Goal: Task Accomplishment & Management: Use online tool/utility

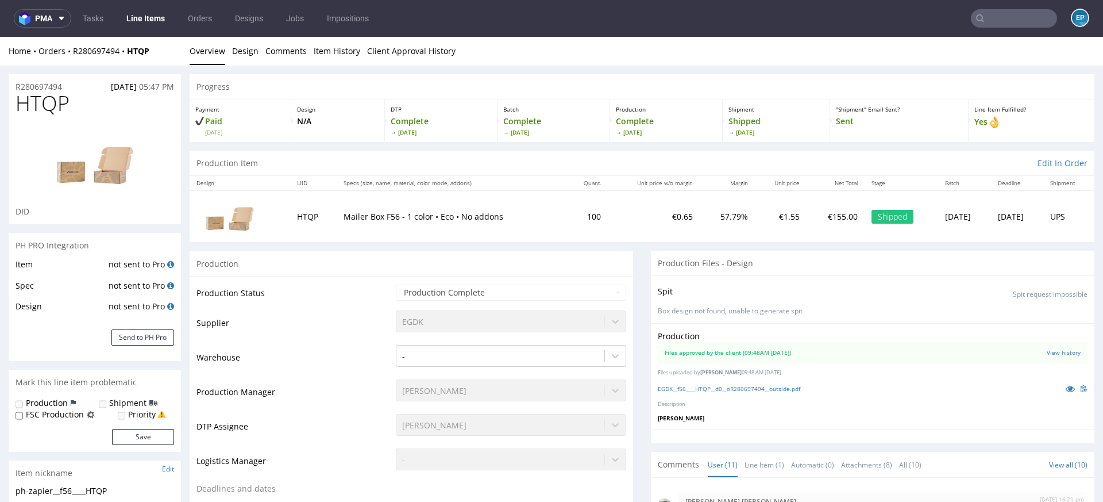
click at [1008, 21] on input "text" at bounding box center [1014, 18] width 86 height 18
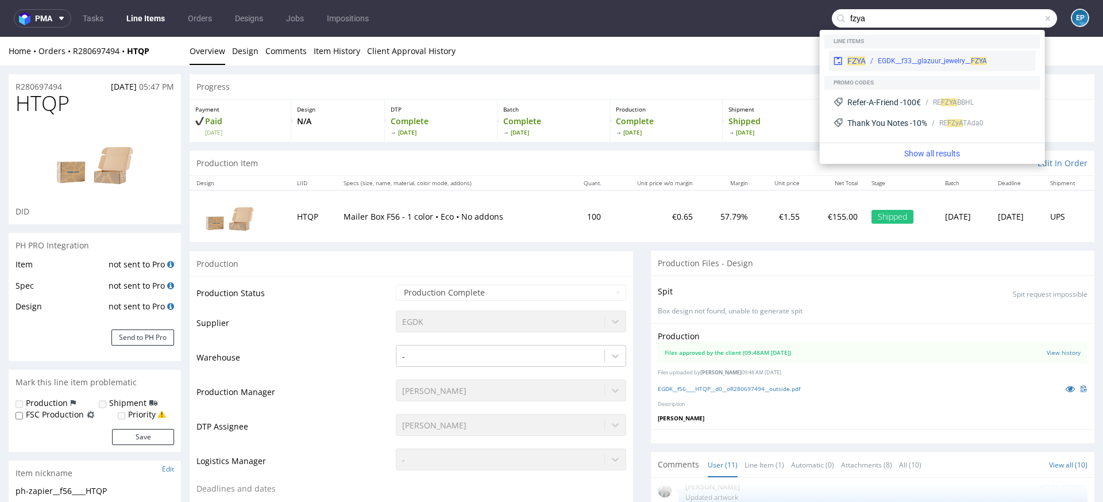
type input "fzya"
click at [897, 59] on div "EGDK__f33__glazuur_jewelry__ FZYA" at bounding box center [932, 61] width 109 height 10
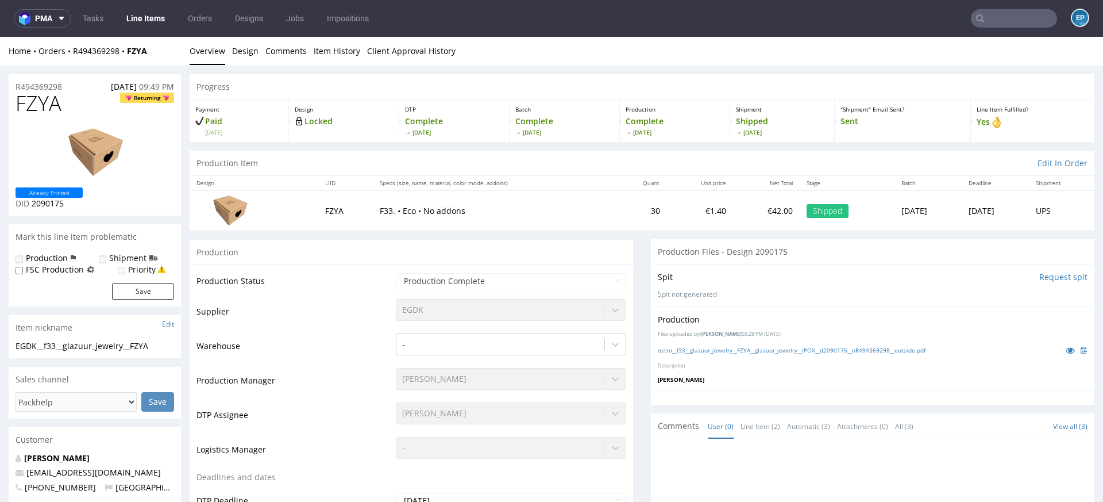
click at [145, 13] on link "Line Items" at bounding box center [145, 18] width 52 height 18
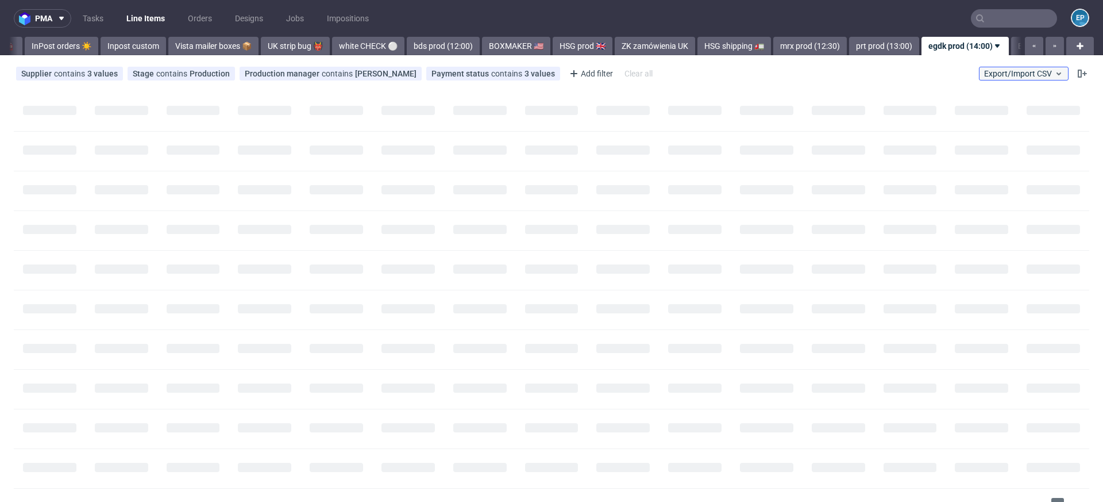
click at [1033, 72] on span "Export/Import CSV" at bounding box center [1023, 73] width 79 height 9
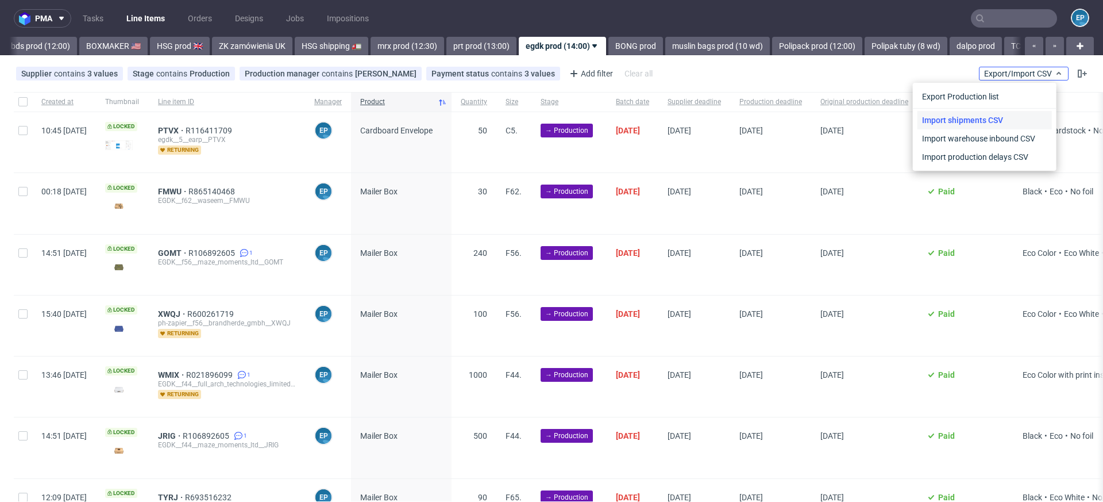
scroll to position [0, 1148]
click at [1005, 115] on link "Import shipments CSV" at bounding box center [984, 120] width 134 height 18
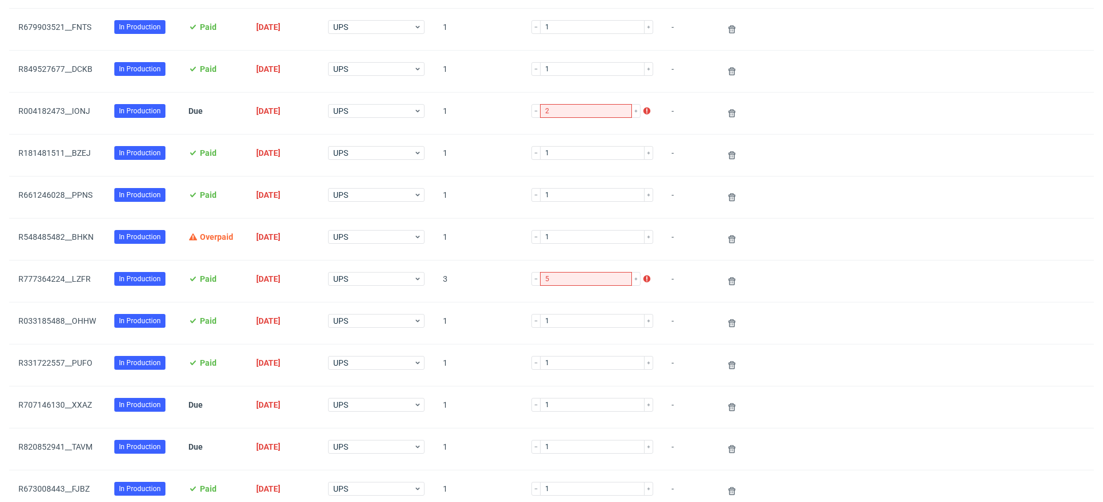
scroll to position [857, 0]
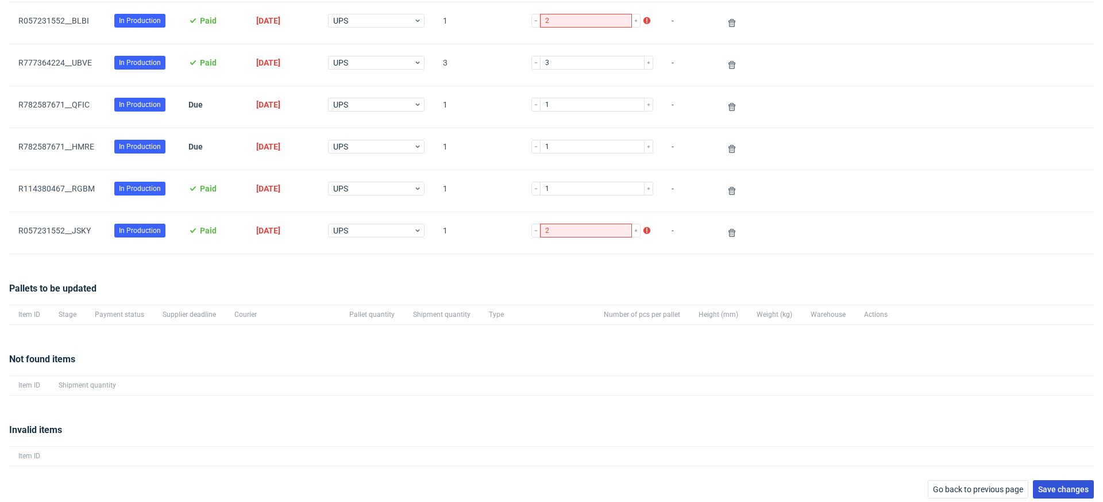
click at [1068, 485] on span "Save changes" at bounding box center [1063, 489] width 51 height 8
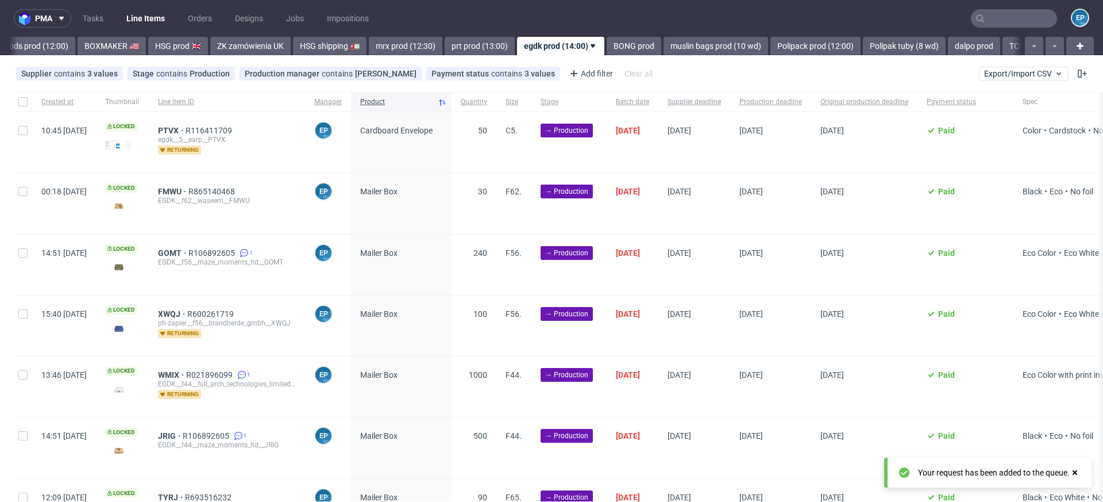
scroll to position [0, 1148]
click at [17, 130] on div at bounding box center [23, 142] width 18 height 60
checkbox input "true"
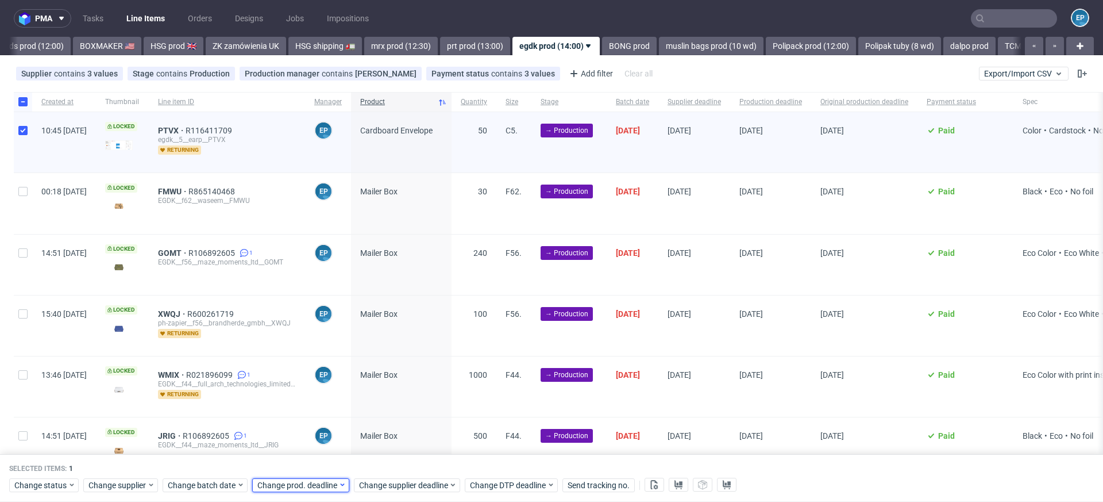
click at [309, 485] on span "Change prod. deadline" at bounding box center [297, 484] width 81 height 11
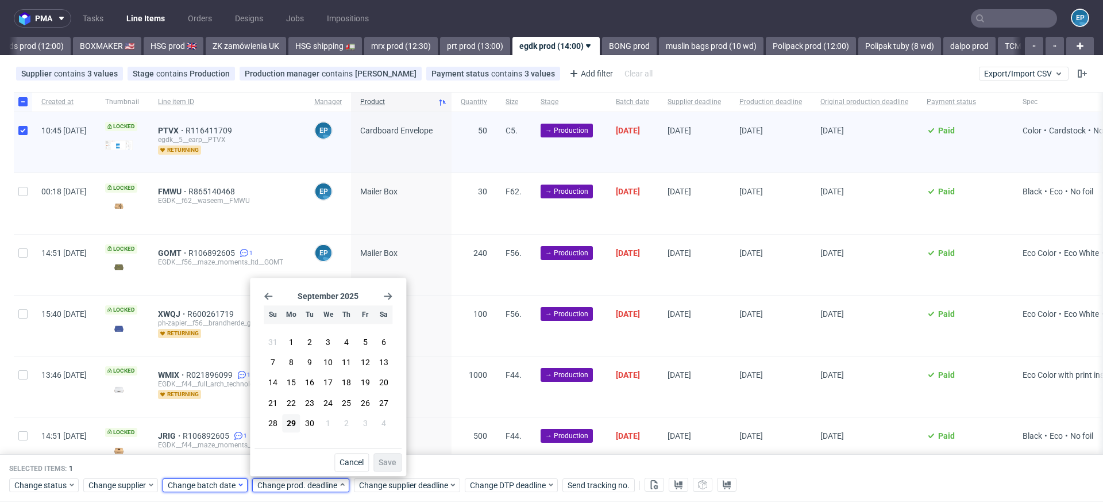
click at [207, 484] on span "Change batch date" at bounding box center [202, 484] width 69 height 11
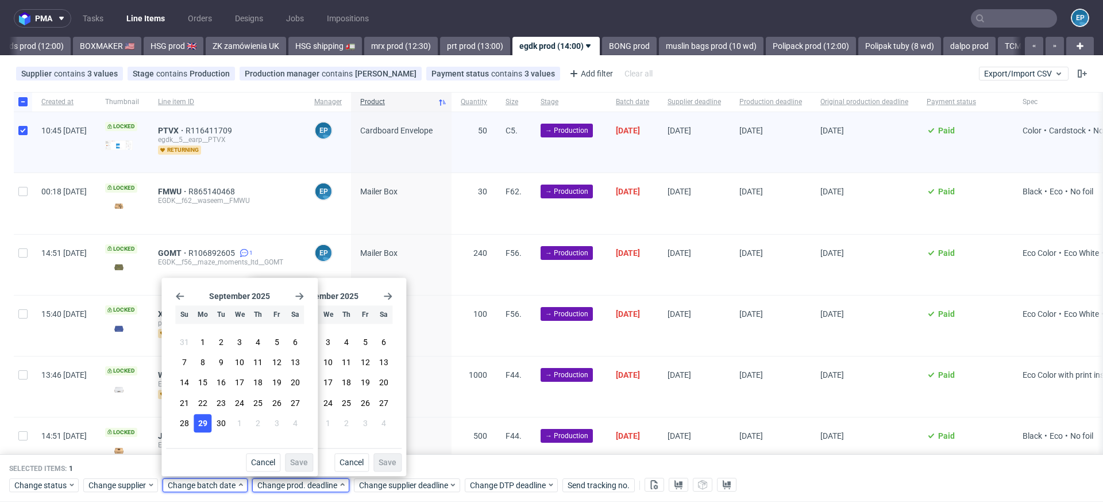
click at [210, 425] on button "29" at bounding box center [203, 423] width 18 height 18
click at [308, 460] on button "Save" at bounding box center [299, 462] width 28 height 18
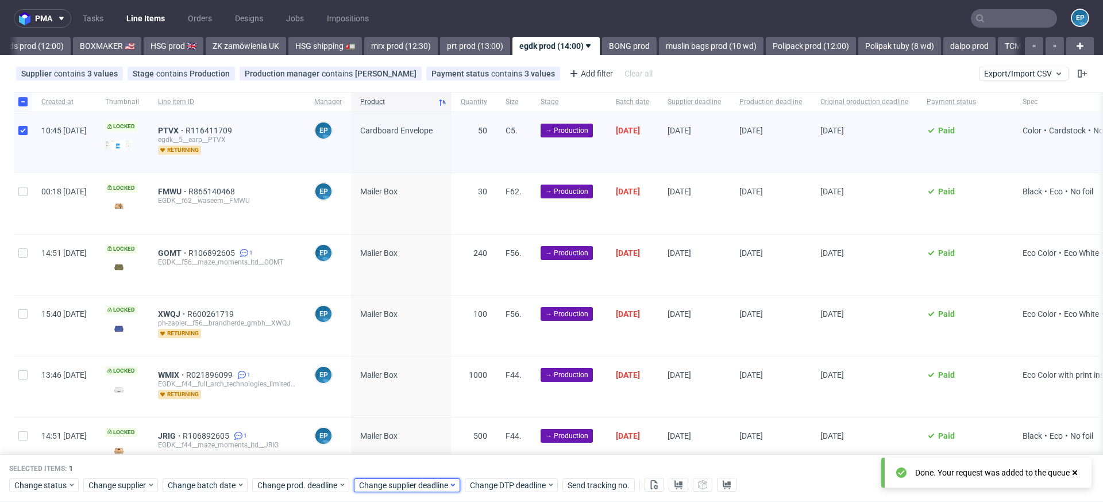
click at [403, 480] on span "Change supplier deadline" at bounding box center [404, 484] width 90 height 11
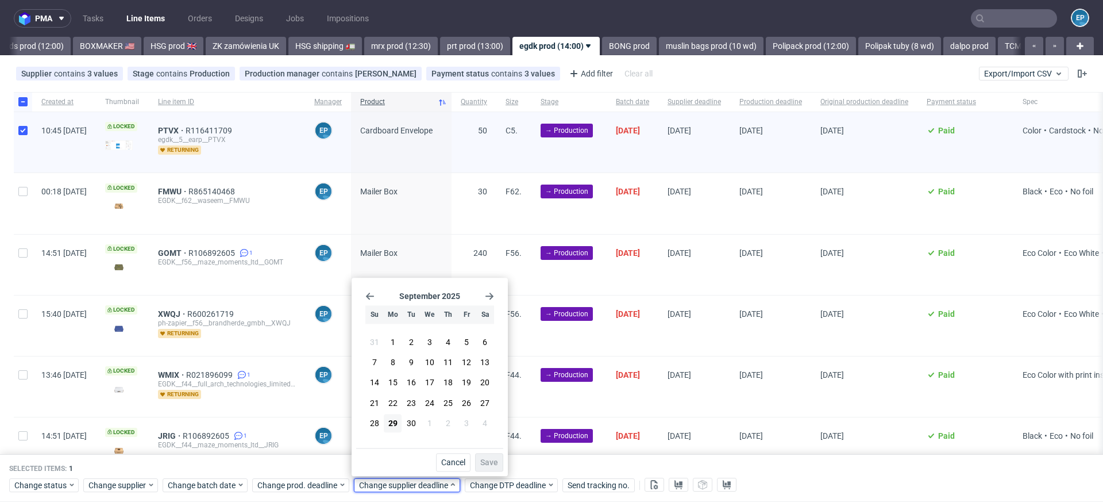
click at [495, 295] on div "September 2025 Su Mo Tu We Th Fr Sa 31 1 2 3 4 5 6 7 8 9 10 11 12 13 14 15 16 1…" at bounding box center [429, 364] width 147 height 165
click at [489, 294] on icon "Go forward 1 month" at bounding box center [489, 295] width 9 height 9
click at [447, 364] on span "9" at bounding box center [448, 362] width 5 height 11
click at [485, 459] on span "Save" at bounding box center [489, 462] width 18 height 8
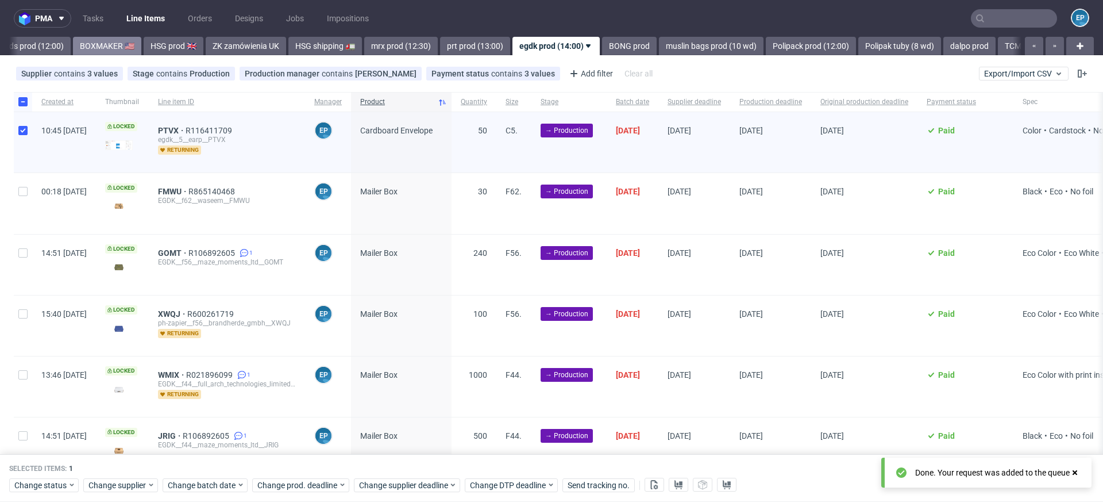
click at [73, 46] on link "BOXMAKER 🇺🇸" at bounding box center [107, 46] width 68 height 18
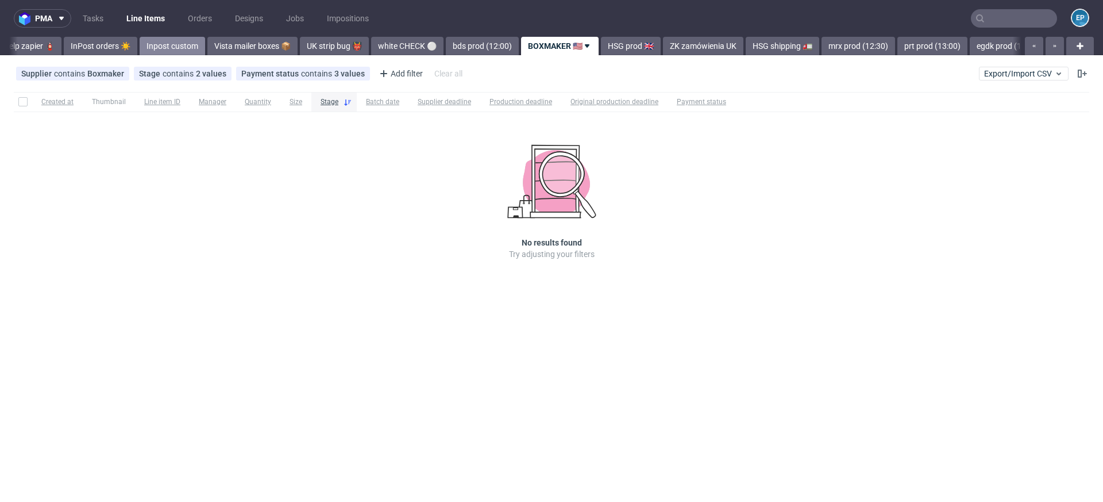
click at [140, 48] on link "Inpost custom" at bounding box center [172, 46] width 65 height 18
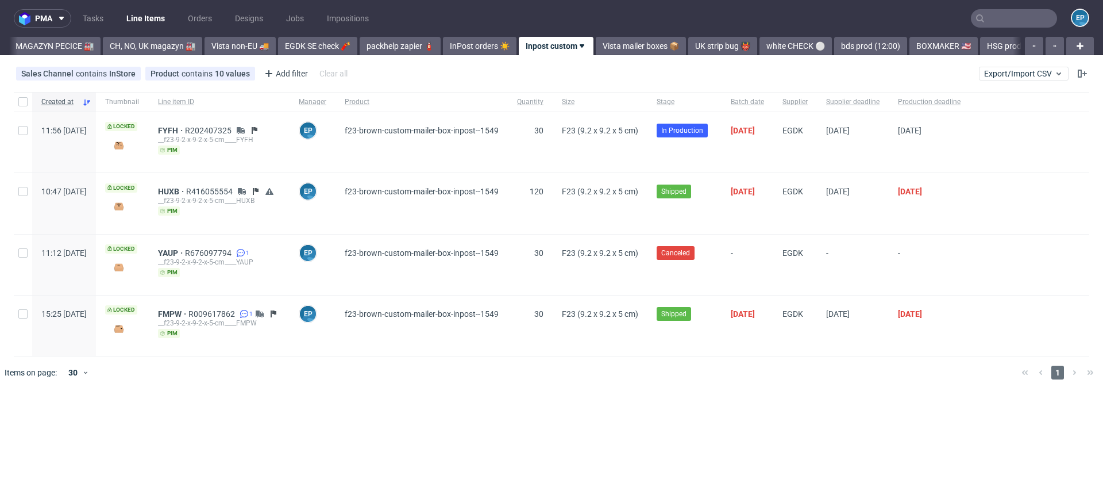
scroll to position [0, 318]
click at [377, 45] on link "packhelp zapier 🧯" at bounding box center [402, 46] width 81 height 18
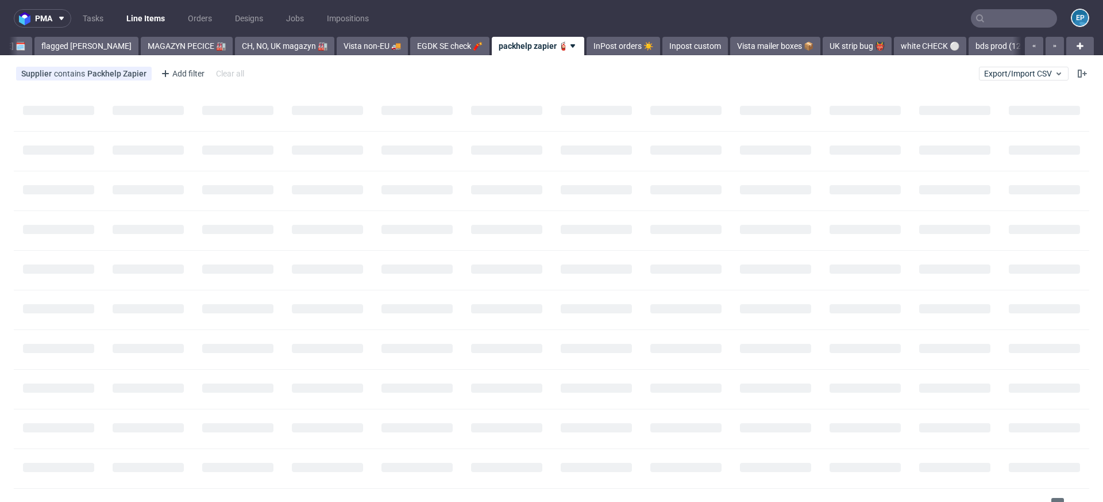
scroll to position [0, 175]
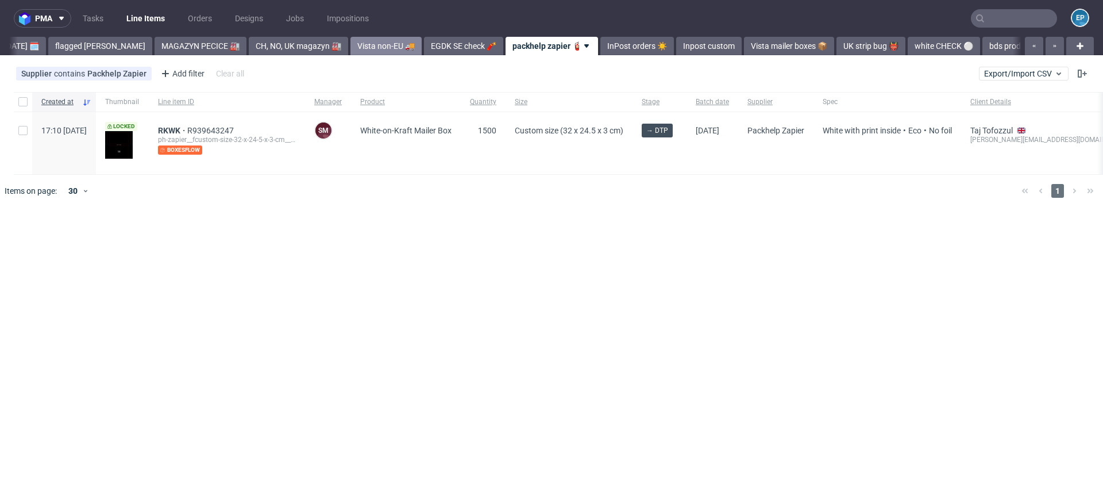
click at [350, 45] on link "Vista non-EU 🚚" at bounding box center [385, 46] width 71 height 18
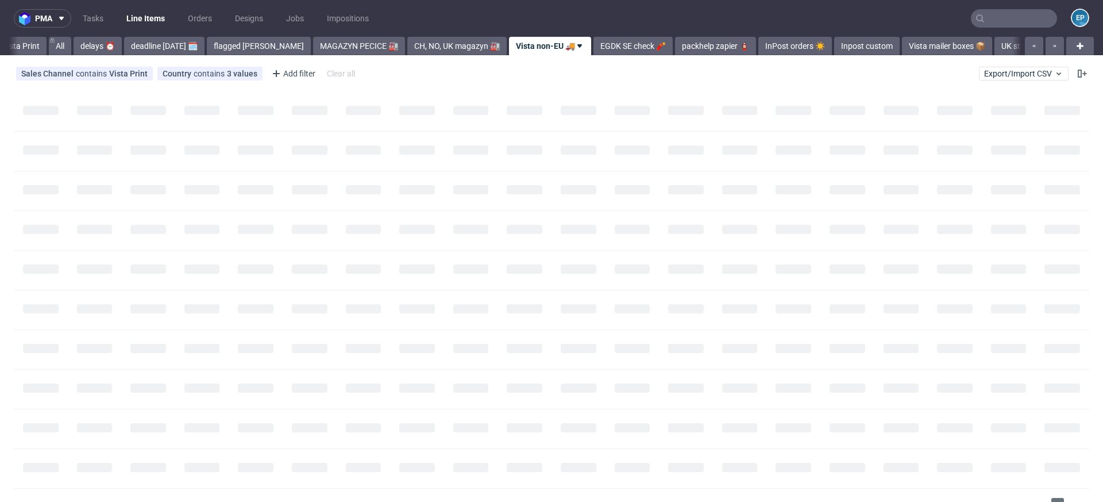
scroll to position [0, 16]
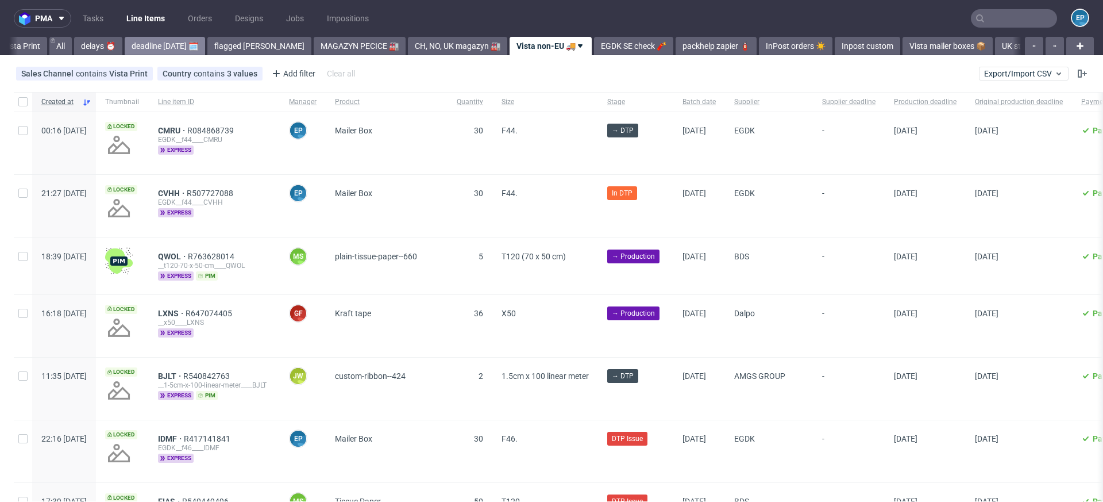
click at [180, 48] on link "deadline today 🗓️" at bounding box center [165, 46] width 80 height 18
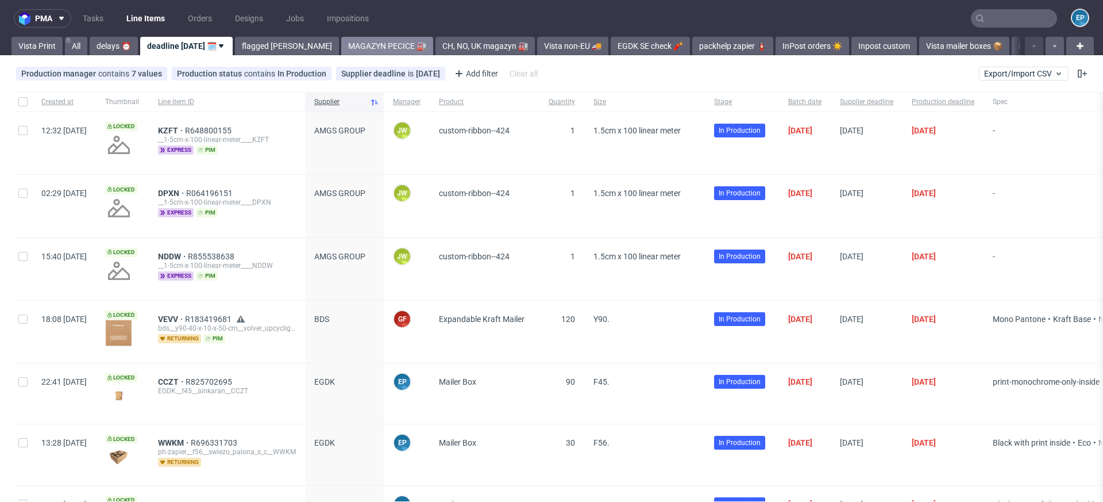
click at [341, 44] on link "MAGAZYN PECICE 🏭" at bounding box center [387, 46] width 92 height 18
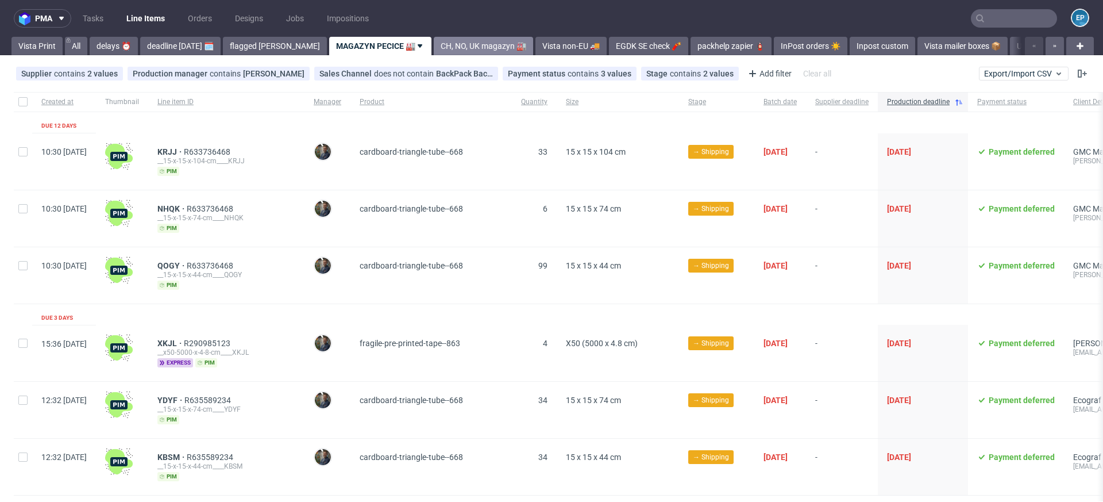
click at [434, 45] on link "CH, NO, UK magazyn 🏭" at bounding box center [483, 46] width 99 height 18
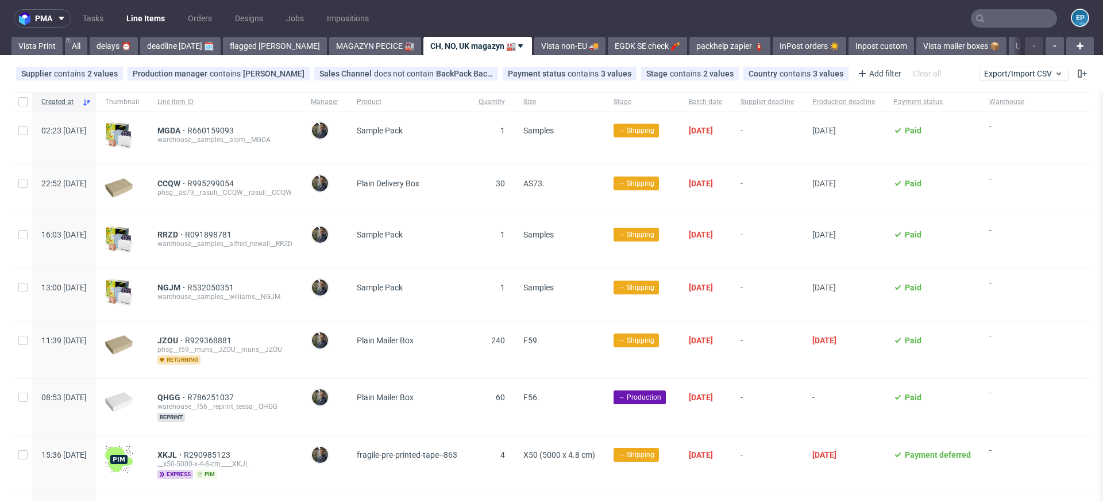
scroll to position [196, 0]
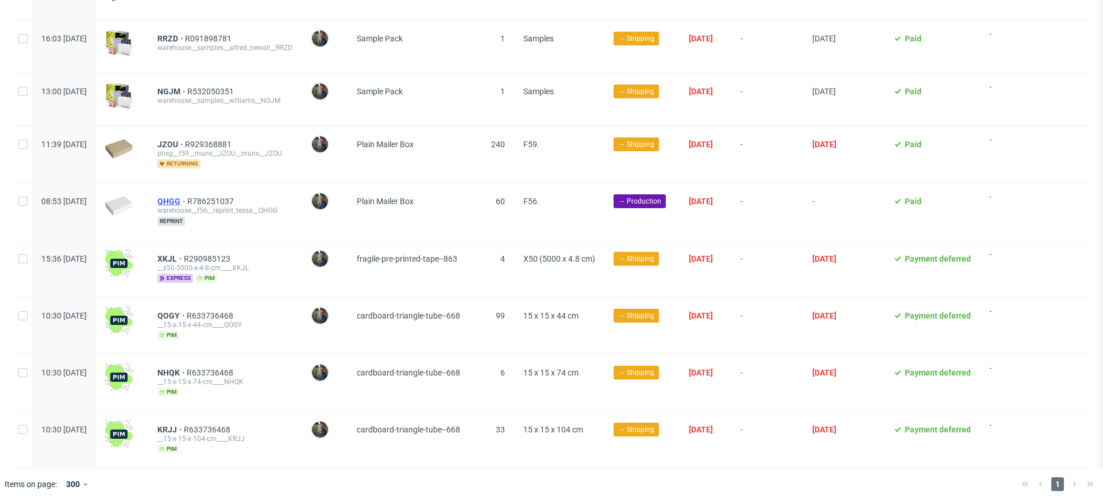
click at [187, 201] on span "QHGG" at bounding box center [172, 200] width 30 height 9
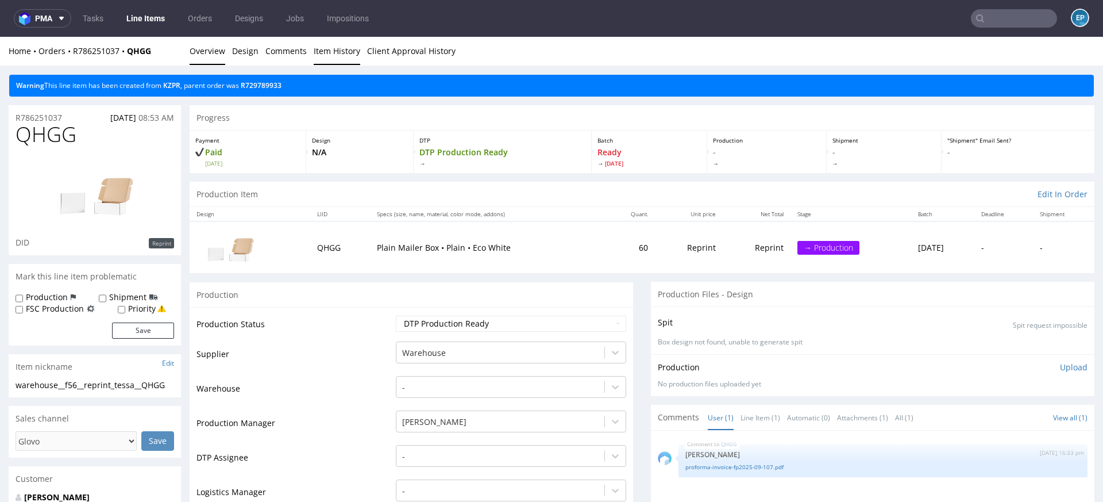
click at [338, 46] on link "Item History" at bounding box center [337, 51] width 47 height 28
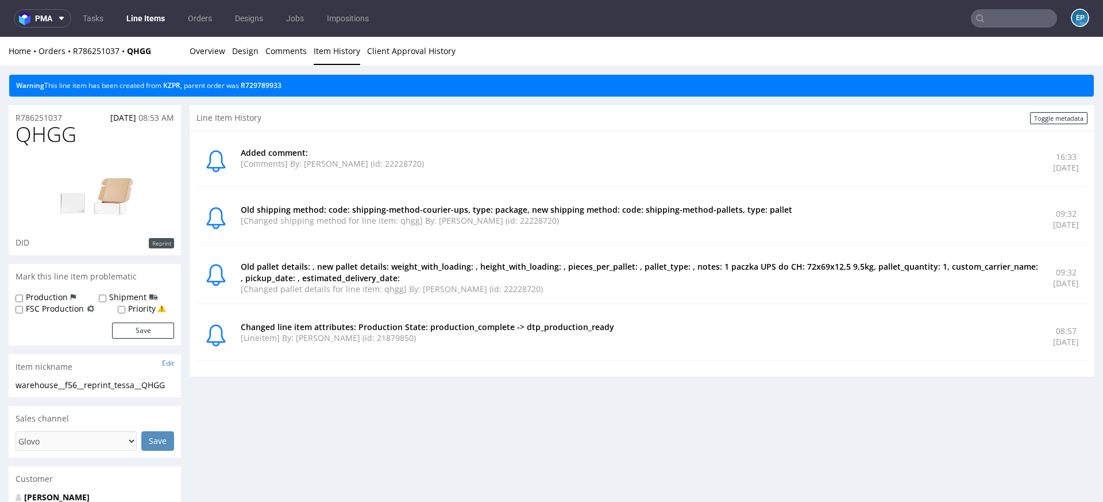
click at [141, 24] on link "Line Items" at bounding box center [145, 18] width 52 height 18
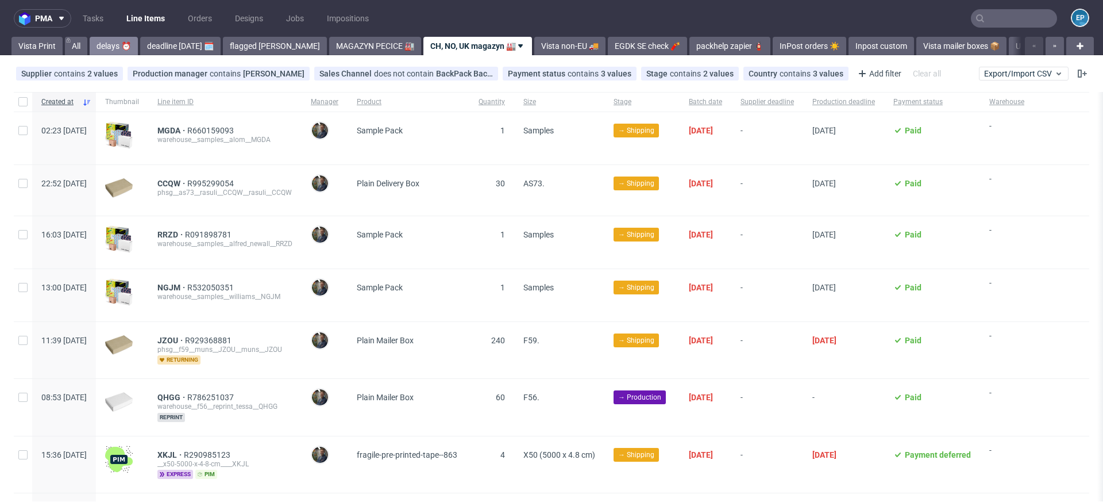
click at [122, 44] on link "delays ⏰" at bounding box center [114, 46] width 48 height 18
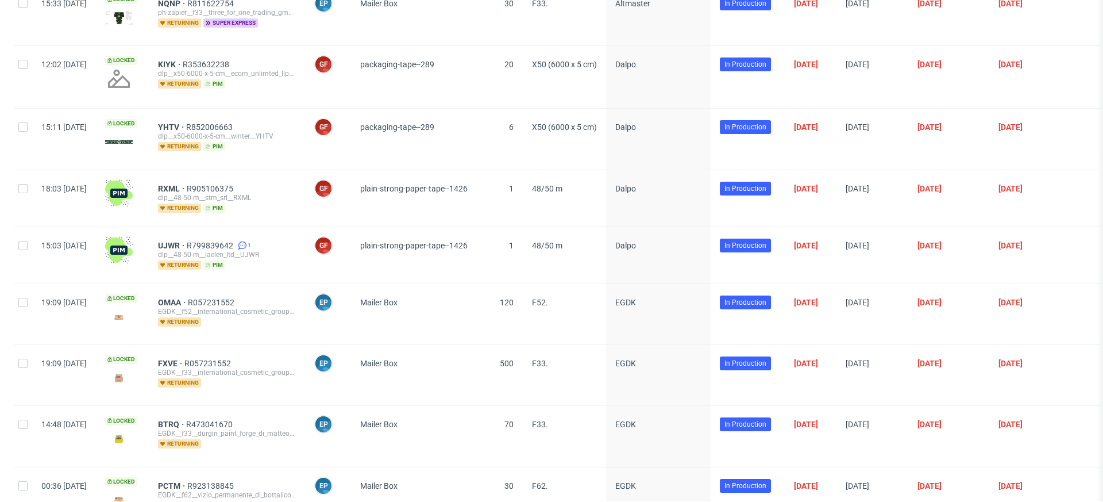
scroll to position [340, 0]
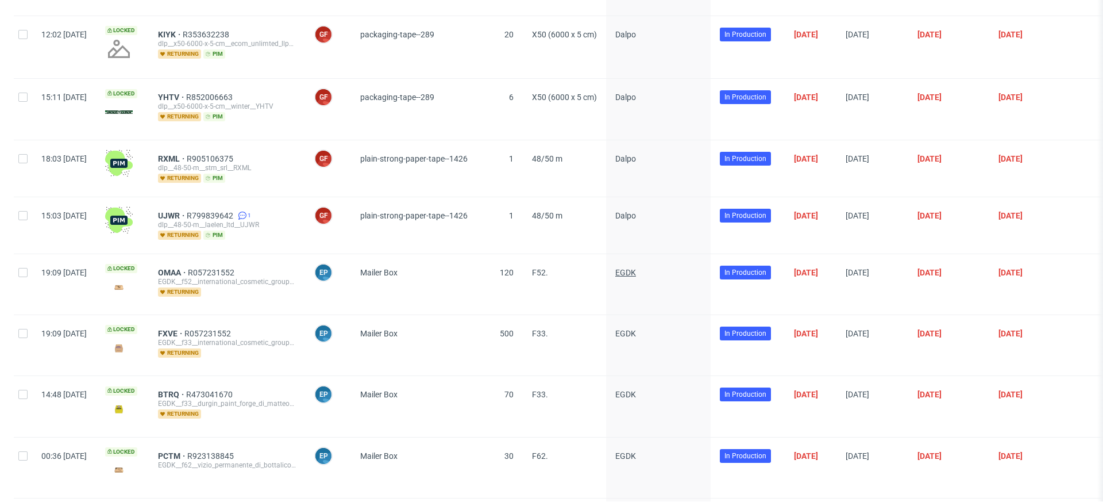
click at [636, 268] on span "EGDK" at bounding box center [625, 272] width 21 height 9
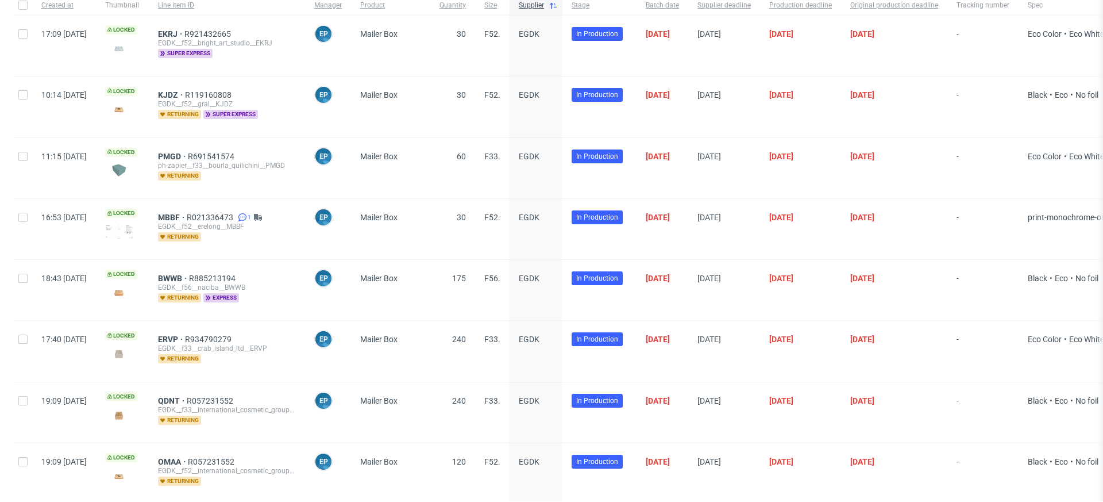
scroll to position [0, 0]
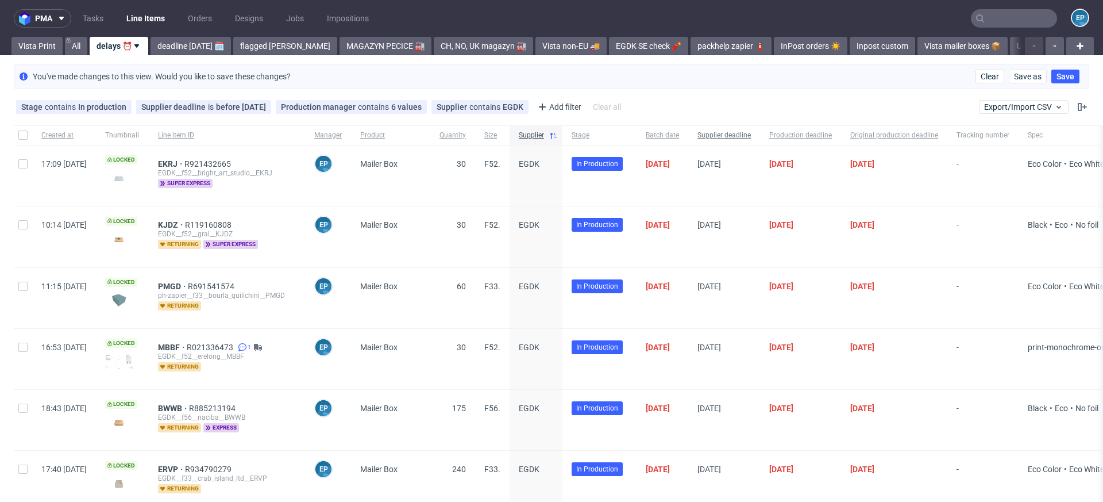
click at [751, 137] on span "Supplier deadline" at bounding box center [723, 135] width 53 height 10
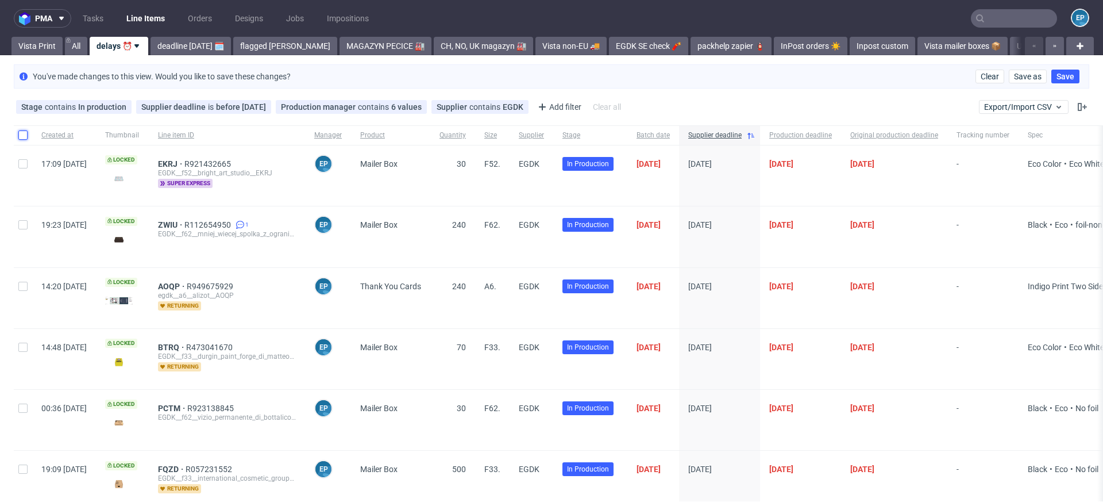
click at [22, 133] on input "checkbox" at bounding box center [22, 134] width 9 height 9
checkbox input "true"
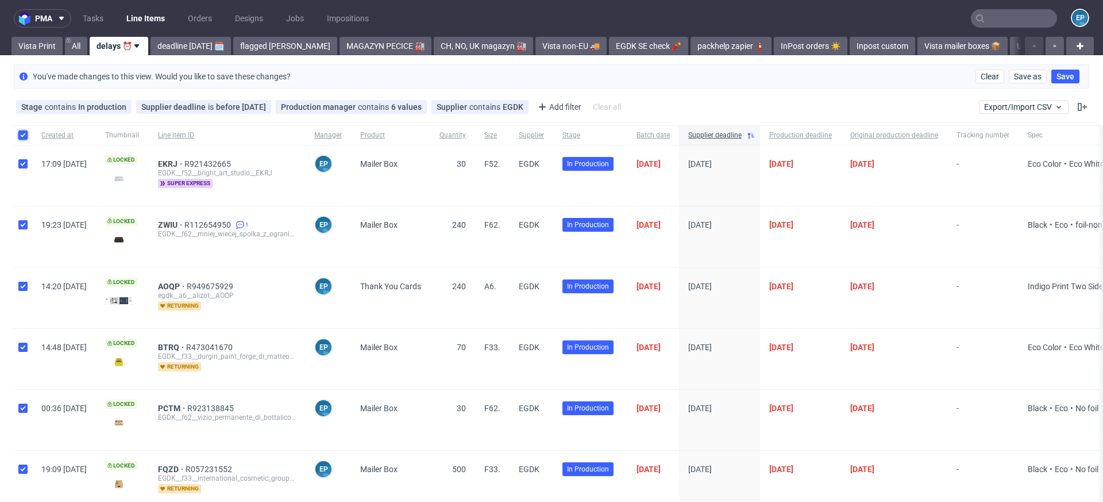
checkbox input "true"
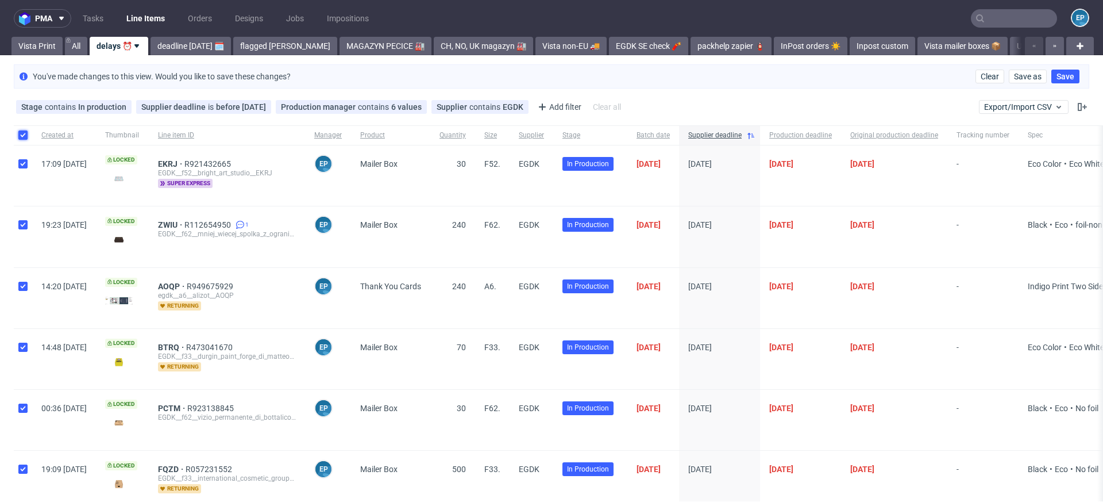
checkbox input "true"
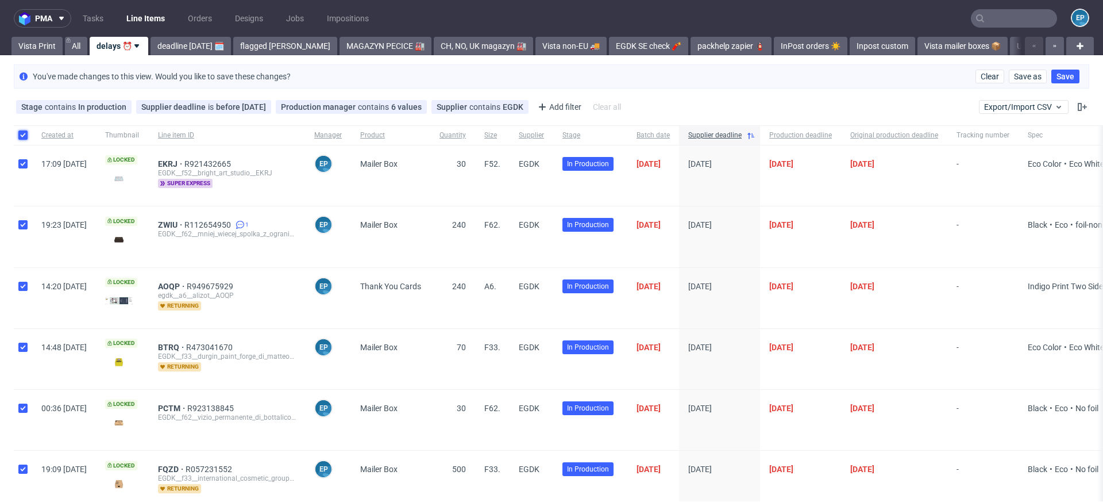
checkbox input "true"
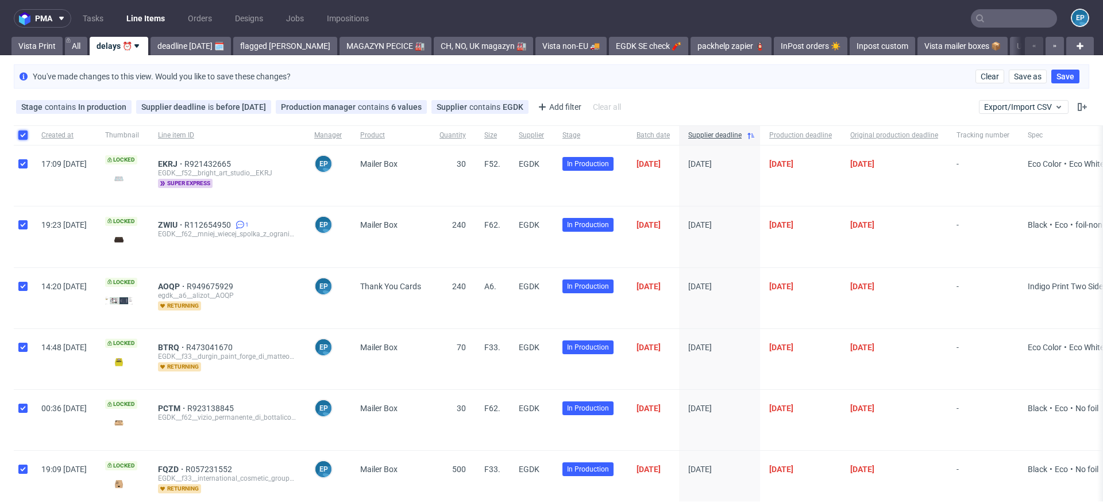
checkbox input "true"
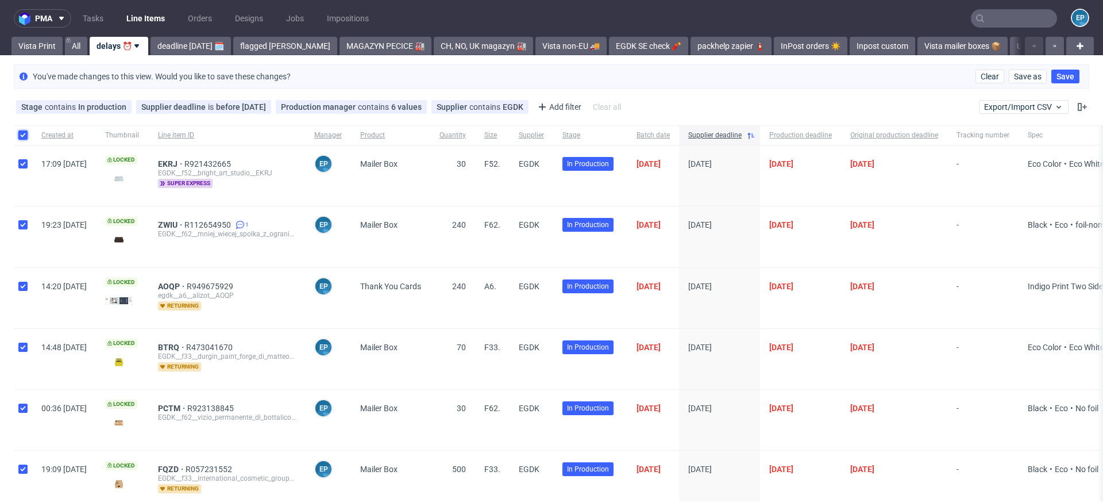
checkbox input "true"
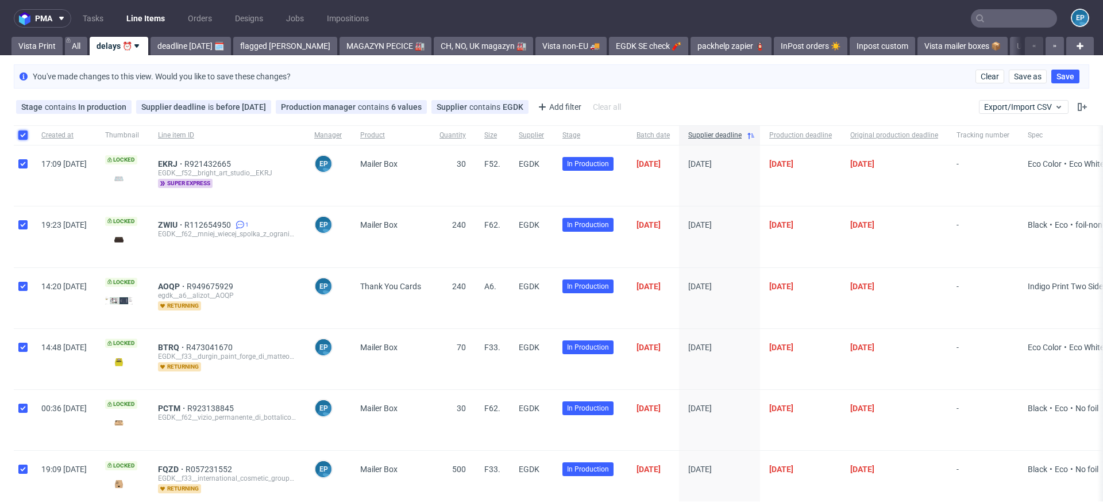
checkbox input "true"
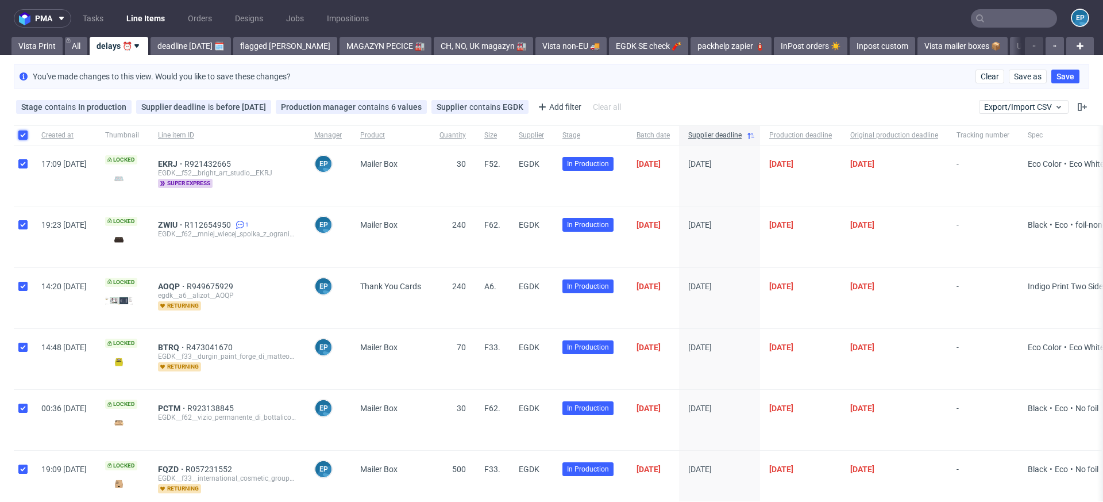
checkbox input "true"
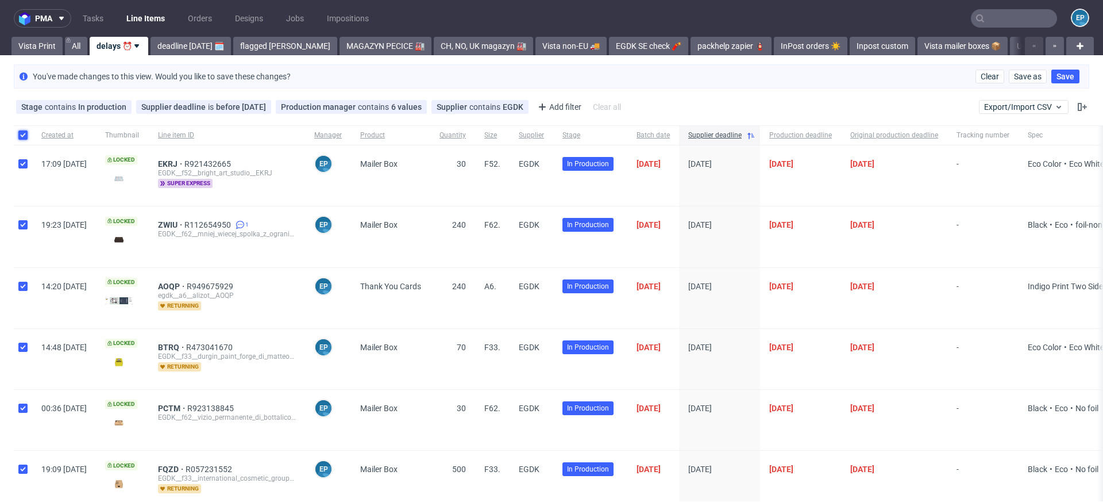
checkbox input "true"
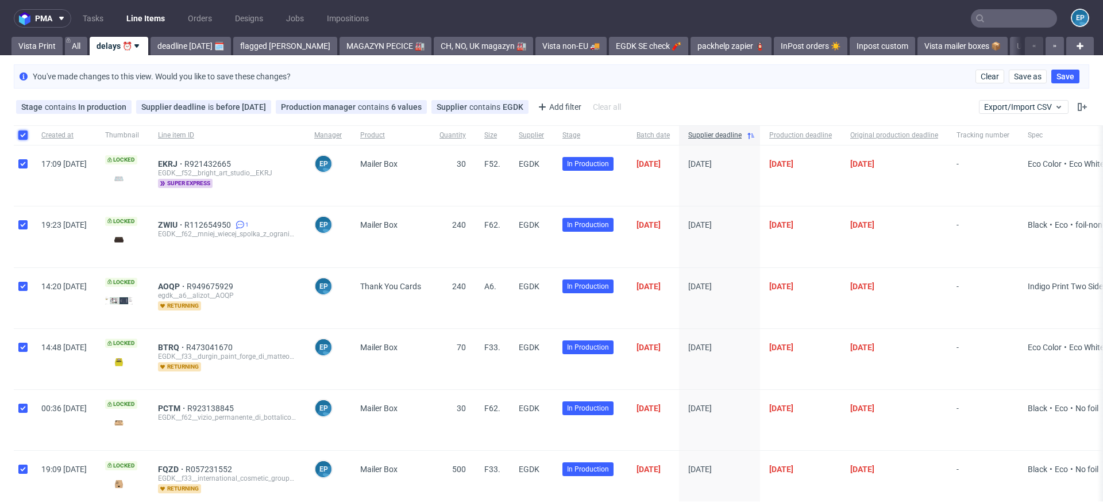
checkbox input "true"
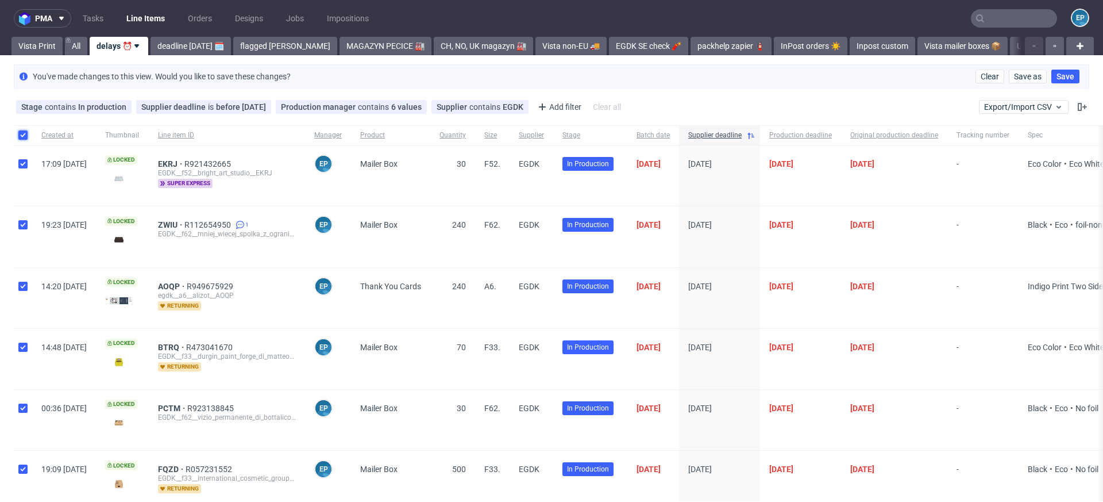
checkbox input "true"
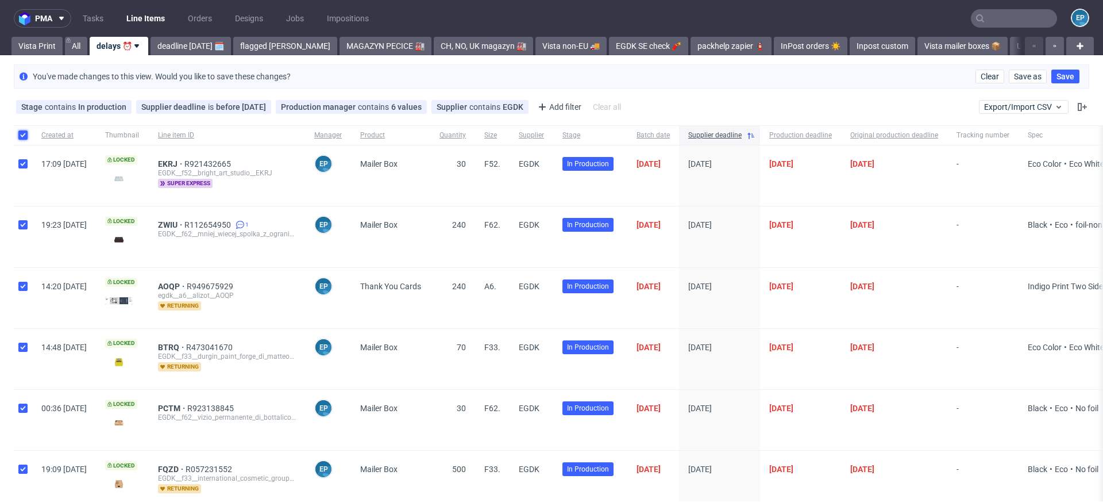
checkbox input "true"
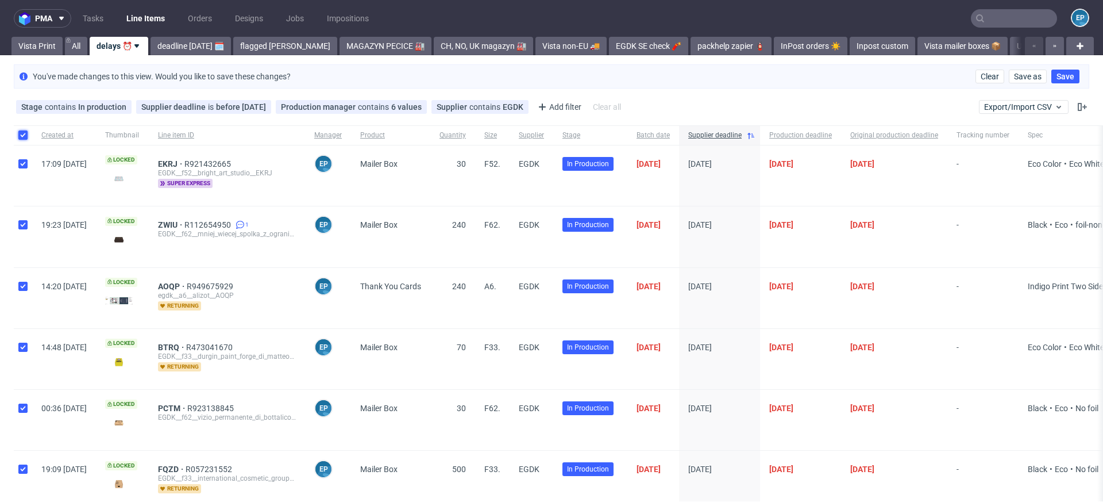
checkbox input "true"
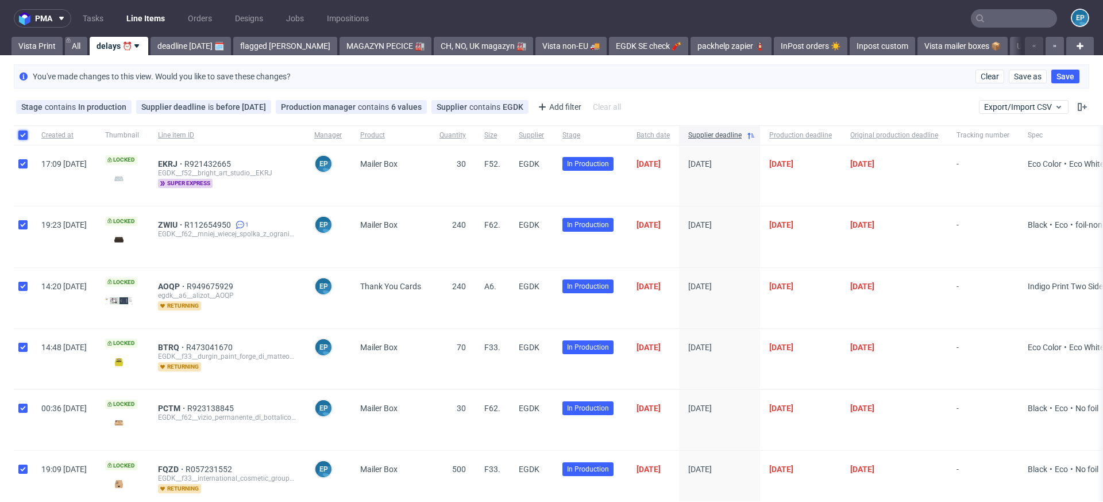
checkbox input "true"
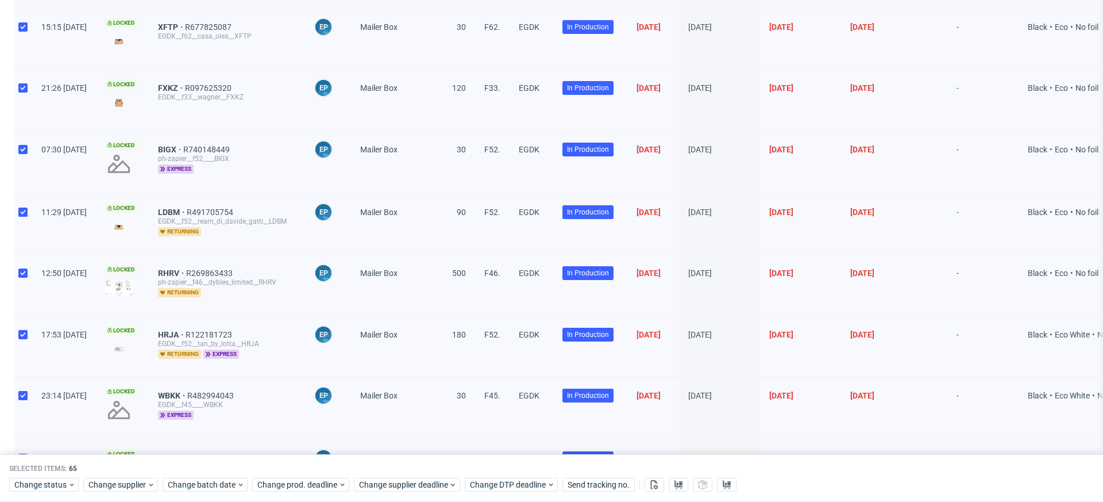
scroll to position [3696, 0]
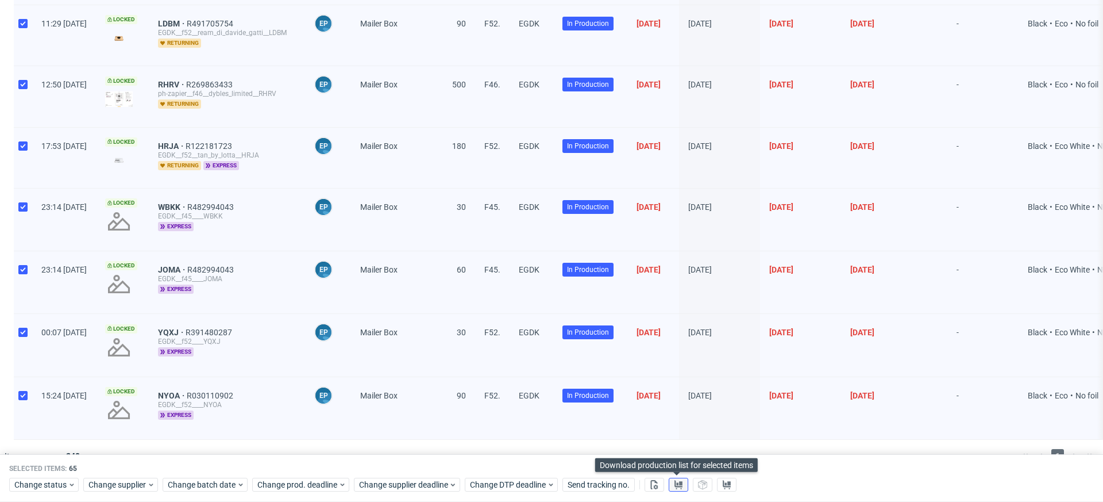
click at [674, 484] on use at bounding box center [678, 484] width 8 height 9
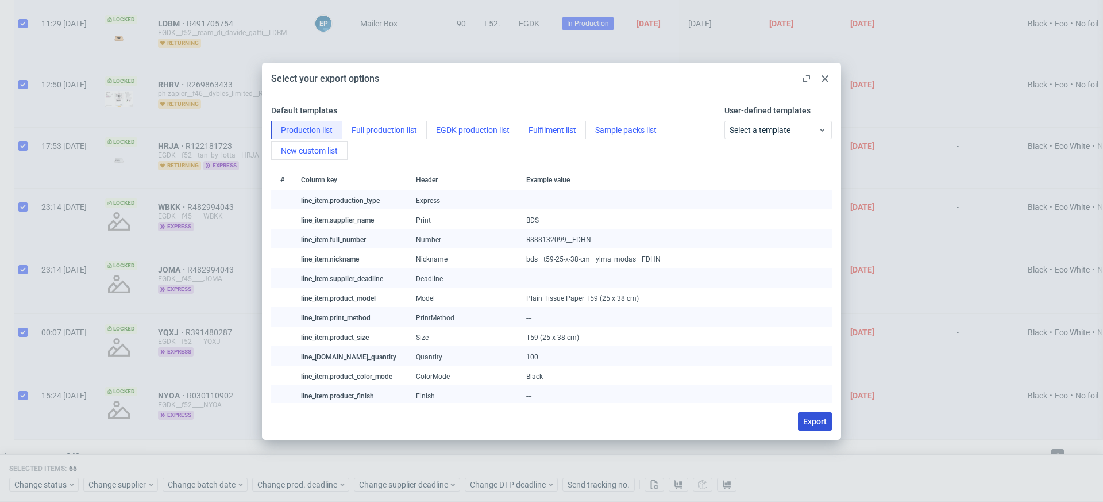
click at [817, 418] on span "Export" at bounding box center [815, 421] width 24 height 8
checkbox input "false"
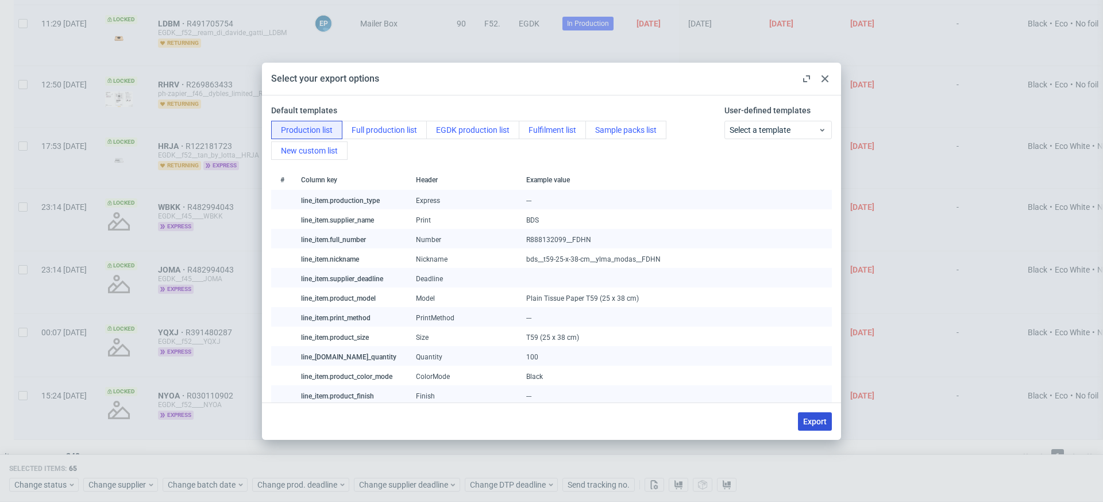
checkbox input "false"
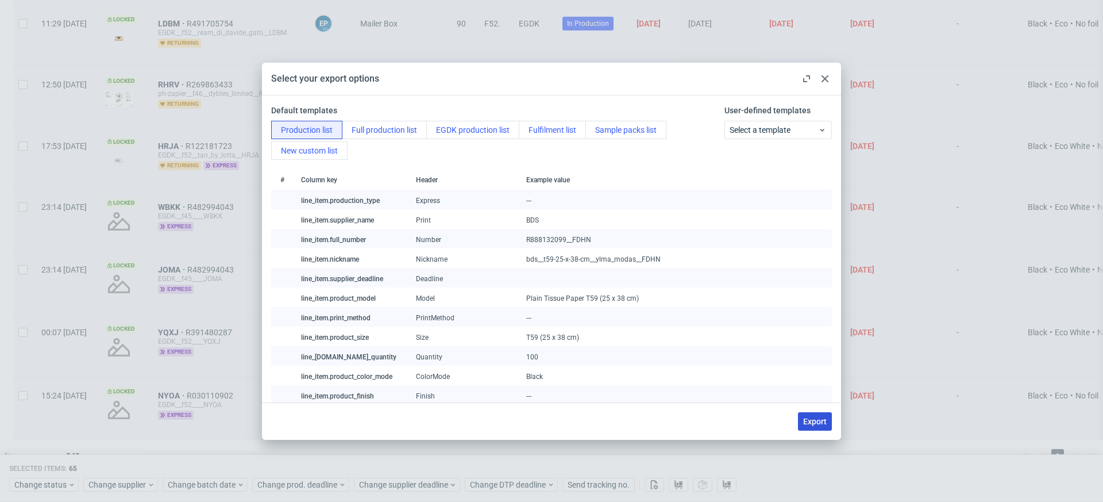
checkbox input "false"
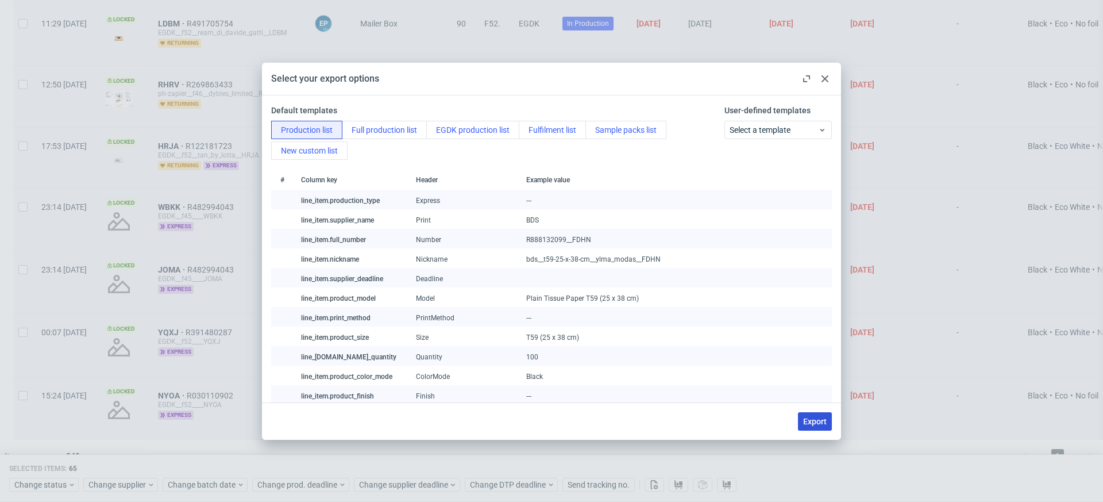
checkbox input "false"
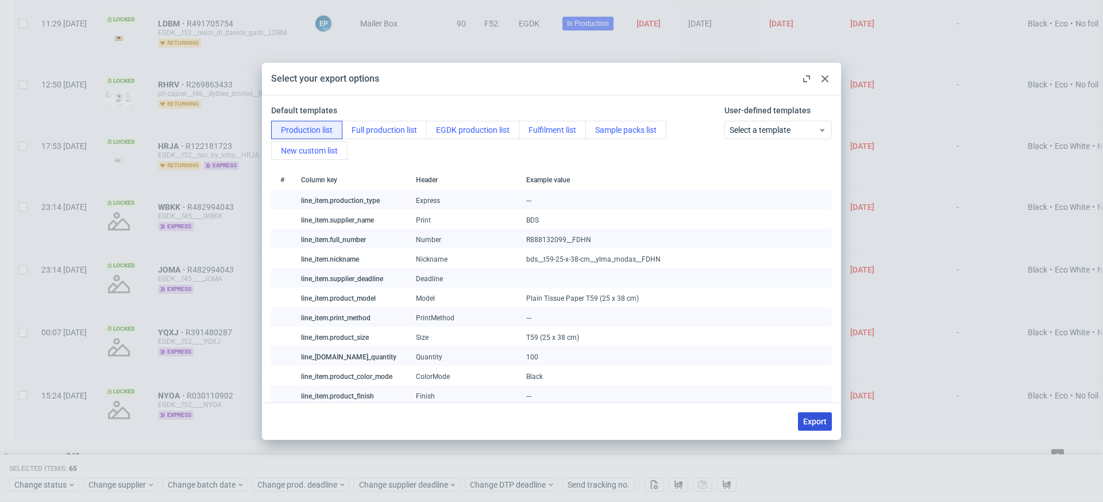
checkbox input "false"
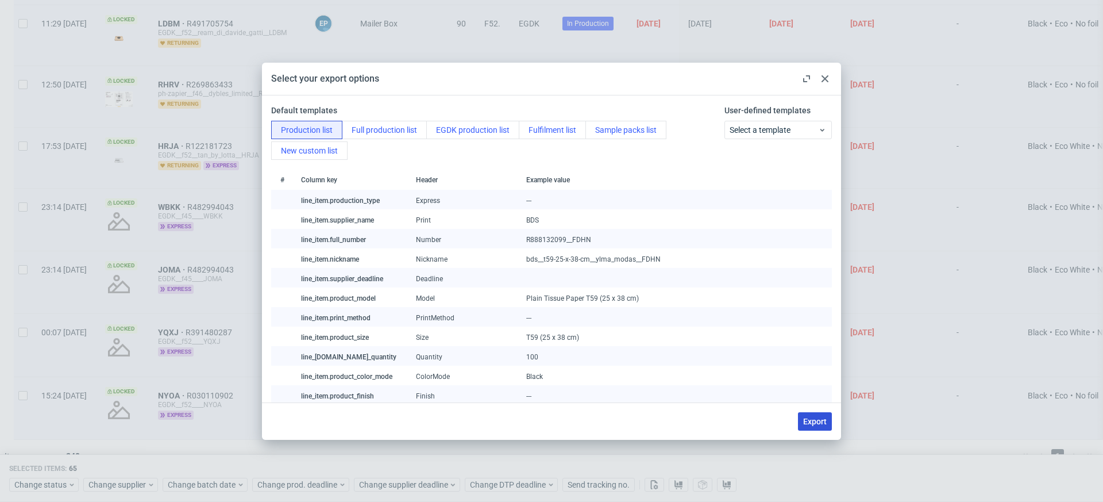
checkbox input "false"
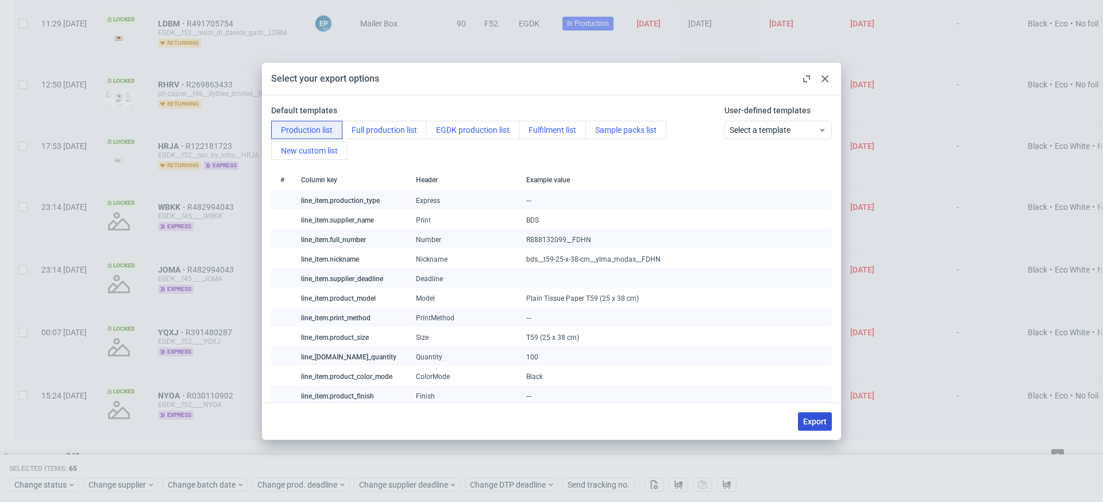
checkbox input "false"
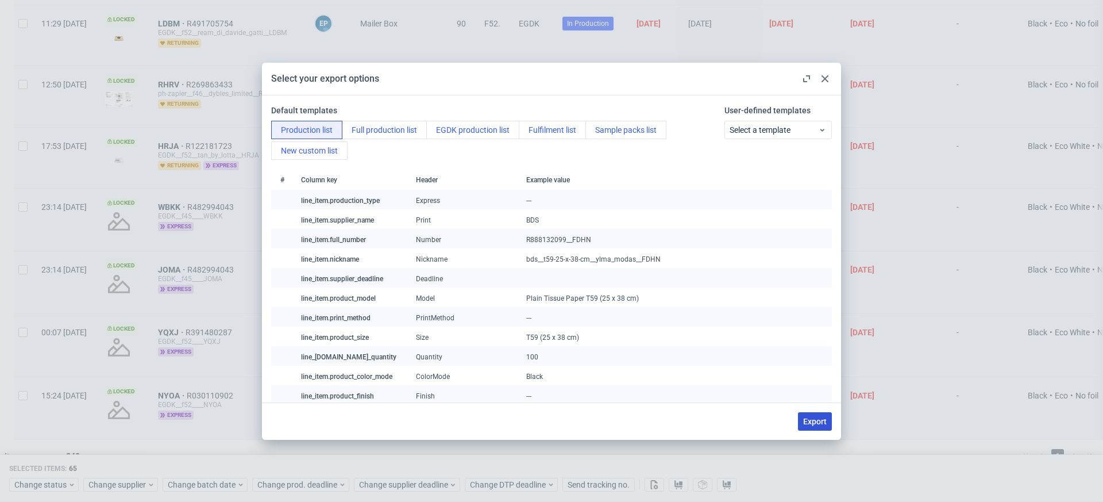
checkbox input "false"
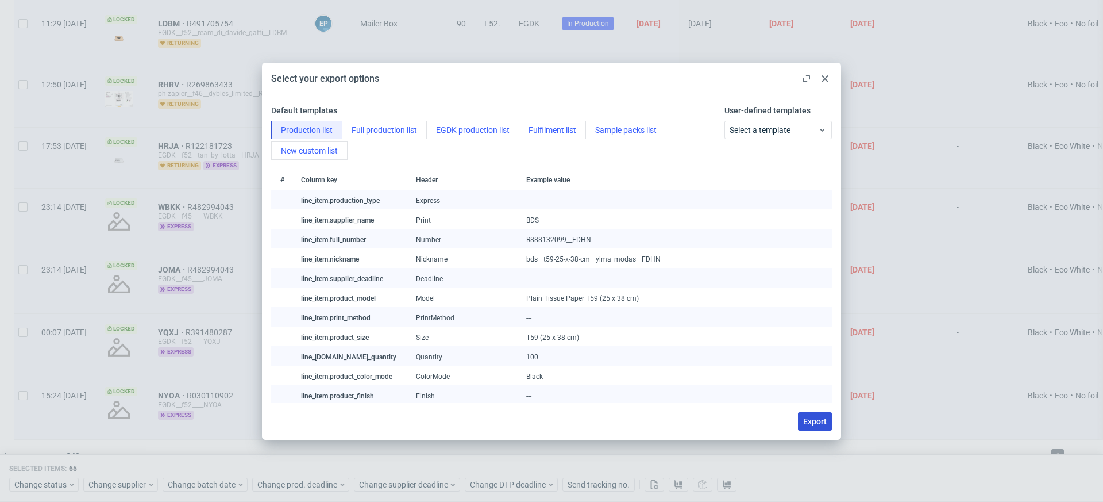
checkbox input "false"
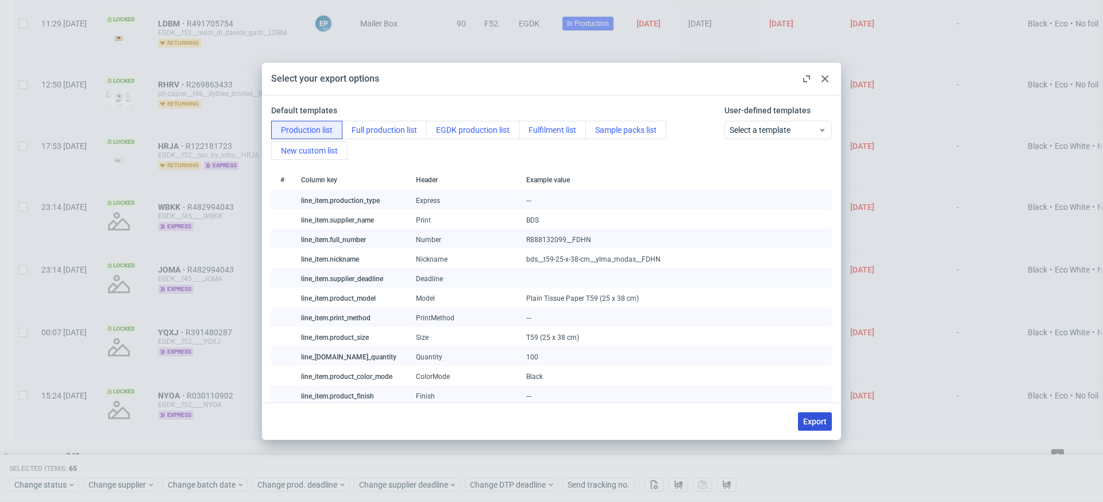
checkbox input "false"
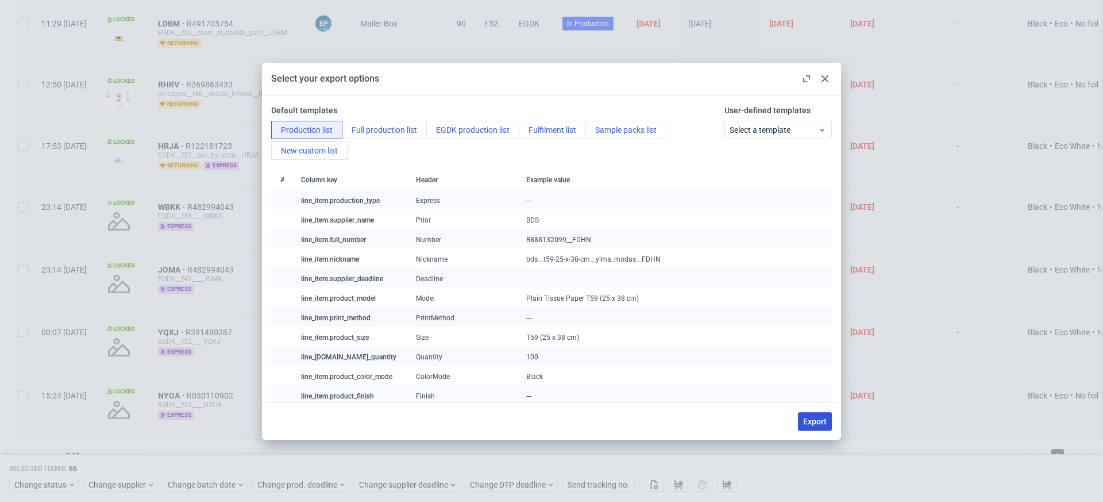
checkbox input "false"
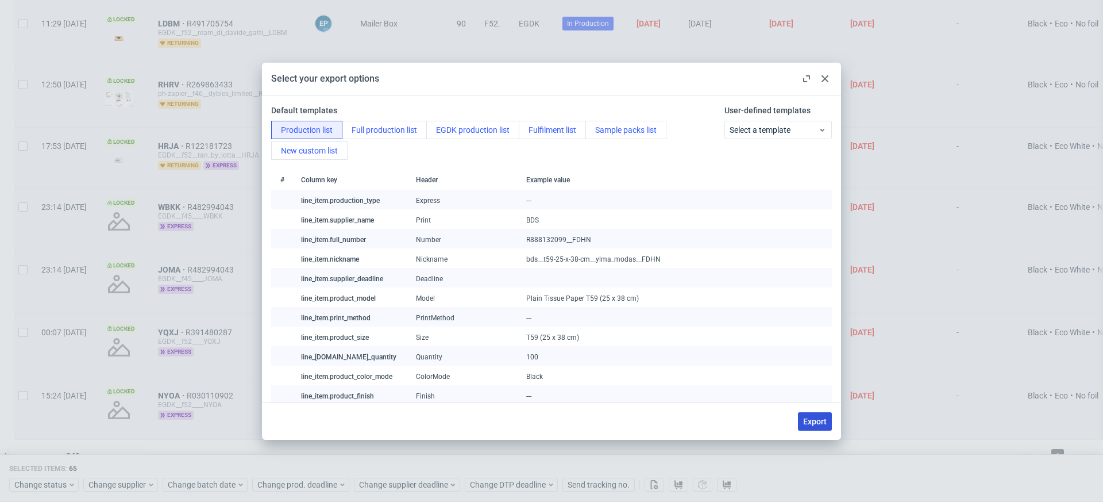
checkbox input "false"
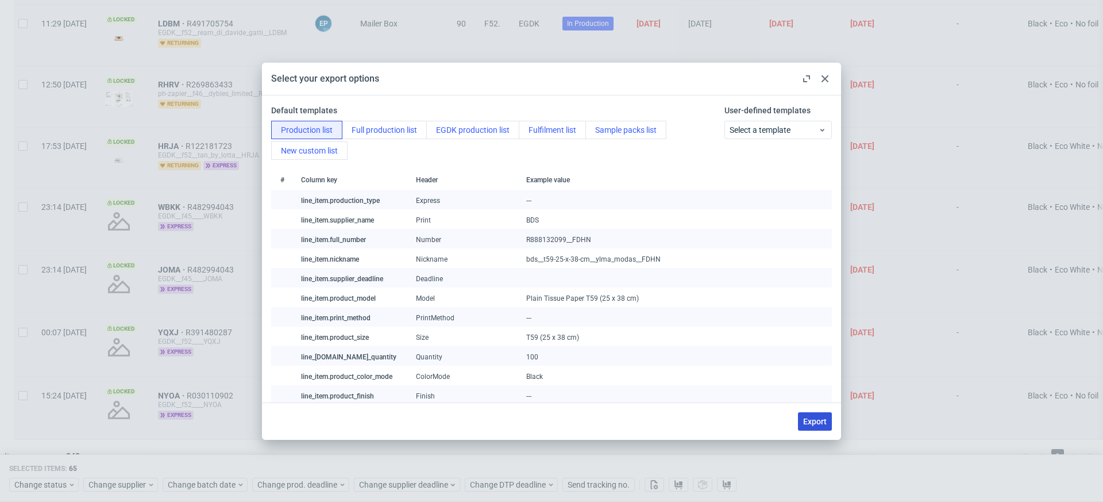
checkbox input "false"
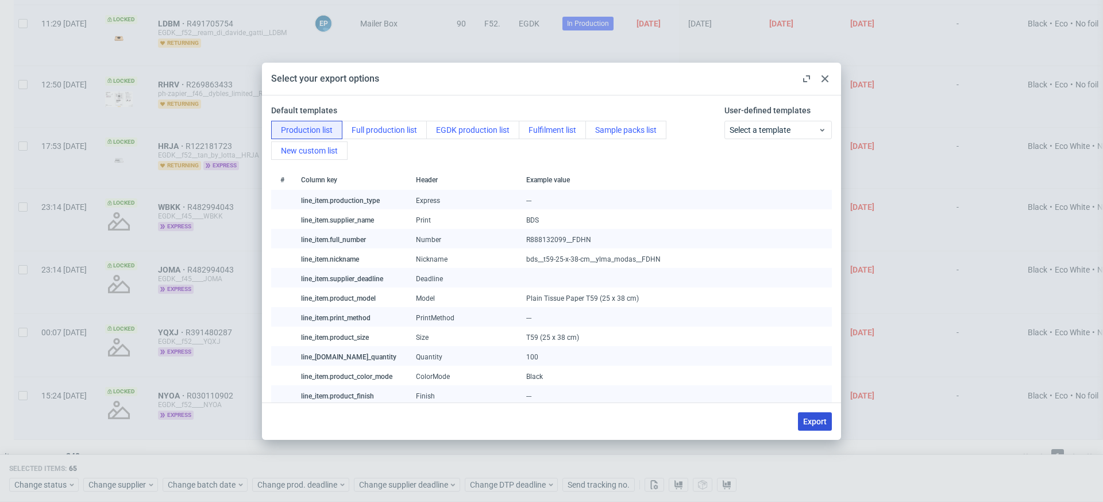
checkbox input "false"
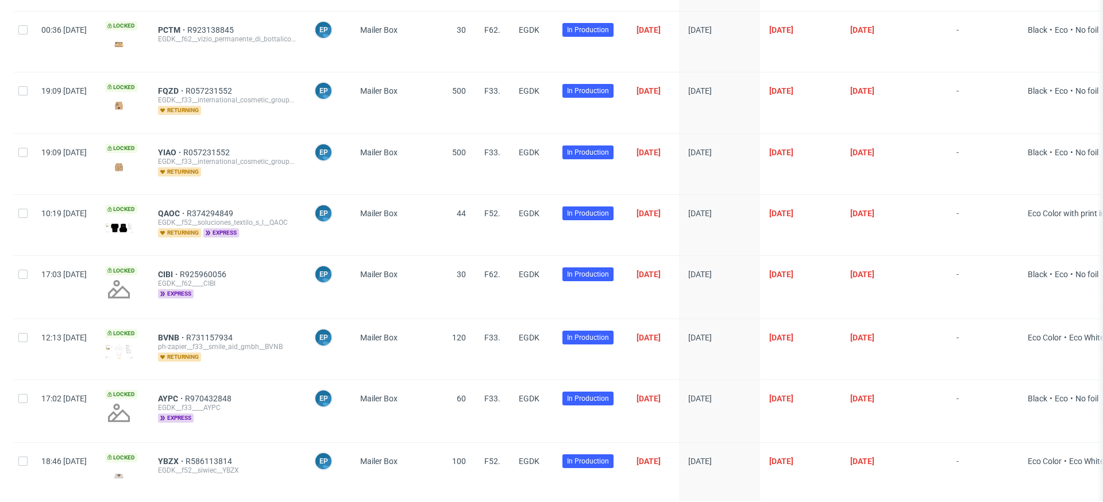
scroll to position [0, 0]
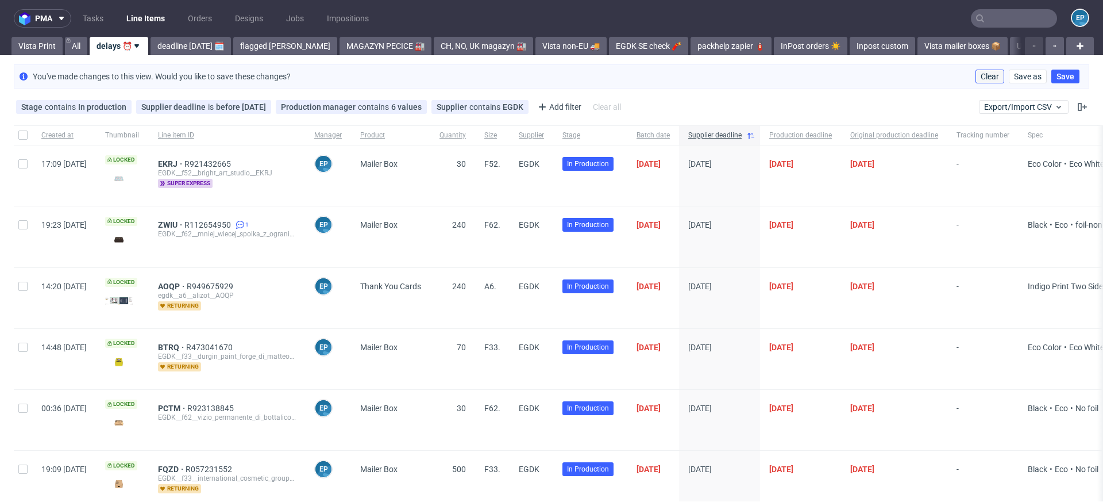
click at [982, 72] on span "Clear" at bounding box center [990, 76] width 18 height 8
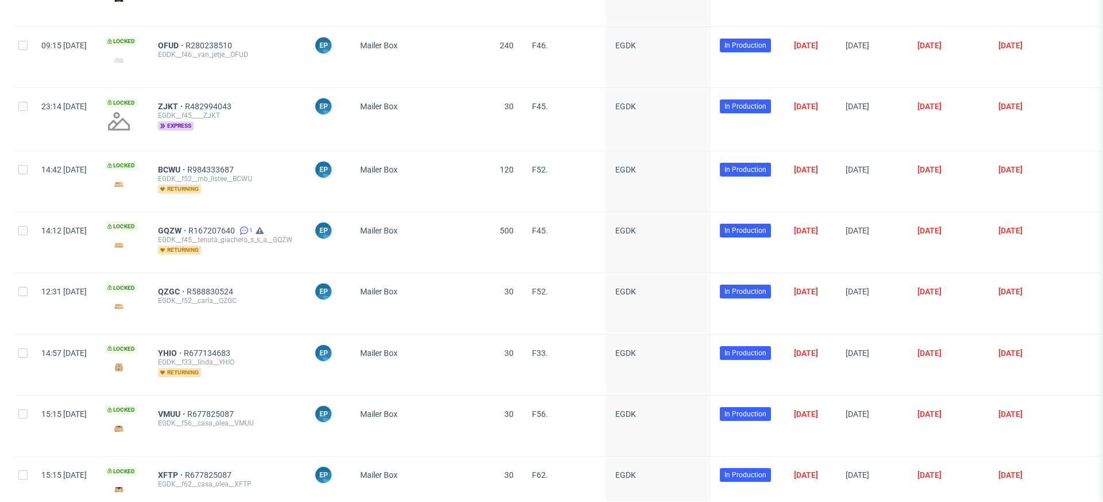
scroll to position [4152, 0]
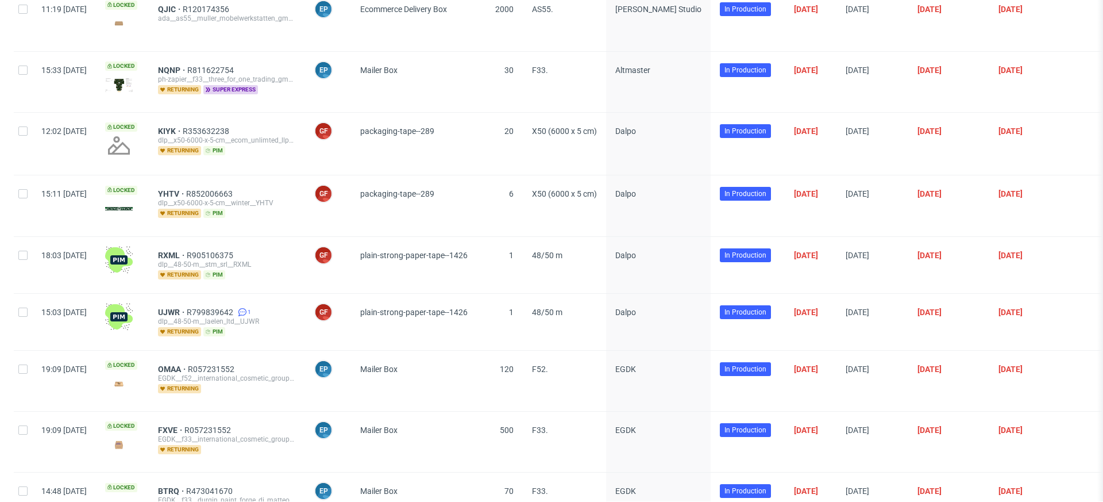
scroll to position [304, 0]
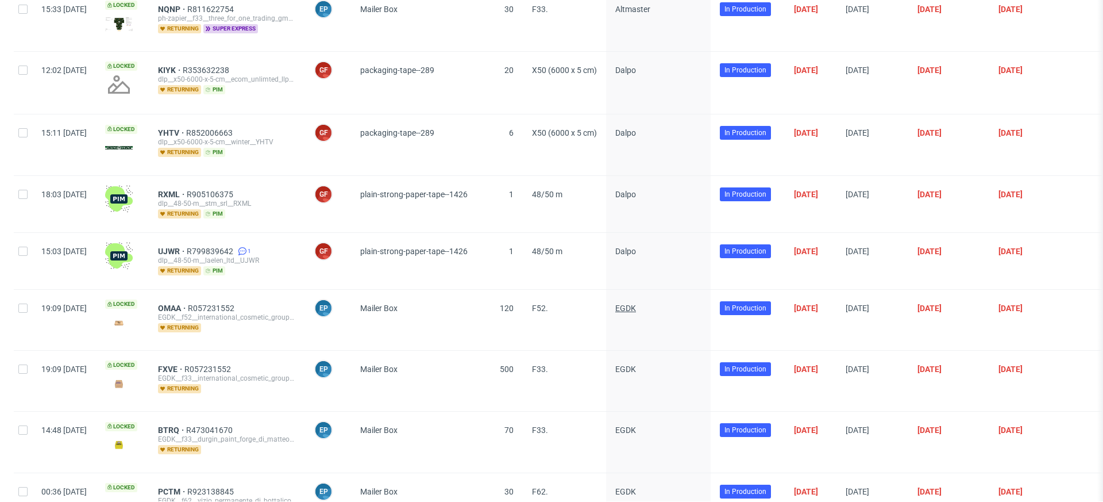
click at [636, 307] on span "EGDK" at bounding box center [625, 307] width 21 height 9
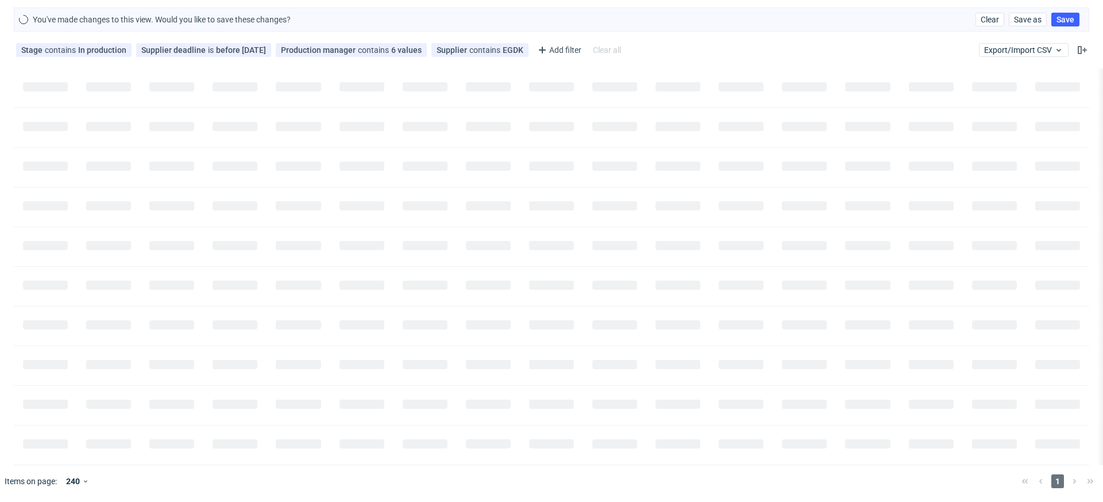
scroll to position [0, 0]
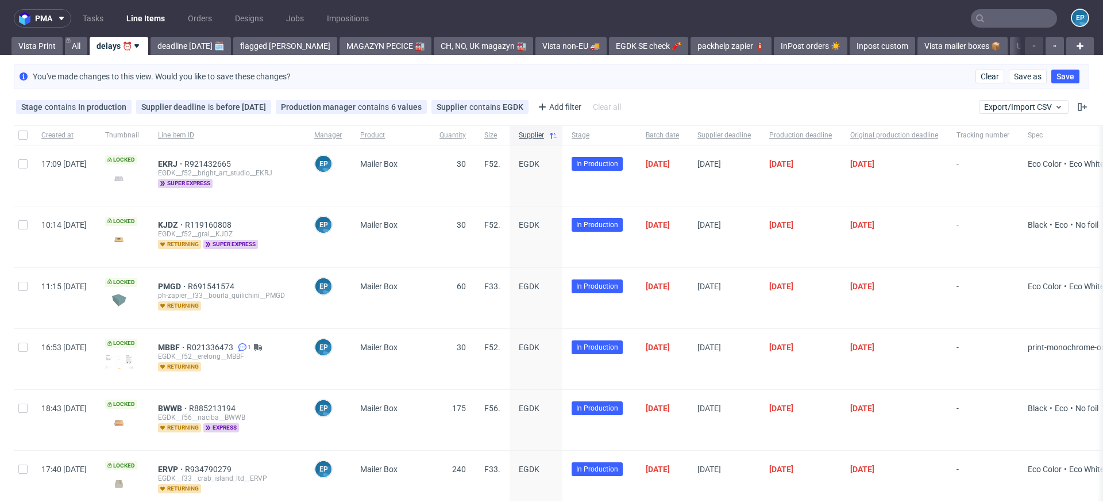
click at [28, 134] on div at bounding box center [23, 135] width 18 height 20
checkbox input "true"
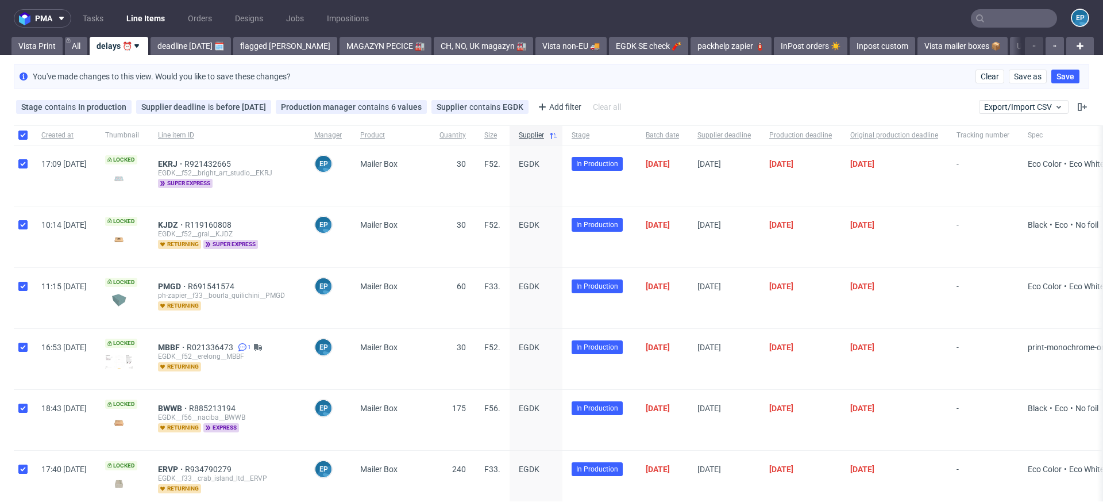
checkbox input "true"
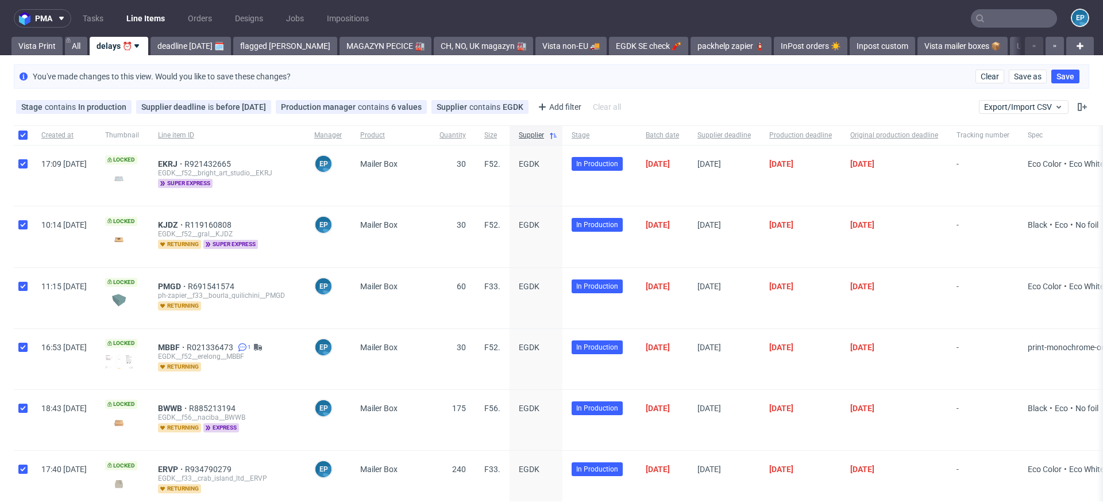
checkbox input "true"
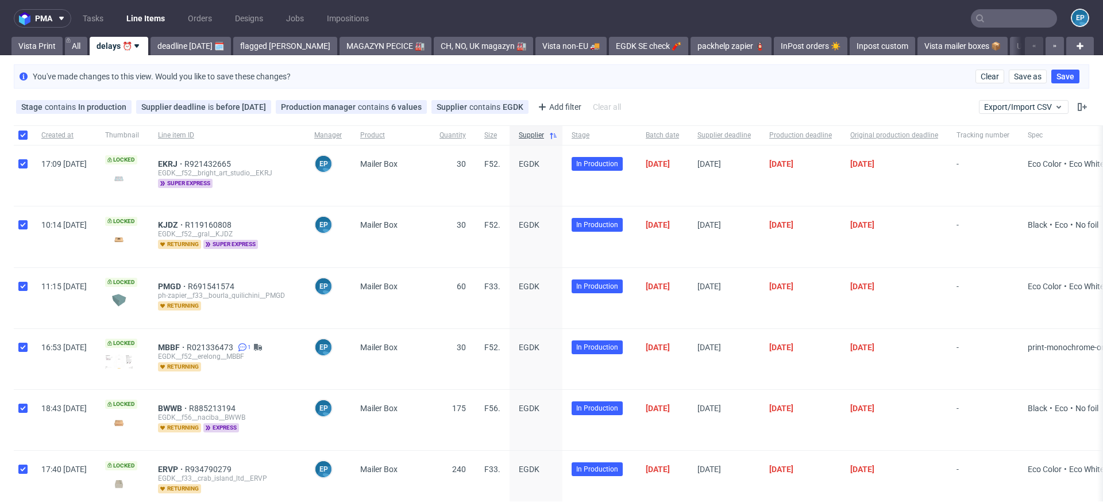
checkbox input "true"
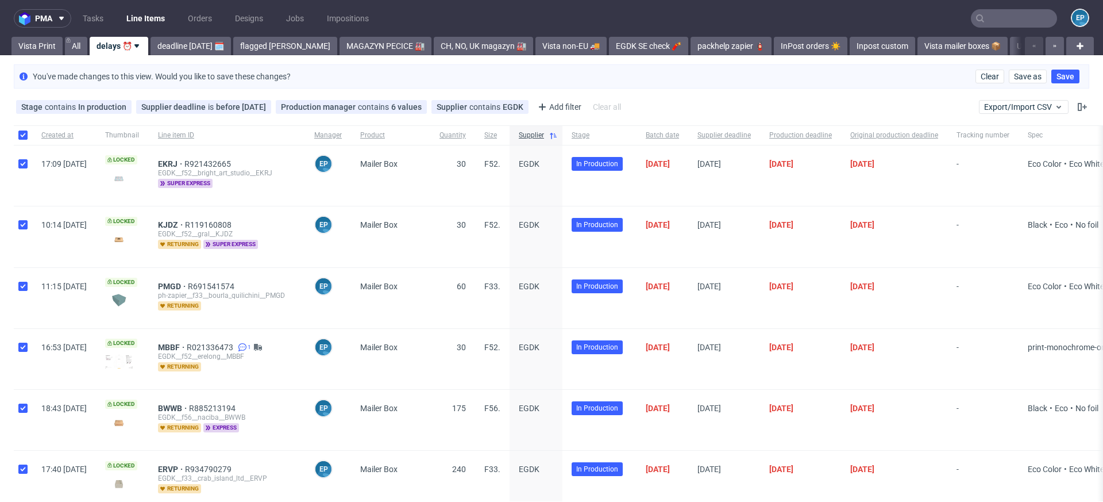
checkbox input "true"
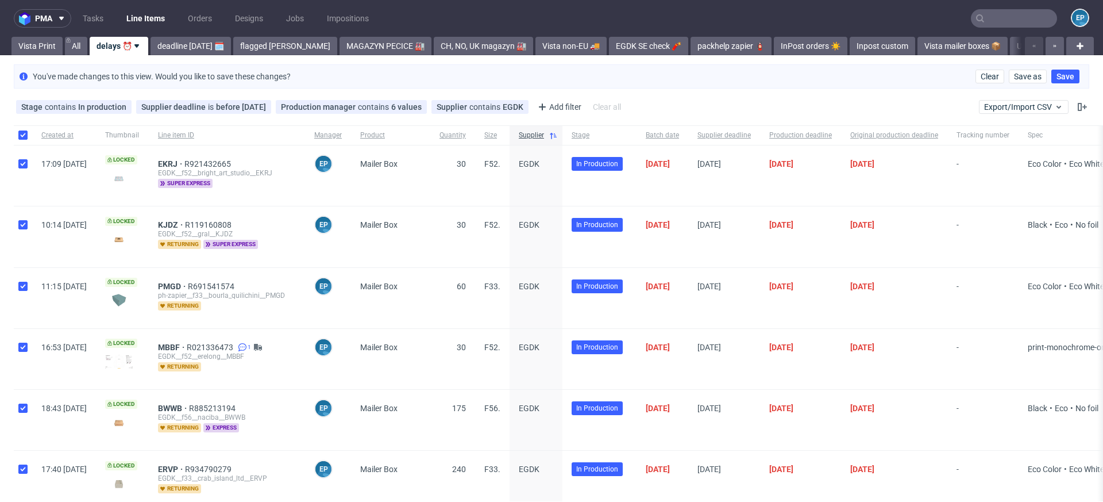
checkbox input "true"
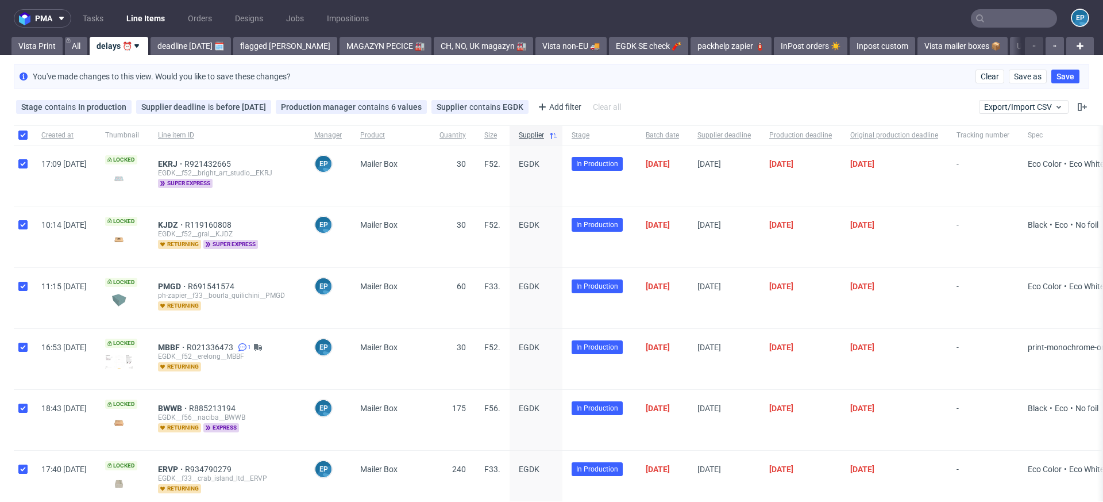
checkbox input "true"
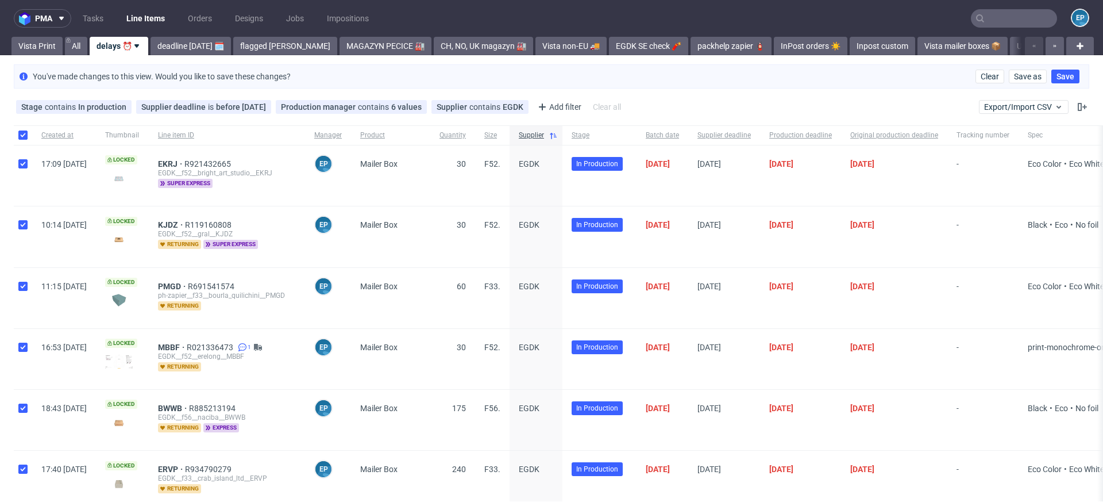
checkbox input "true"
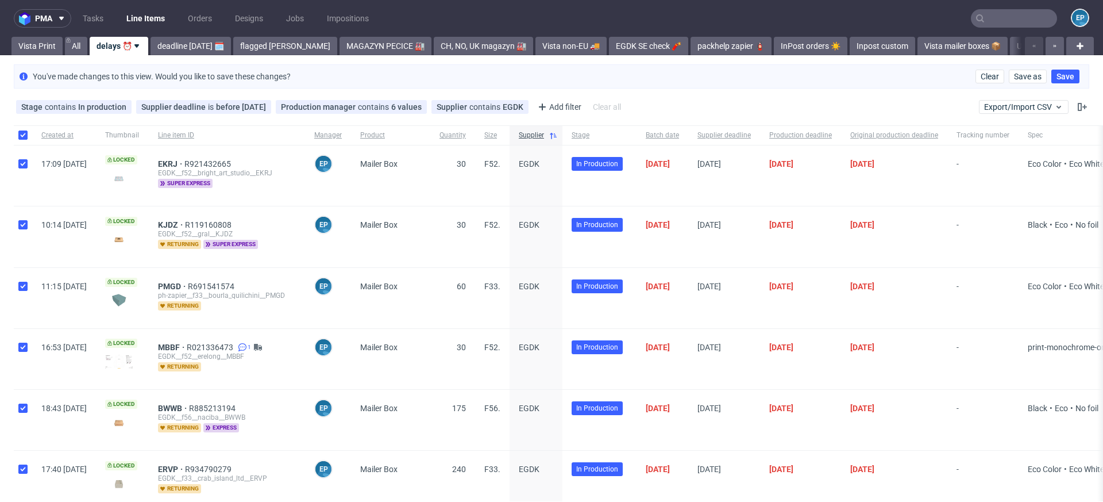
checkbox input "true"
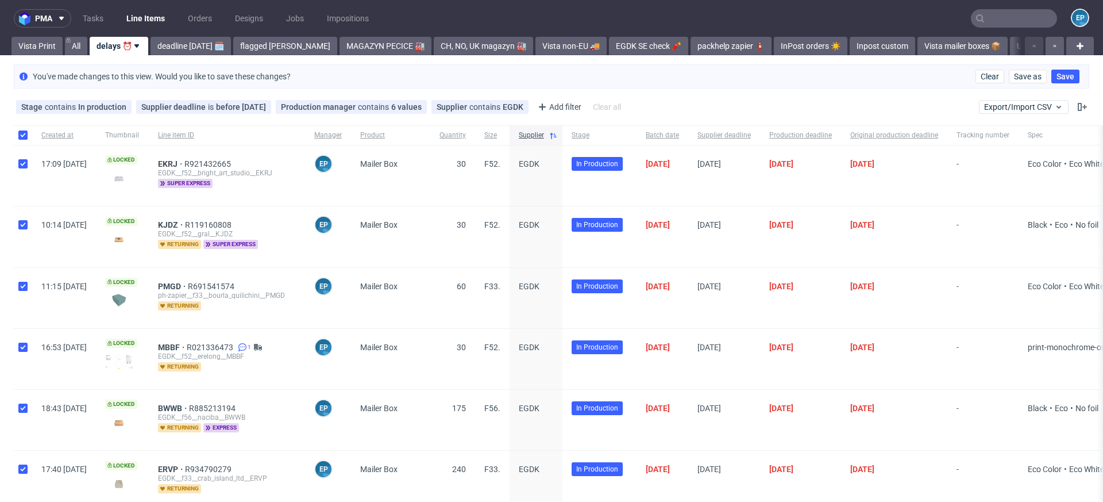
checkbox input "true"
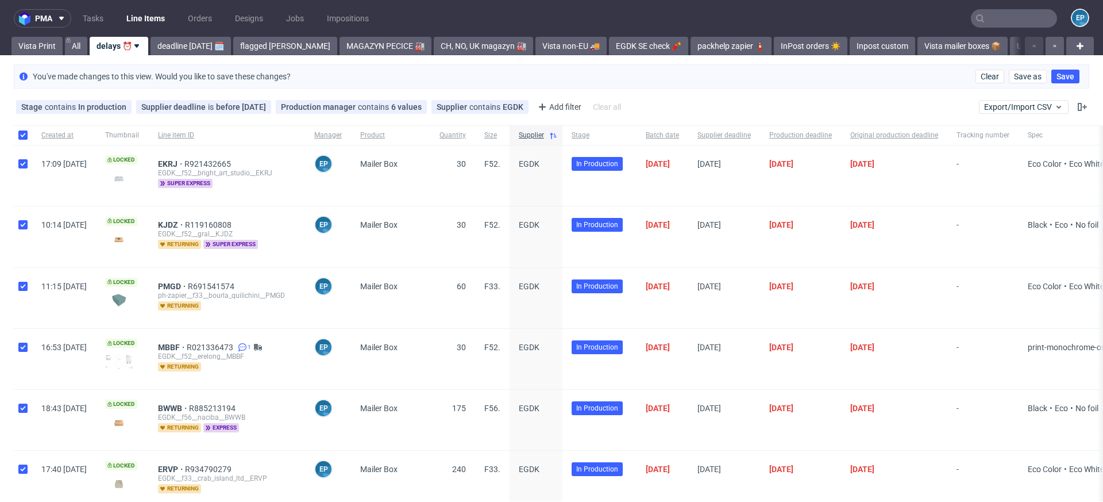
checkbox input "true"
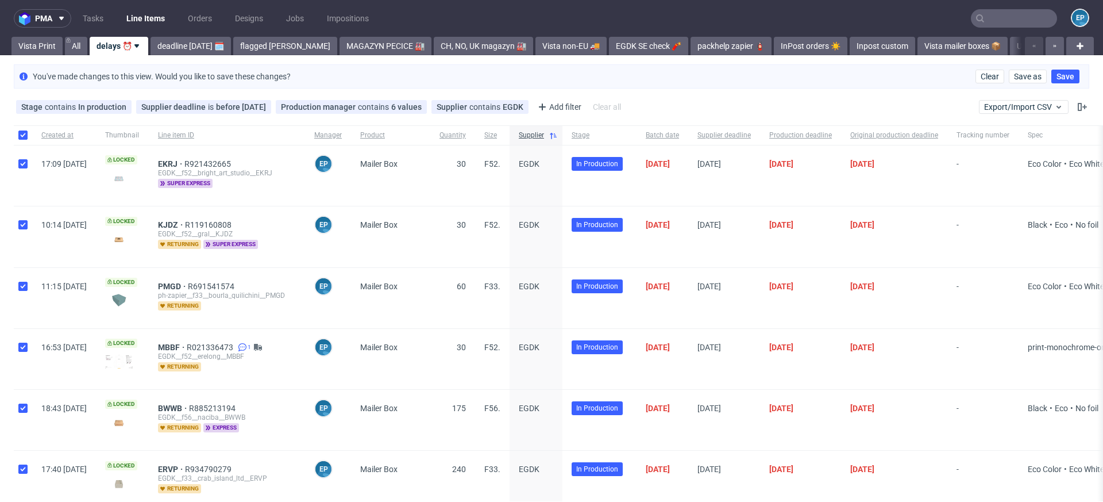
checkbox input "true"
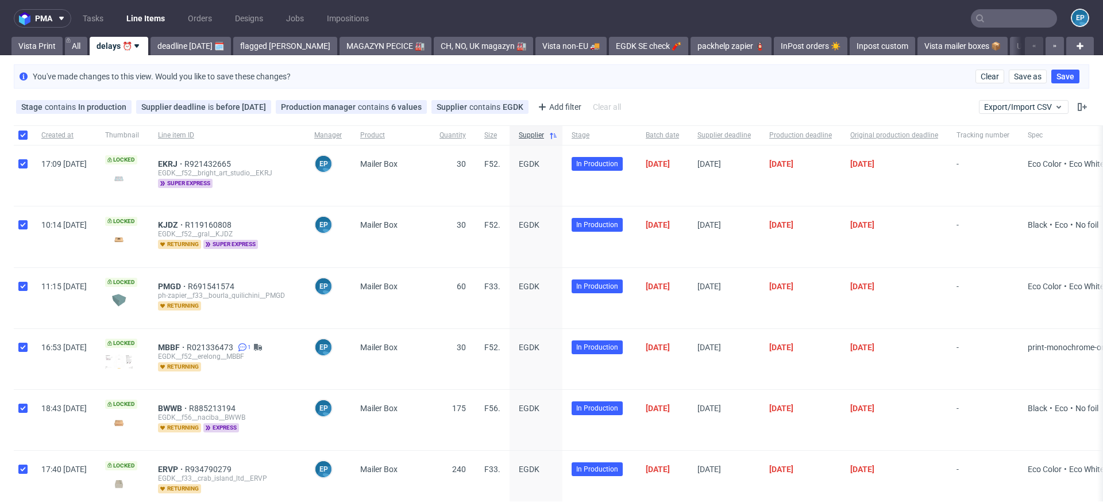
checkbox input "true"
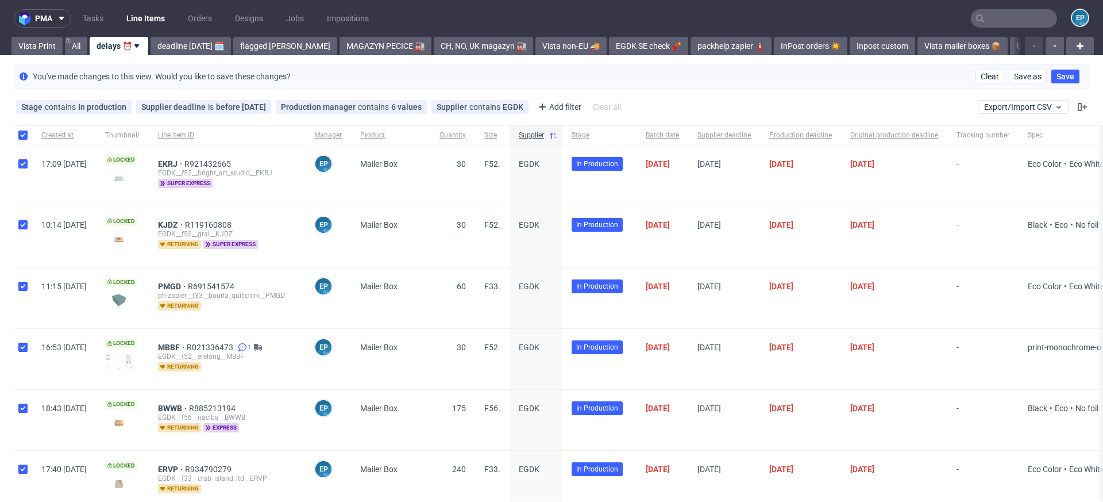
checkbox input "true"
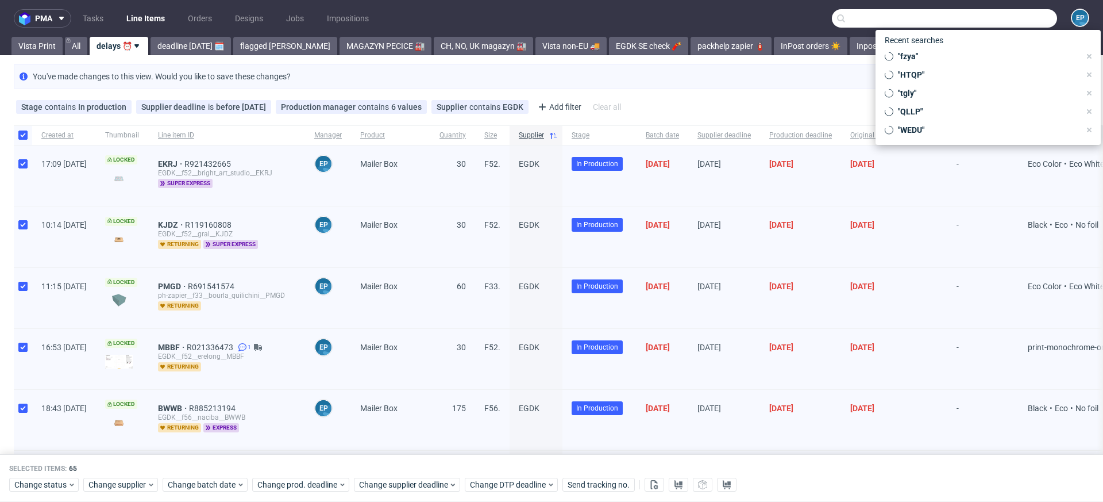
click at [1009, 16] on input "text" at bounding box center [944, 18] width 225 height 18
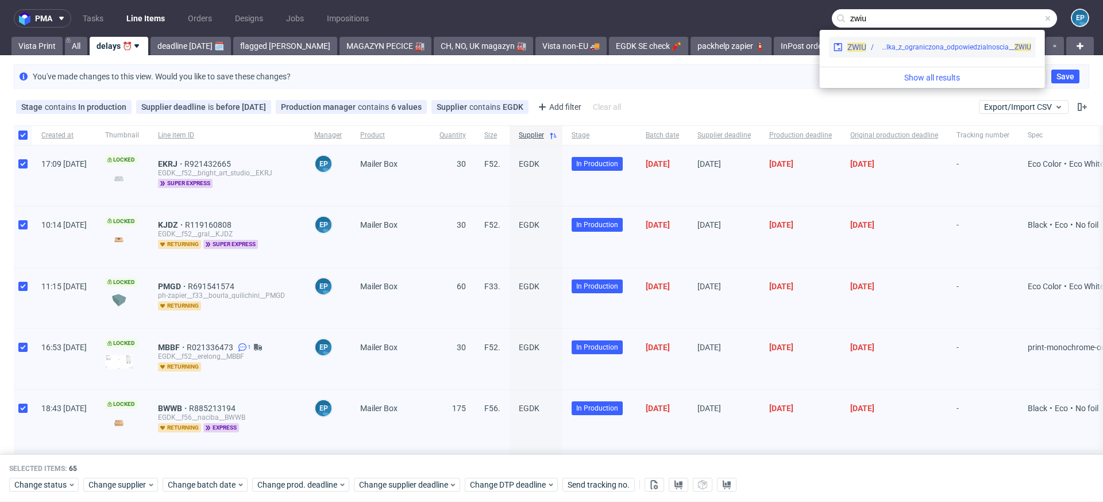
type input "zwiu"
click at [915, 51] on div "EGDK__f62__mniej_wiecej_spolka_z_ograniczona_odpowiedzialnoscia__ ZWIU" at bounding box center [954, 47] width 153 height 10
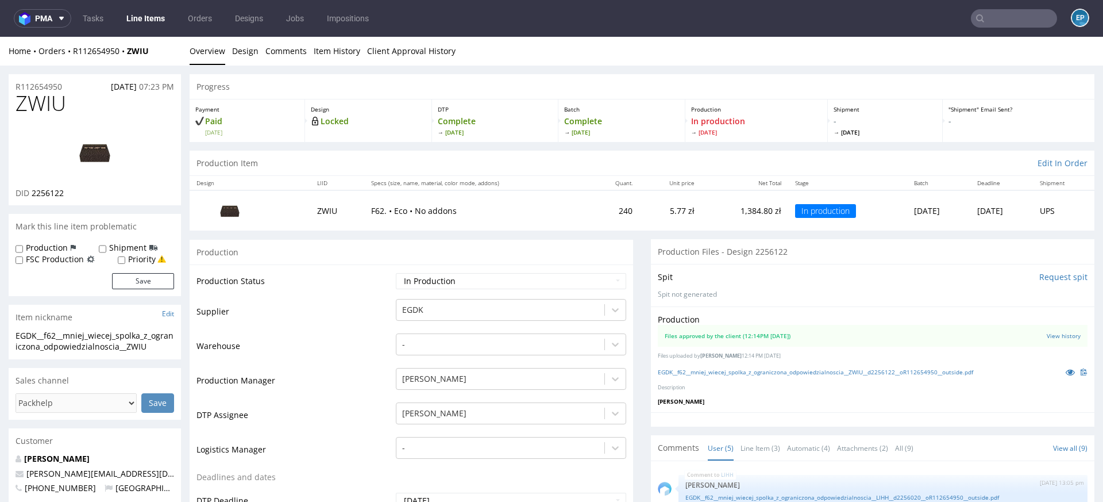
click at [149, 16] on link "Line Items" at bounding box center [145, 18] width 52 height 18
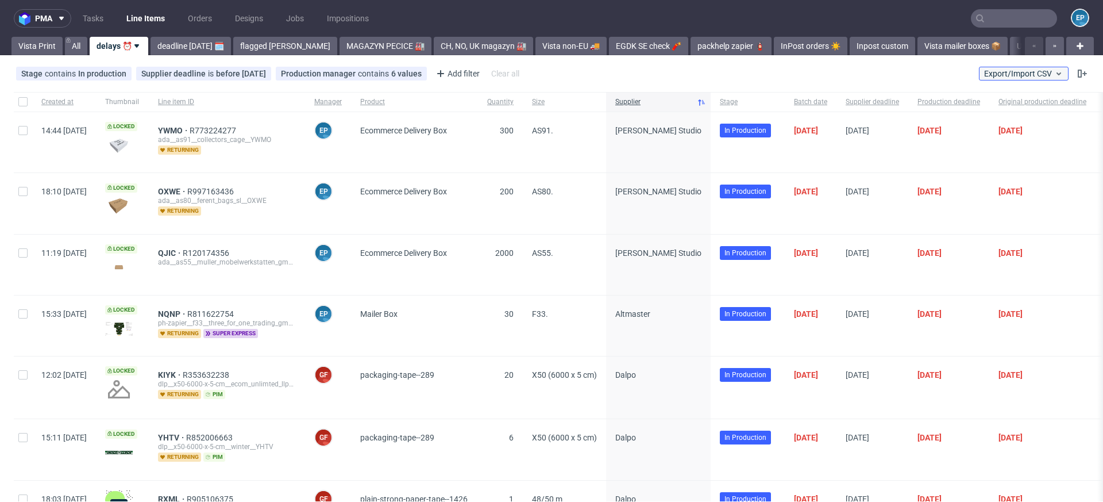
click at [1004, 77] on span "Export/Import CSV" at bounding box center [1023, 73] width 79 height 9
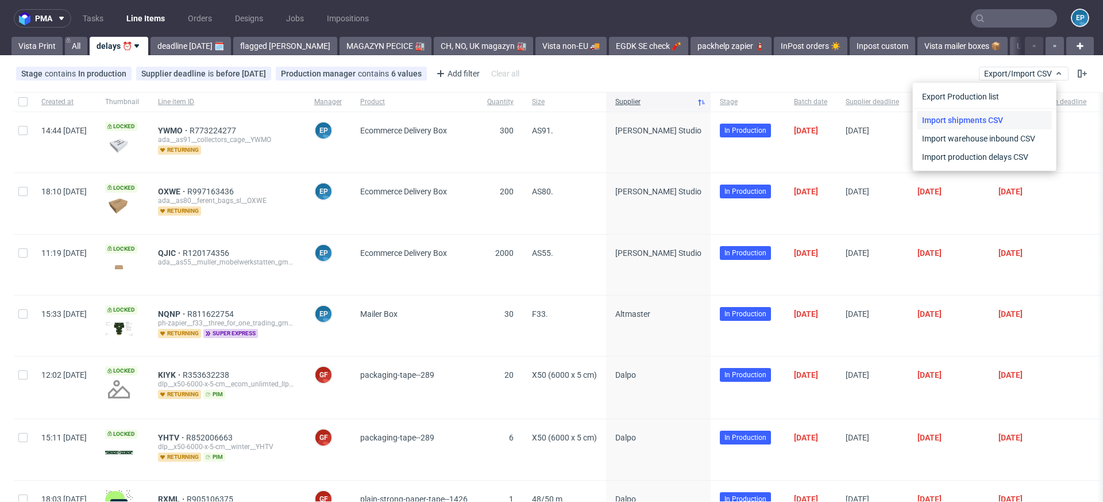
click at [988, 119] on link "Import shipments CSV" at bounding box center [984, 120] width 134 height 18
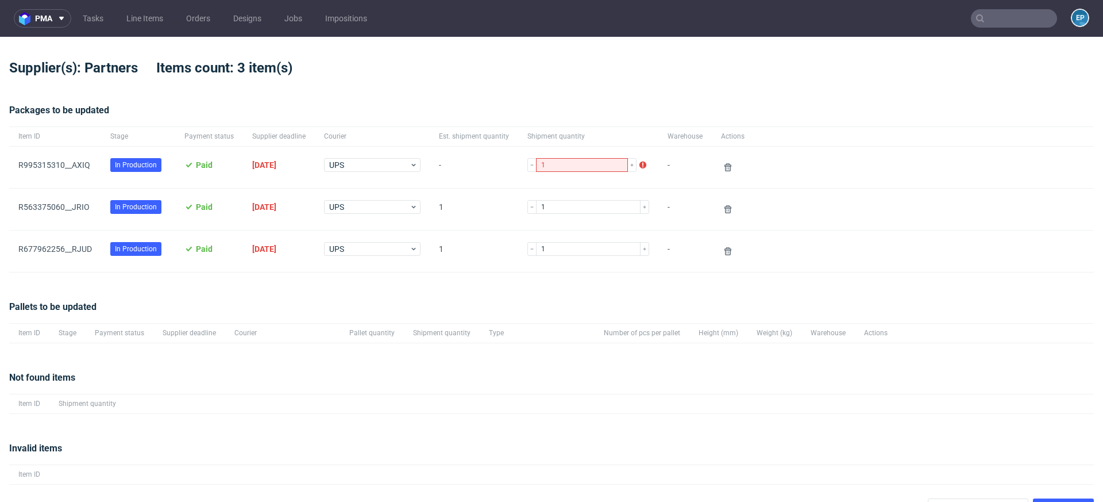
scroll to position [22, 0]
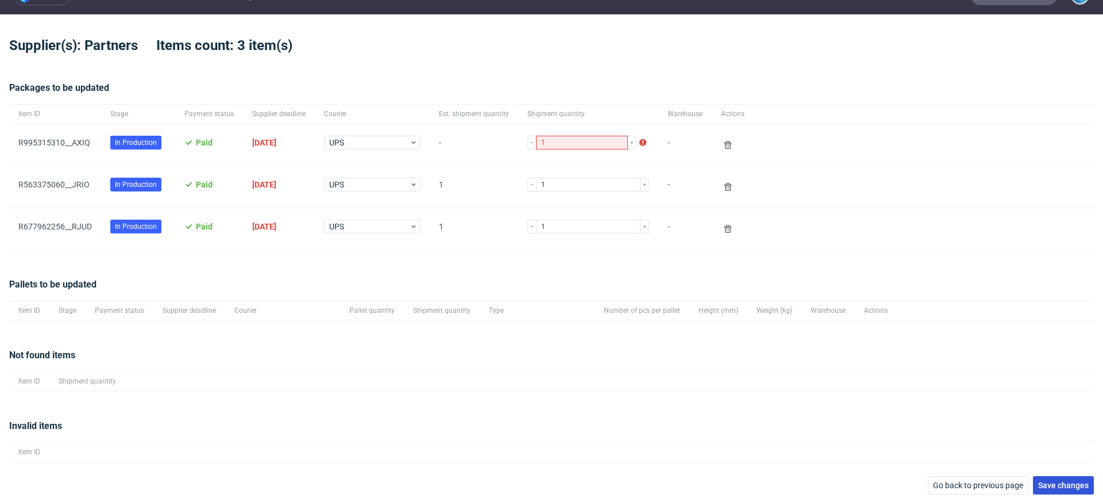
click at [1040, 484] on span "Save changes" at bounding box center [1063, 485] width 51 height 8
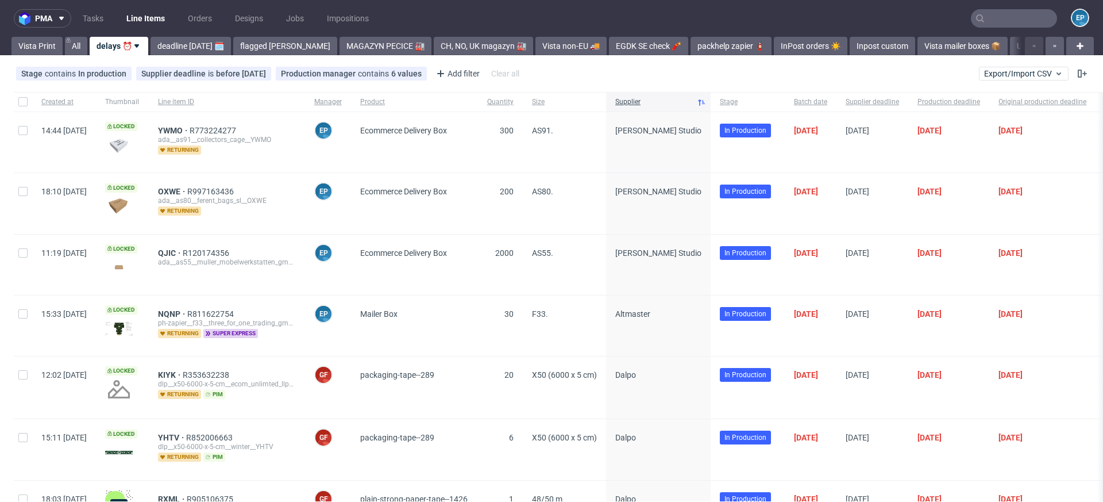
click at [990, 14] on input "text" at bounding box center [1014, 18] width 86 height 18
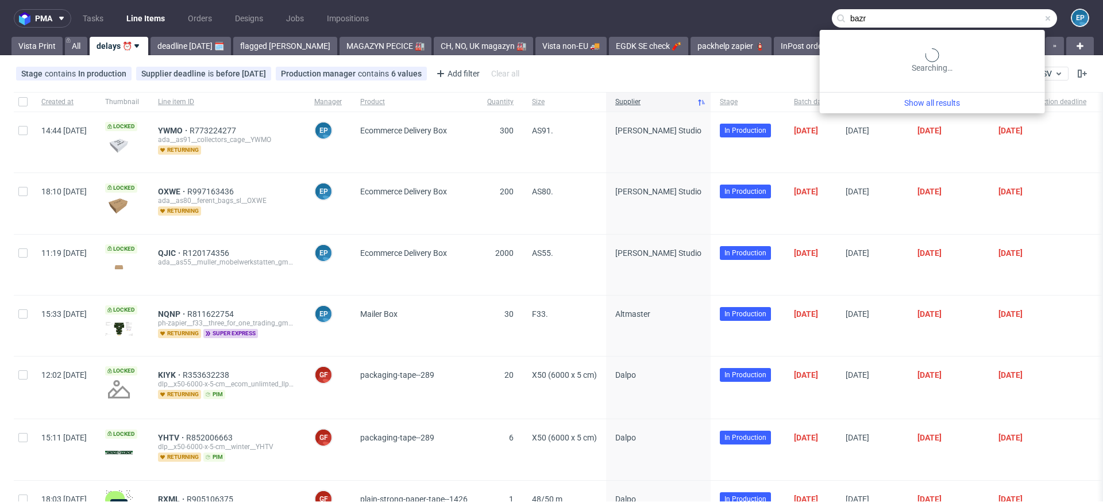
type input "bazr"
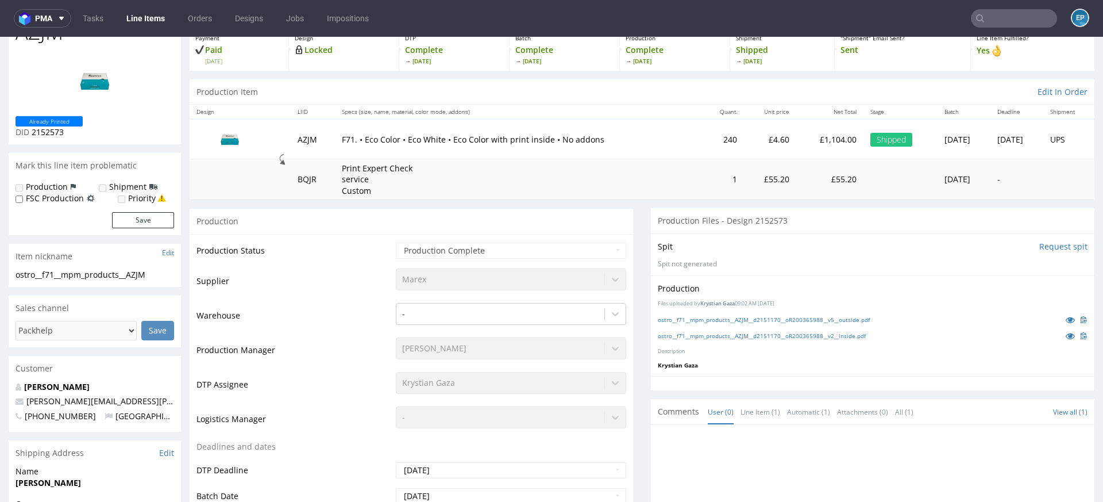
scroll to position [74, 0]
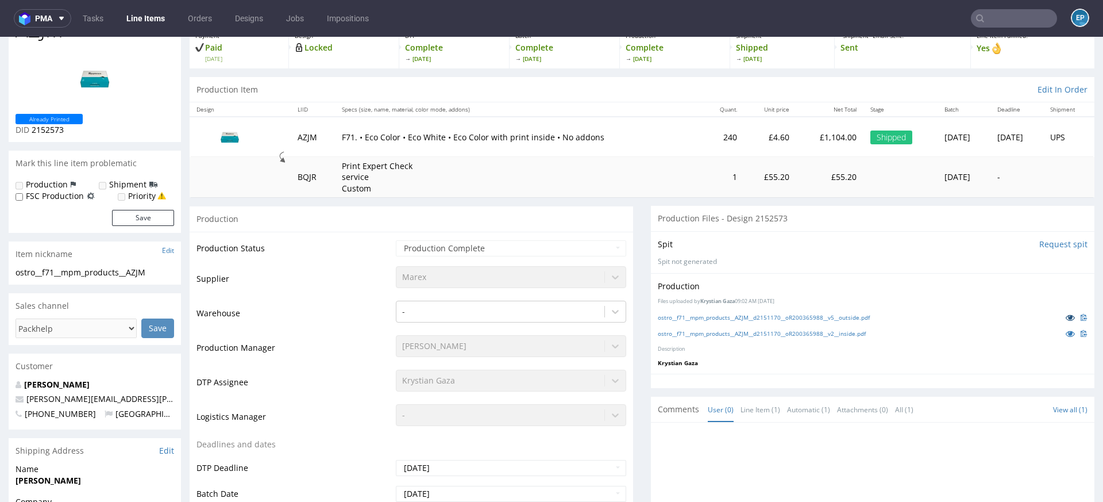
click at [1066, 315] on icon at bounding box center [1070, 317] width 9 height 8
click at [1066, 319] on icon at bounding box center [1070, 317] width 9 height 8
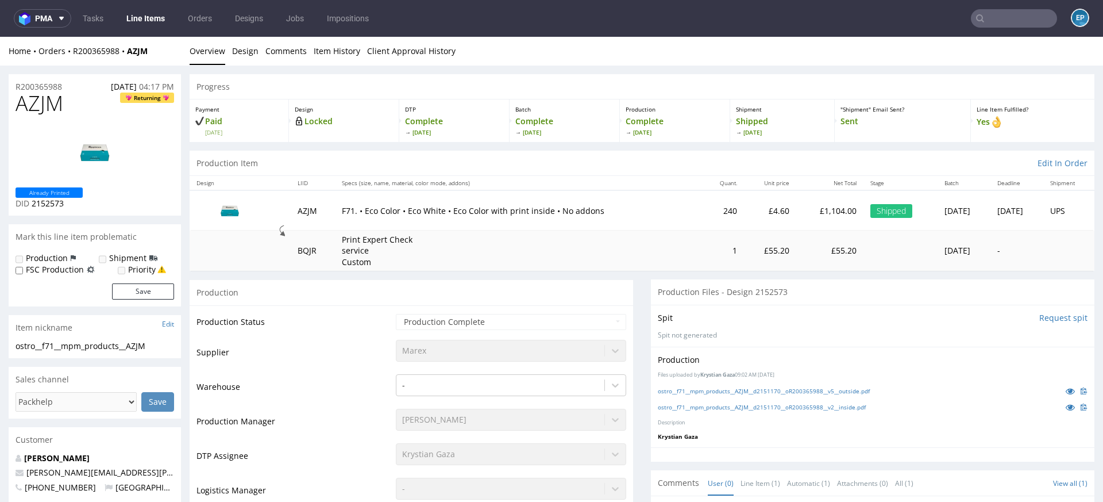
click at [998, 20] on input "text" at bounding box center [1014, 18] width 86 height 18
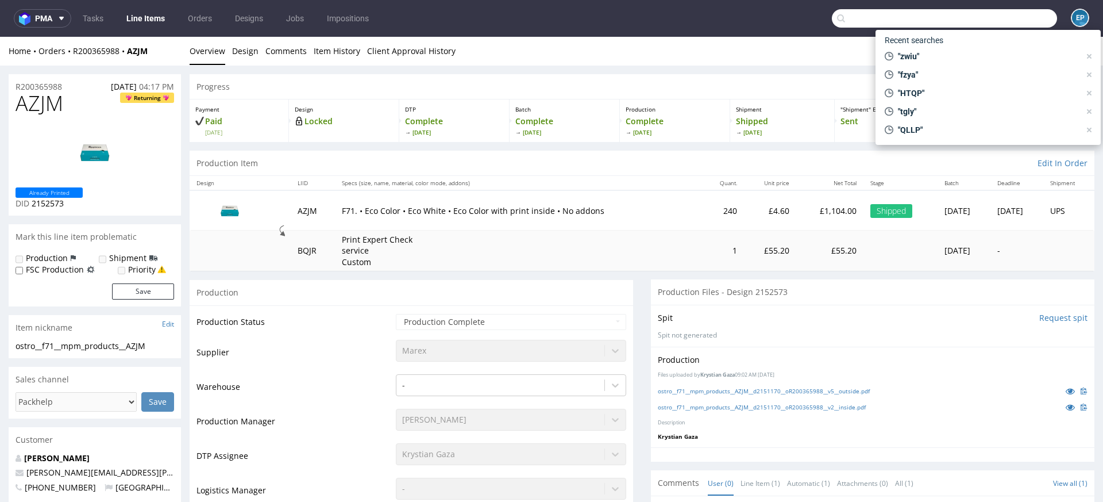
paste input "R234986757"
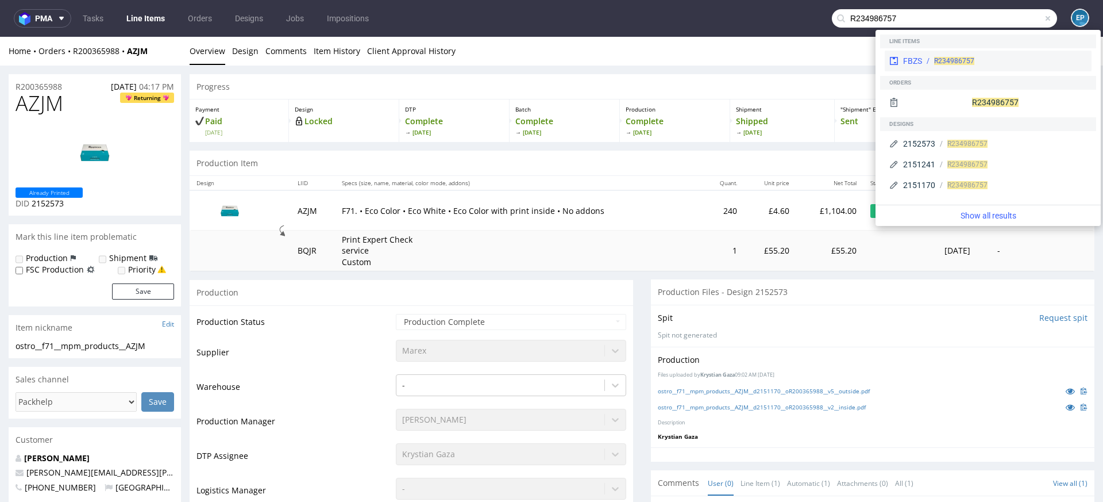
type input "R234986757"
click at [932, 59] on div "R234986757" at bounding box center [1004, 61] width 165 height 10
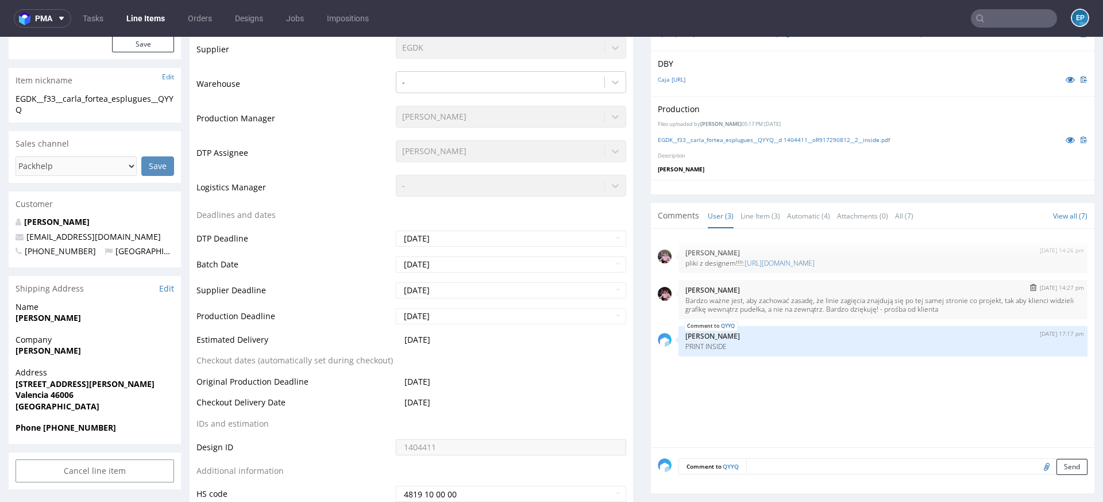
scroll to position [285, 0]
click at [1066, 140] on icon at bounding box center [1070, 142] width 9 height 8
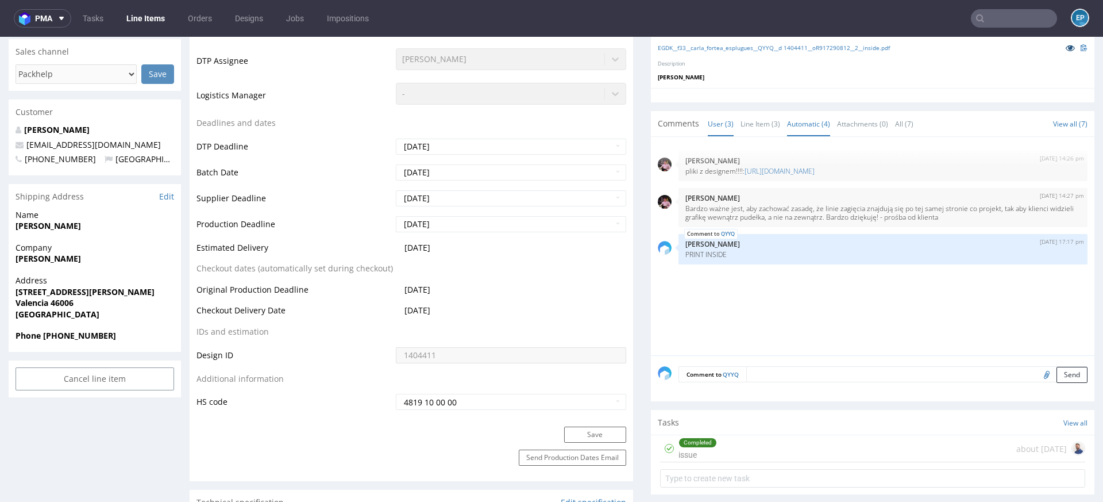
scroll to position [375, 0]
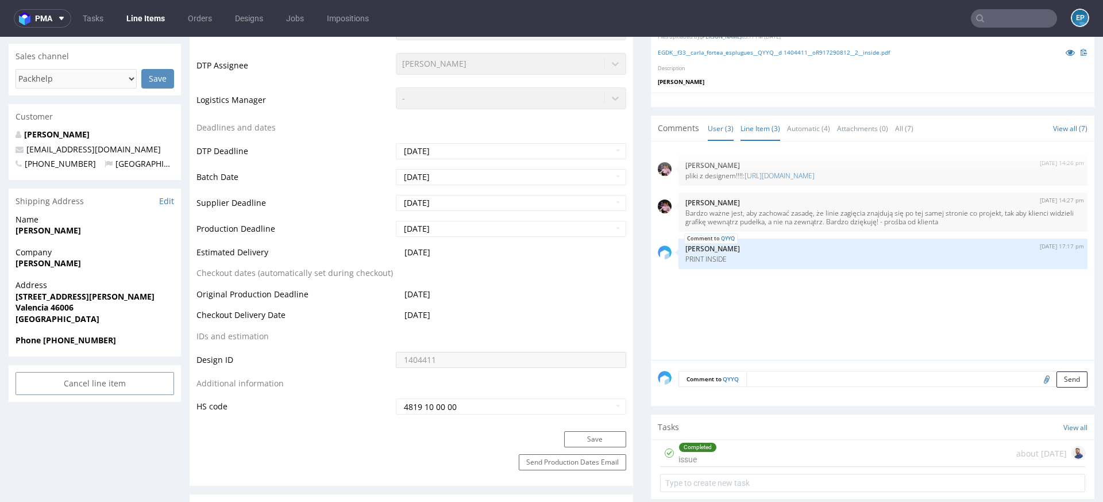
click at [770, 126] on link "Line Item (3)" at bounding box center [760, 128] width 40 height 25
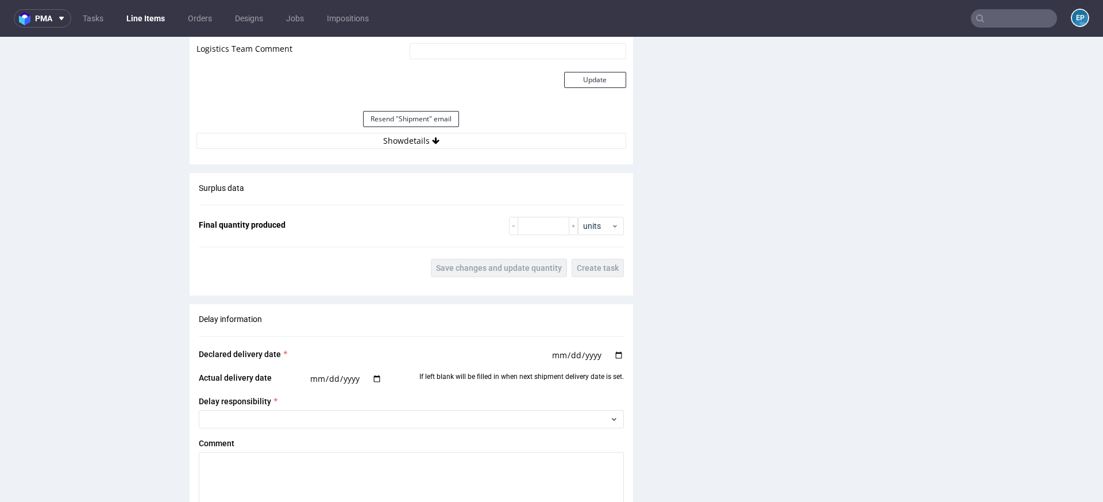
scroll to position [1648, 0]
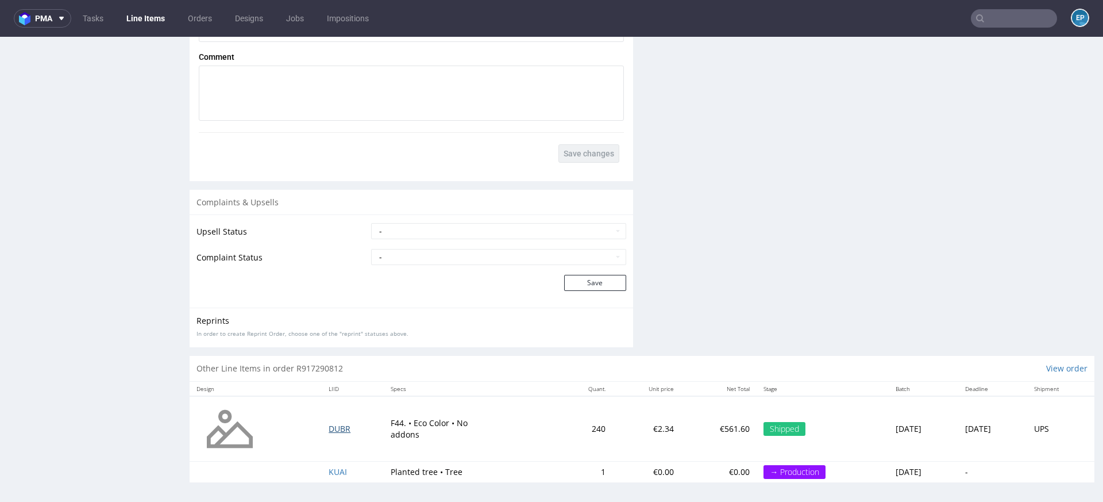
click at [333, 427] on span "DUBR" at bounding box center [340, 428] width 22 height 11
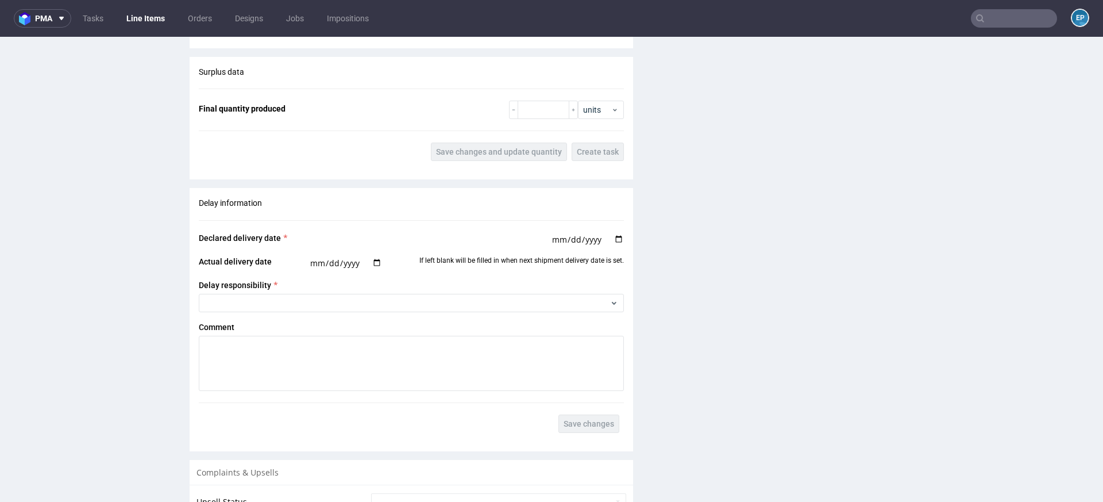
scroll to position [1196, 0]
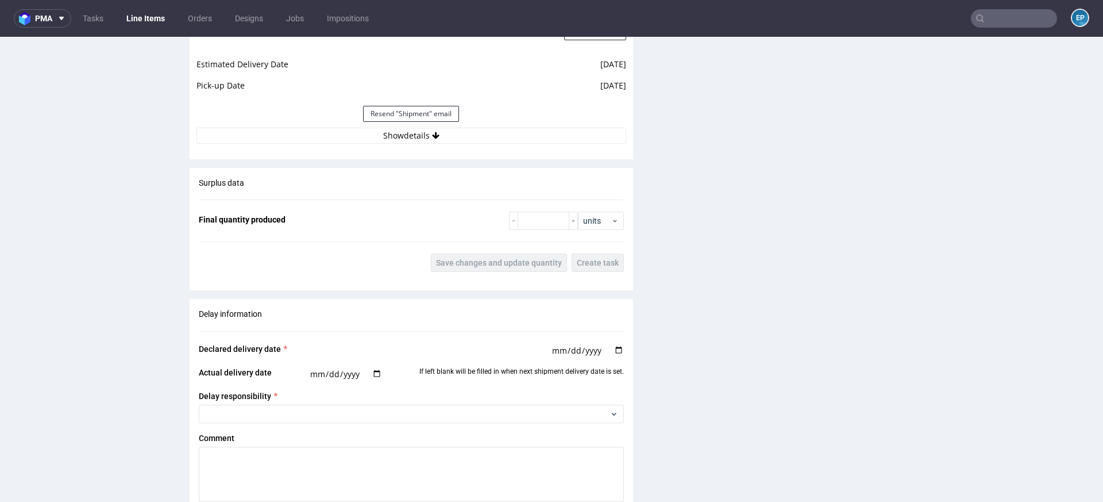
click at [448, 143] on div "Estimated Shipment Quantity Unknown Estimated Shipment Cost Unknown Estimated T…" at bounding box center [411, 16] width 443 height 268
click at [442, 138] on button "Show details" at bounding box center [411, 136] width 430 height 16
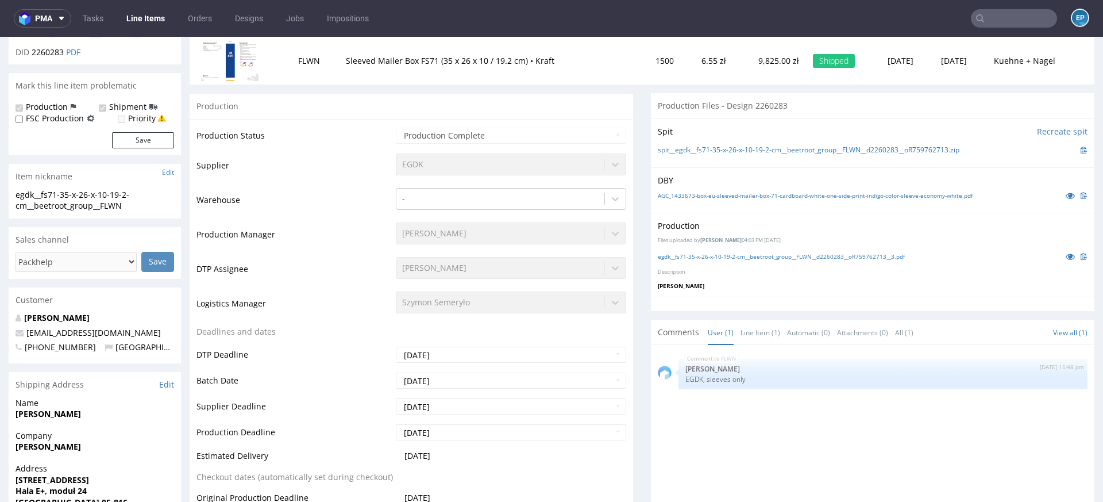
scroll to position [0, 0]
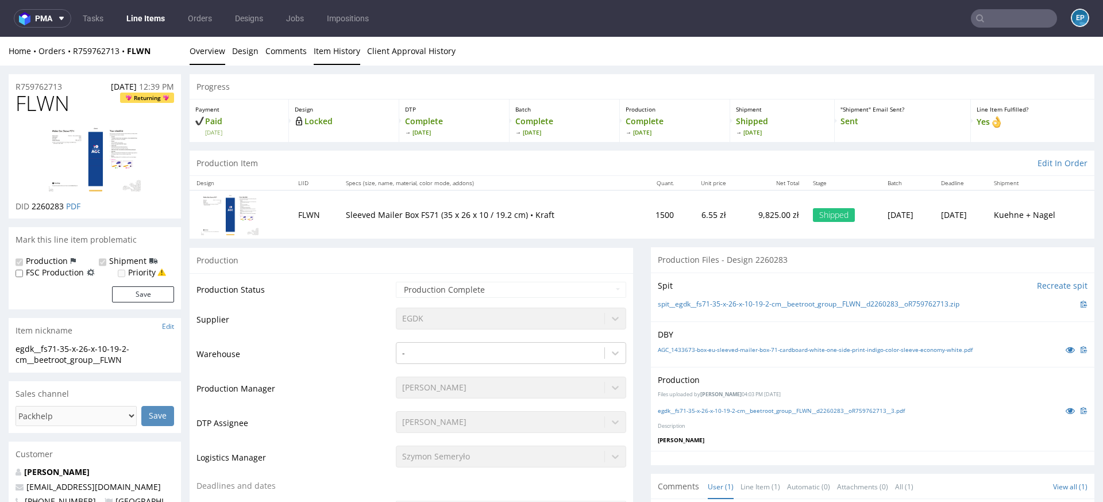
click at [337, 54] on link "Item History" at bounding box center [337, 51] width 47 height 28
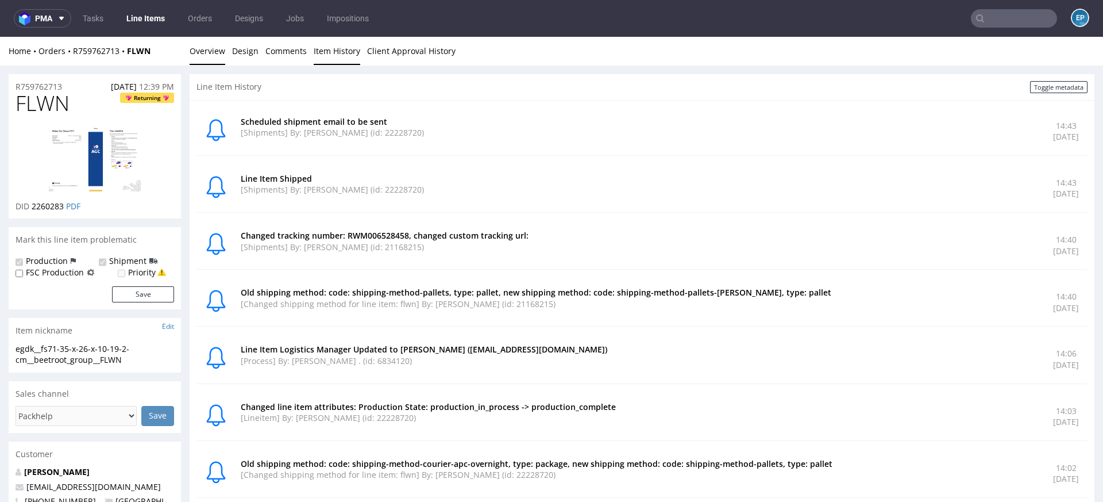
click at [192, 55] on link "Overview" at bounding box center [208, 51] width 36 height 28
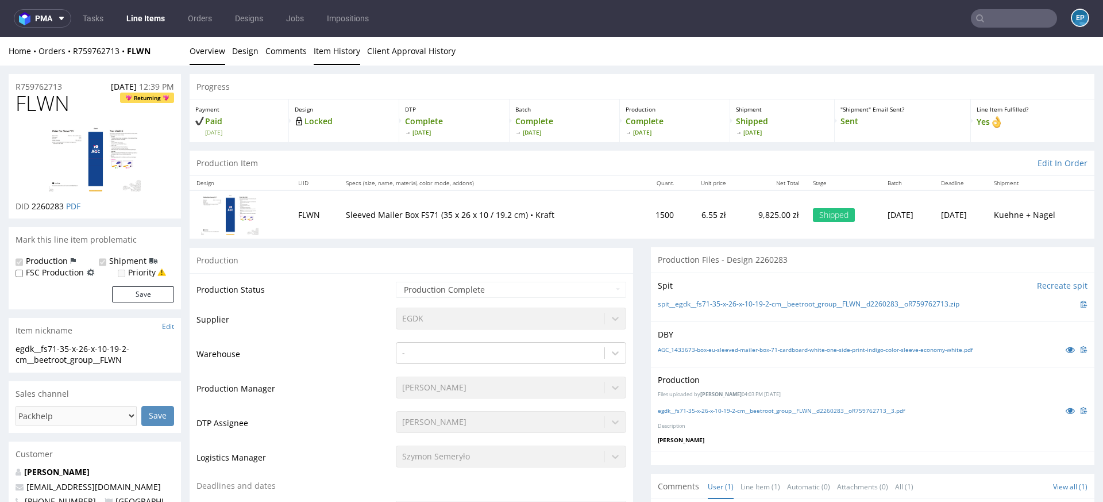
click at [342, 55] on link "Item History" at bounding box center [337, 51] width 47 height 28
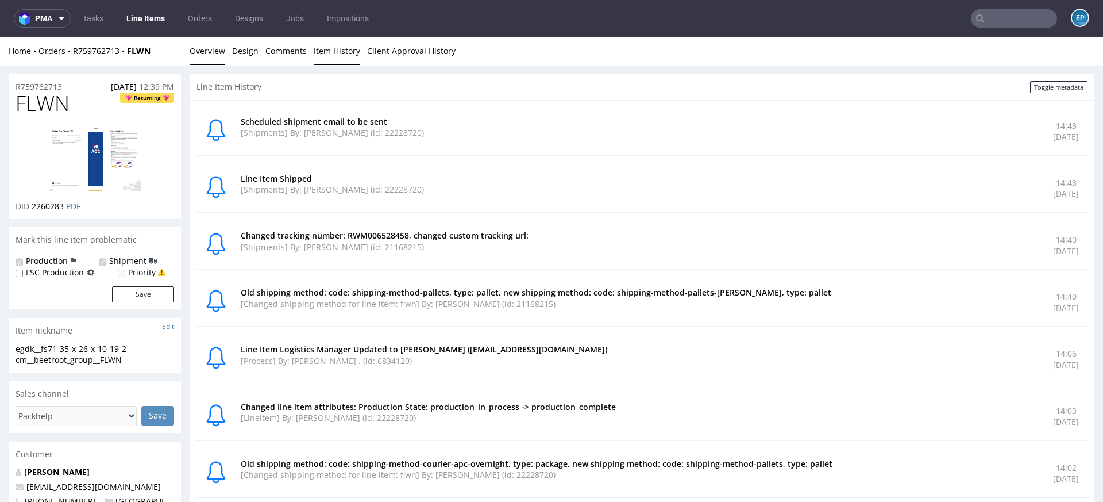
click at [216, 54] on link "Overview" at bounding box center [208, 51] width 36 height 28
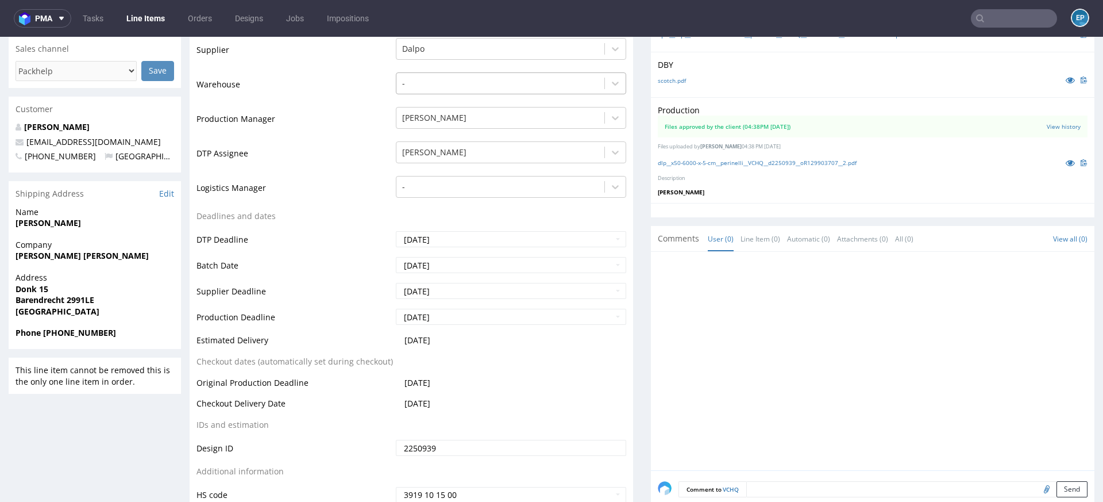
scroll to position [286, 0]
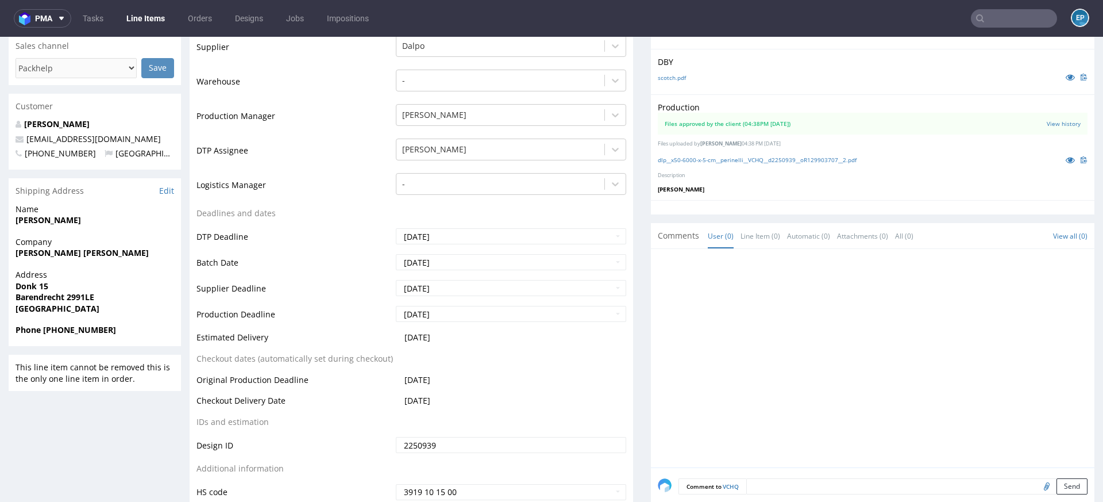
click at [119, 20] on link "Line Items" at bounding box center [145, 18] width 52 height 18
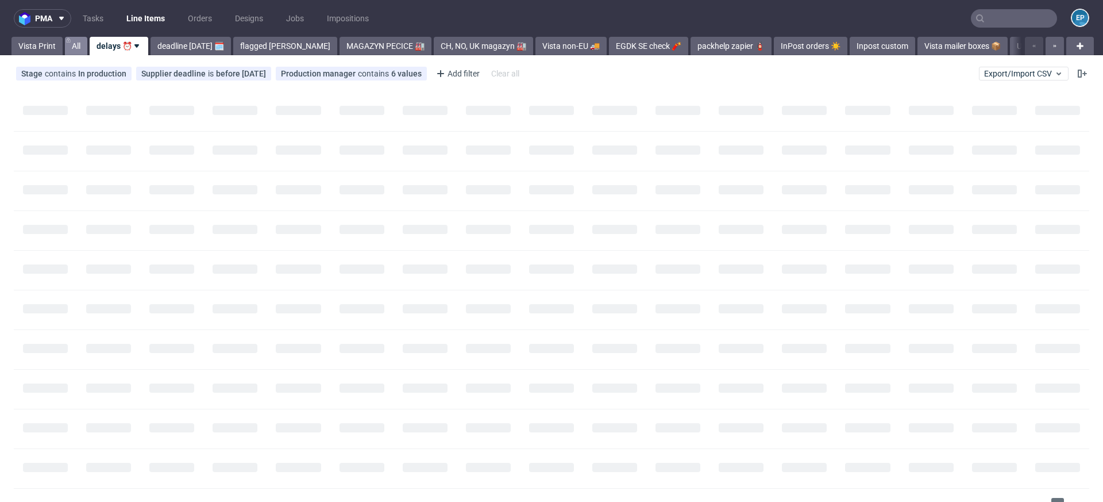
click at [72, 45] on link "All" at bounding box center [76, 46] width 22 height 18
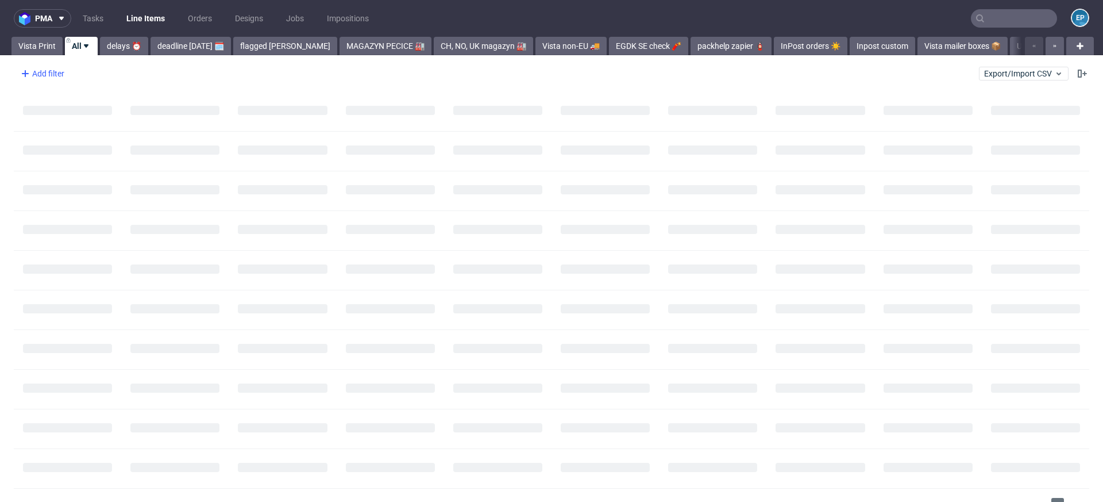
click at [45, 70] on div "Add filter" at bounding box center [41, 73] width 51 height 18
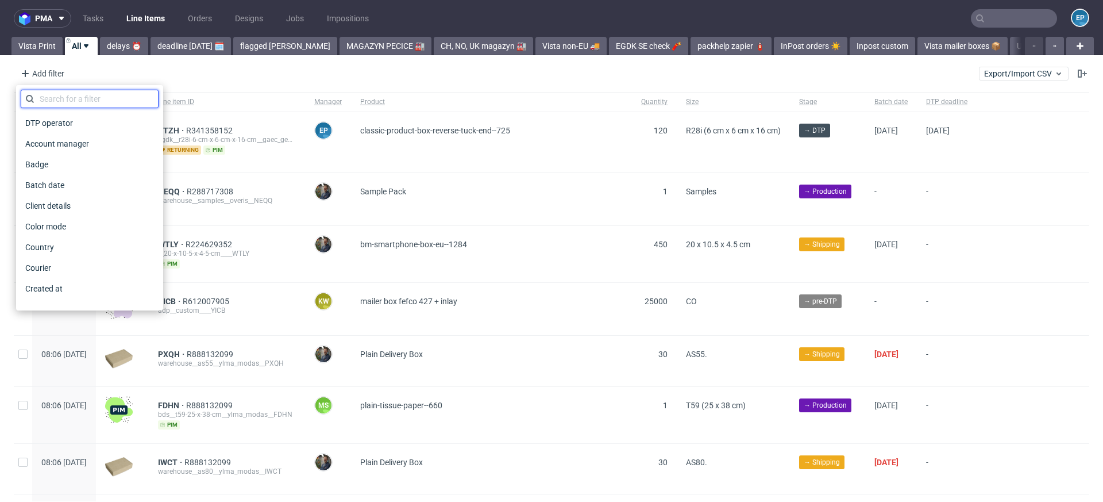
click at [56, 103] on input "text" at bounding box center [90, 99] width 138 height 18
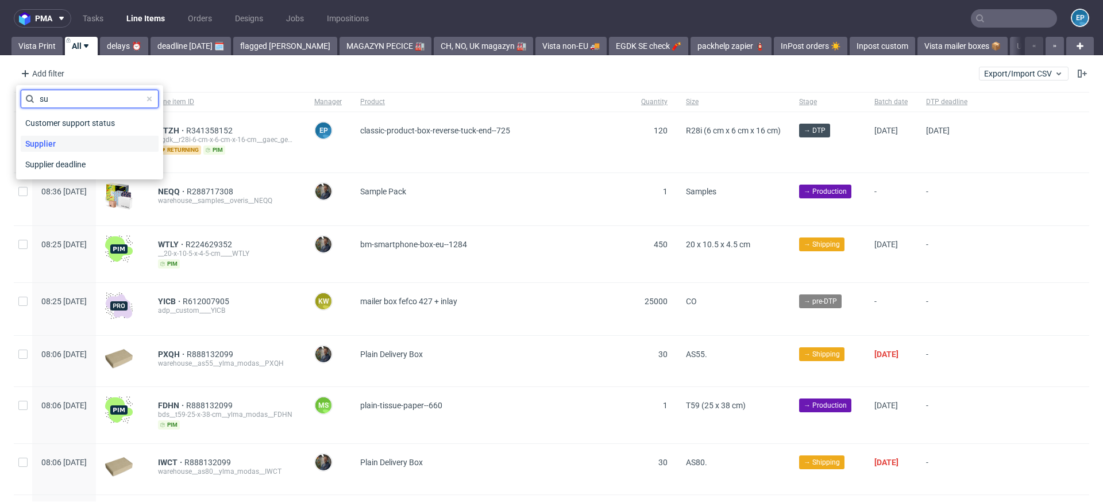
type input "su"
click at [56, 139] on span "Supplier" at bounding box center [41, 144] width 40 height 16
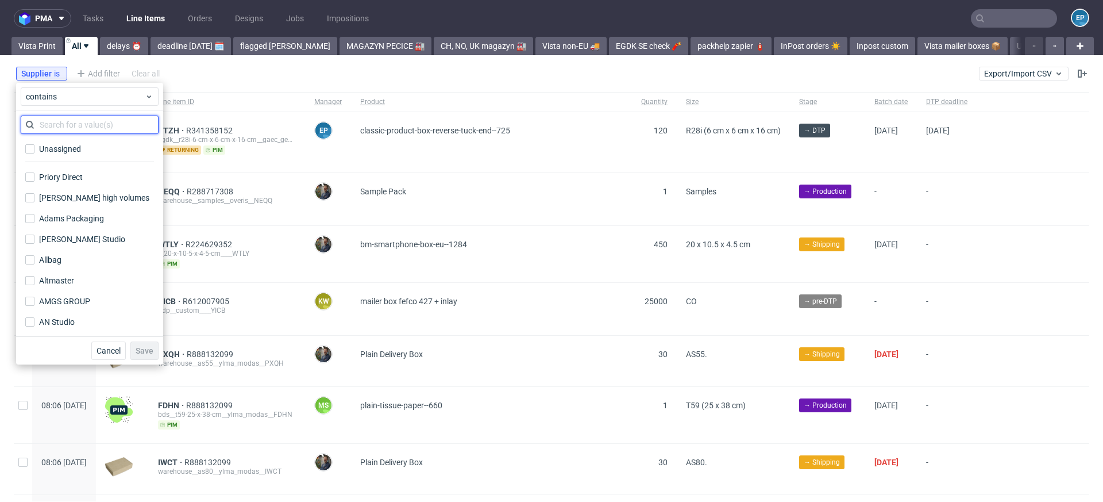
click at [67, 123] on input "text" at bounding box center [90, 124] width 138 height 18
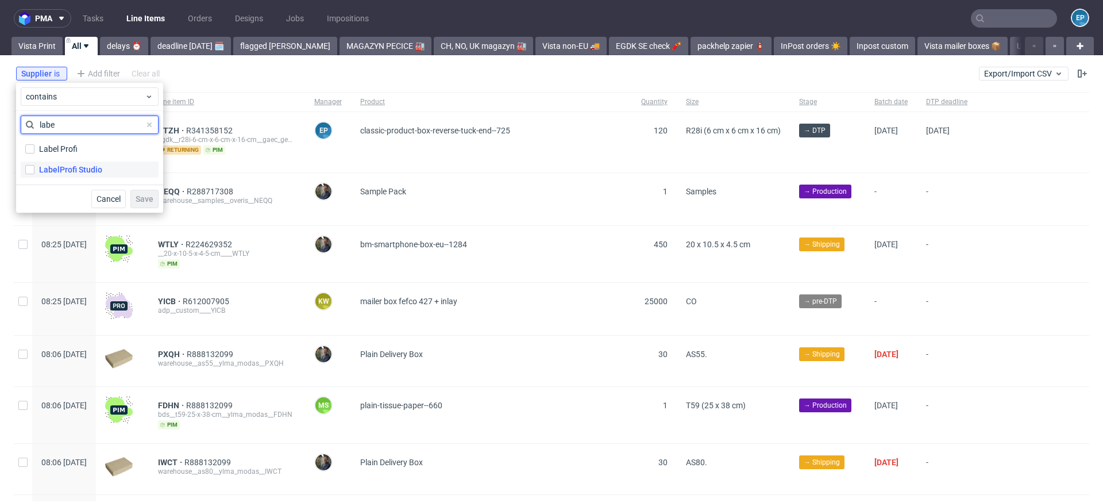
type input "labe"
click at [84, 167] on div "LabelProfi Studio" at bounding box center [70, 169] width 63 height 11
click at [34, 167] on input "LabelProfi Studio" at bounding box center [29, 169] width 9 height 9
checkbox input "true"
click at [148, 195] on span "Save" at bounding box center [145, 199] width 18 height 8
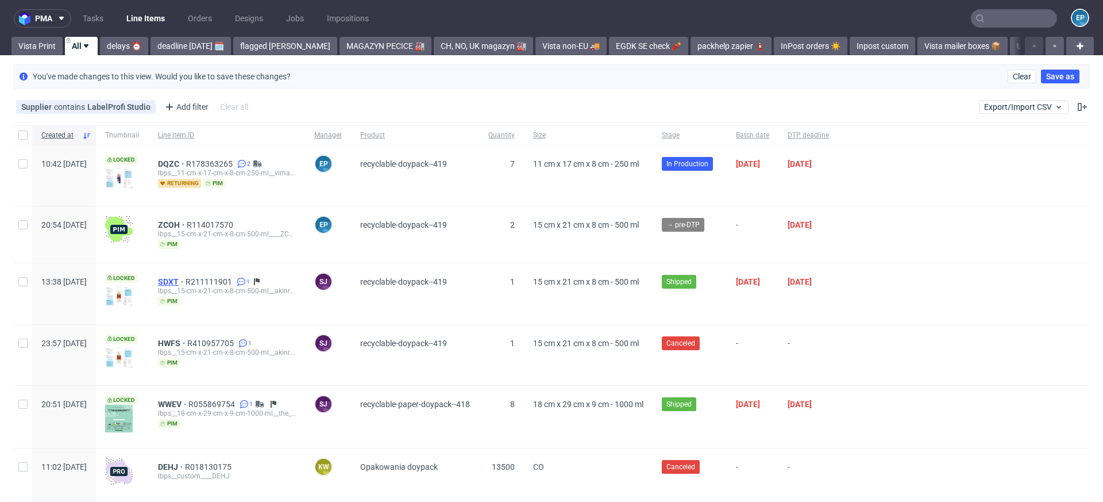
click at [186, 279] on span "SDXT" at bounding box center [172, 281] width 28 height 9
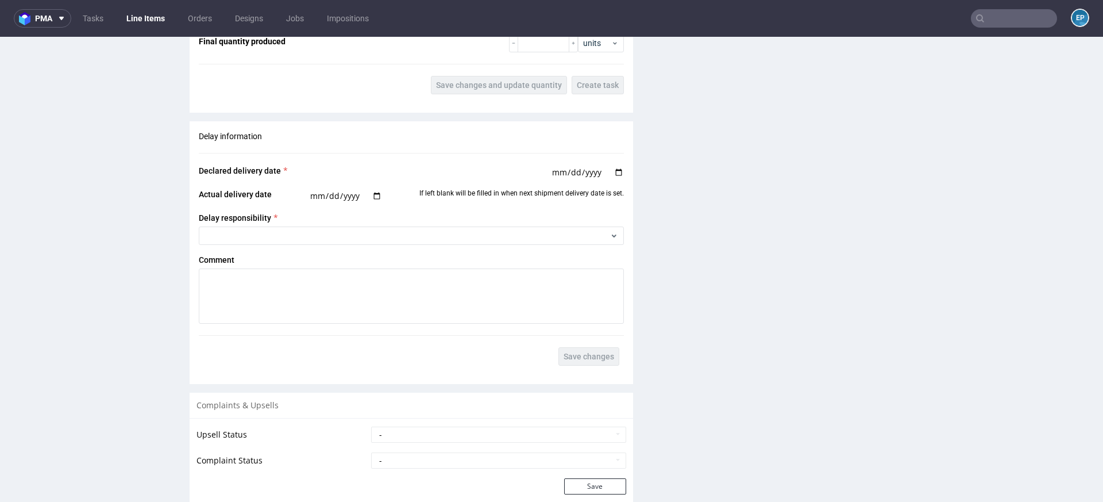
scroll to position [1449, 0]
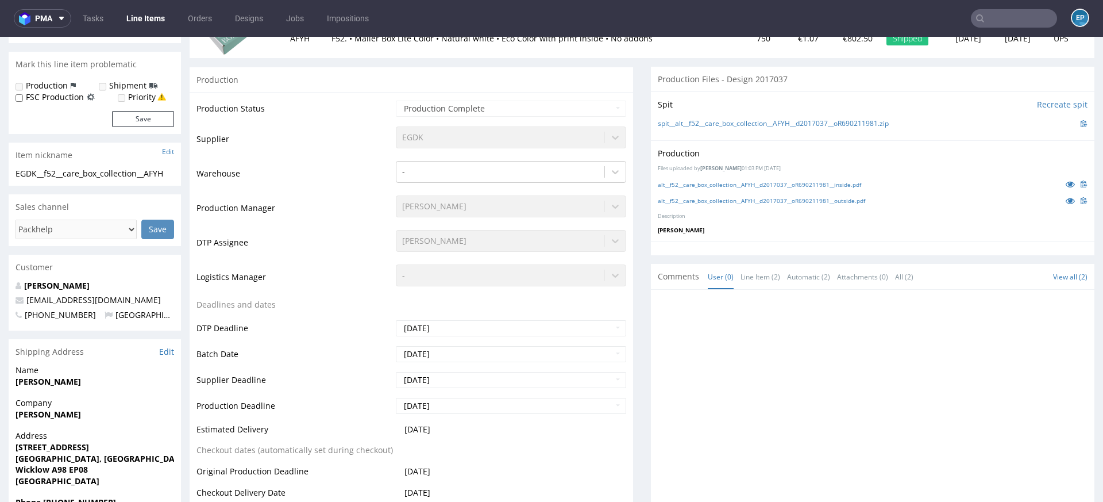
scroll to position [334, 0]
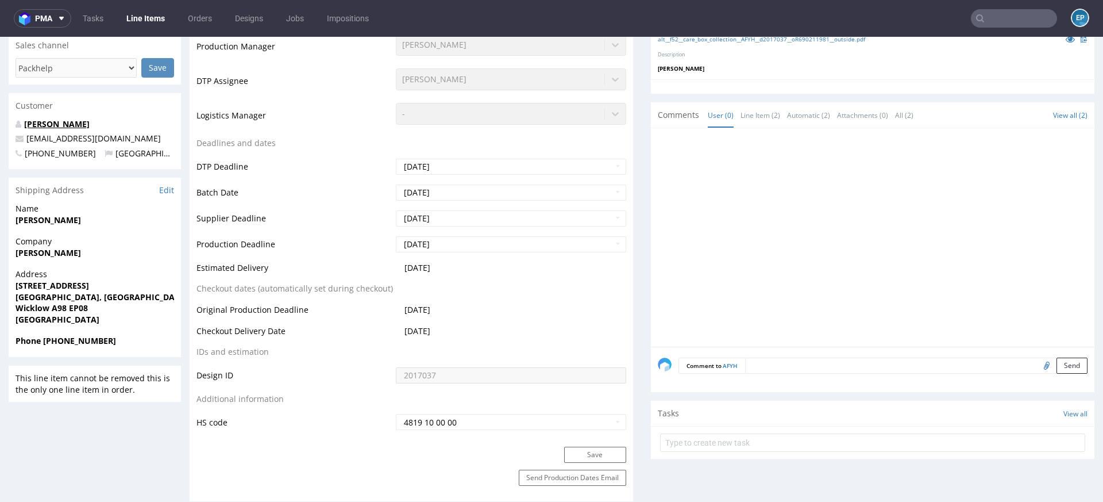
click at [65, 121] on link "[PERSON_NAME]" at bounding box center [56, 123] width 65 height 11
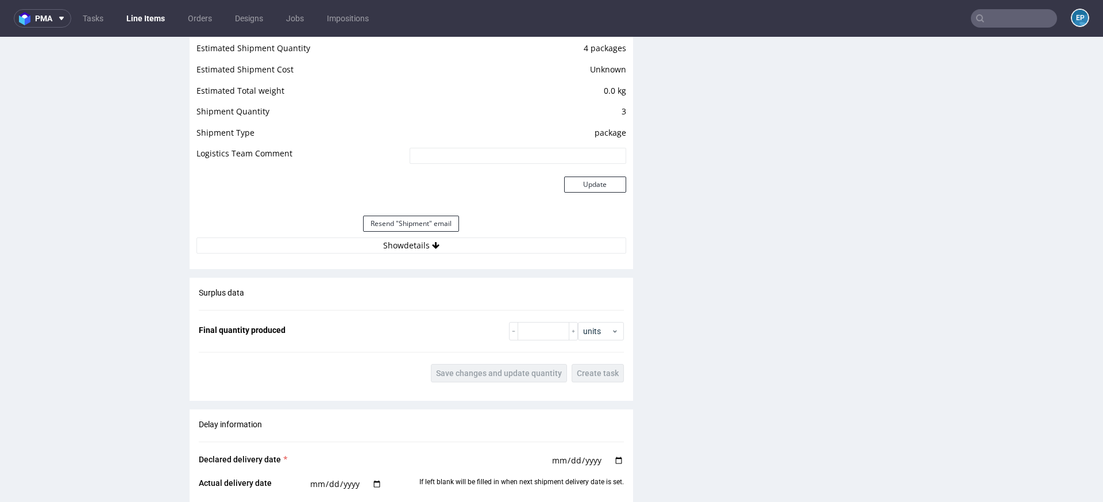
scroll to position [1168, 0]
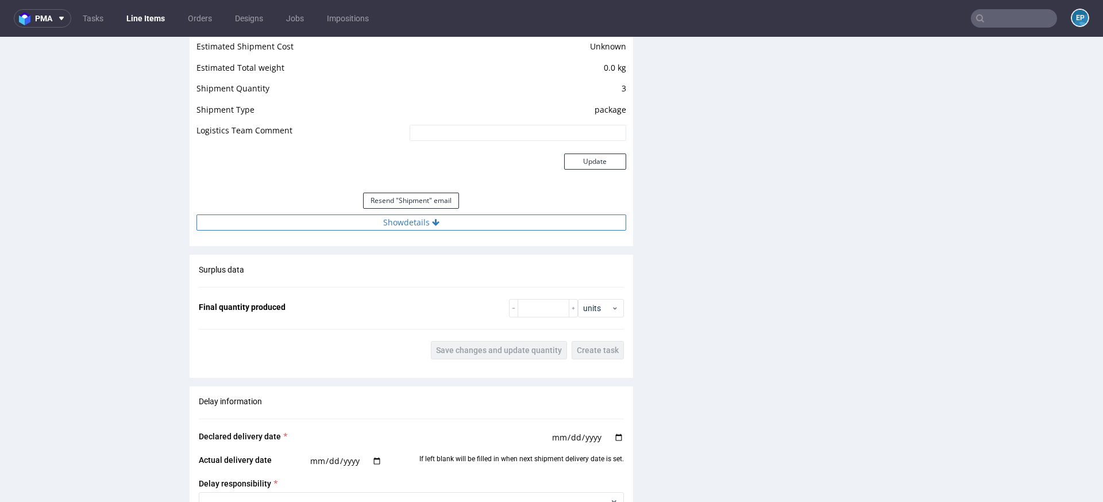
click at [482, 225] on button "Show details" at bounding box center [411, 222] width 430 height 16
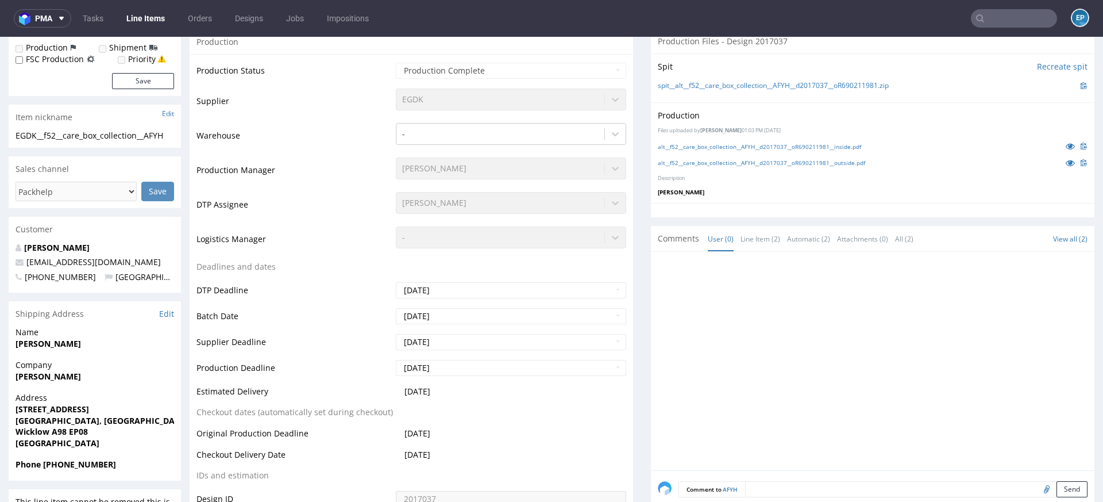
scroll to position [0, 0]
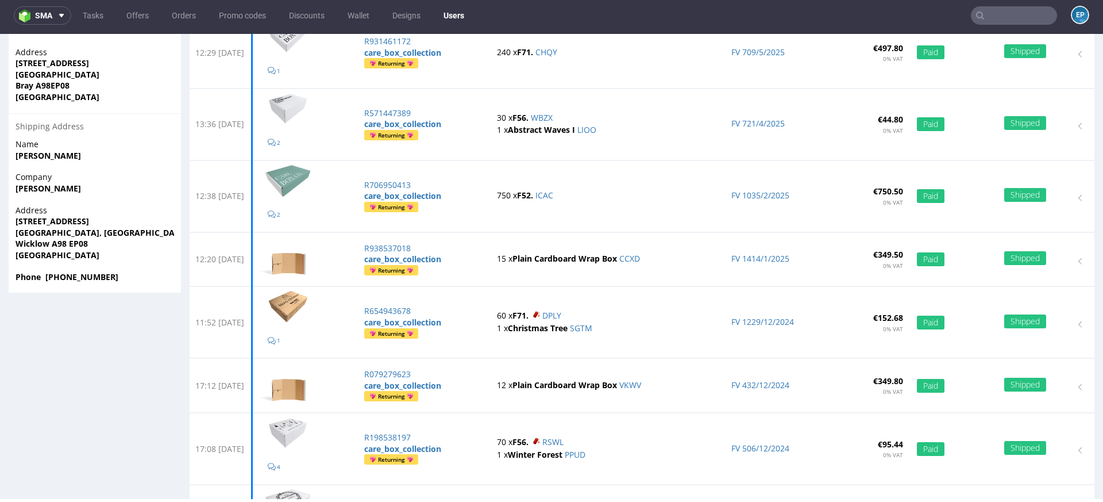
scroll to position [399, 0]
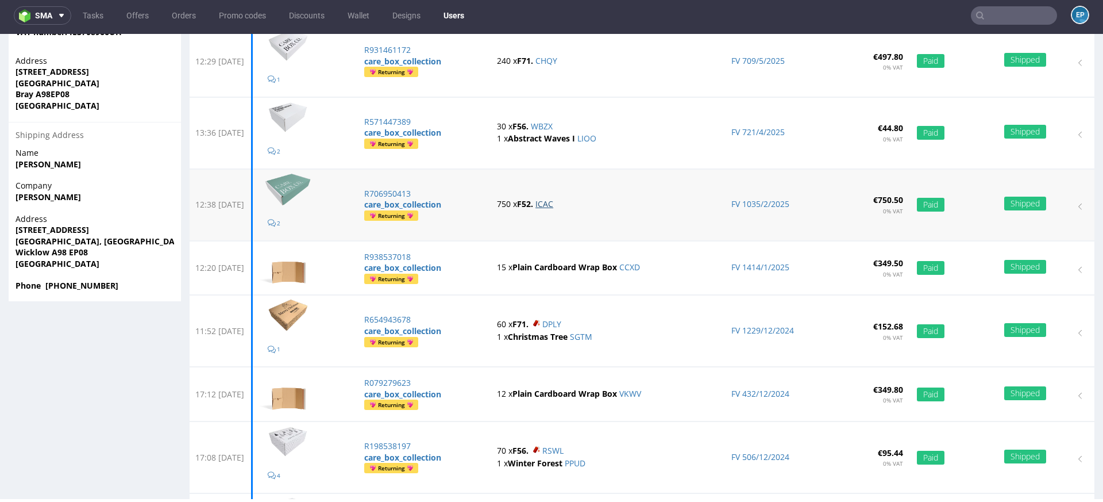
click at [553, 202] on link "ICAC" at bounding box center [544, 203] width 18 height 11
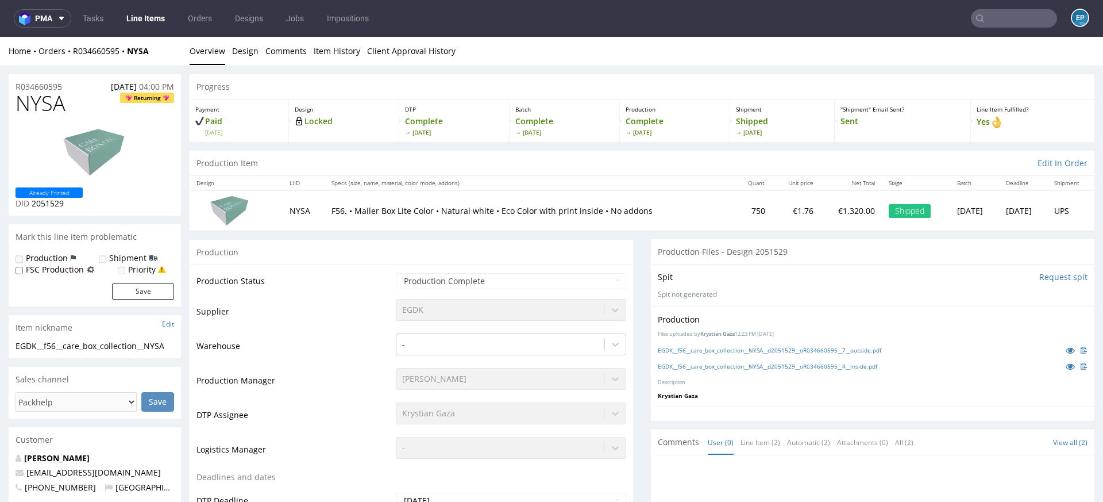
scroll to position [17, 0]
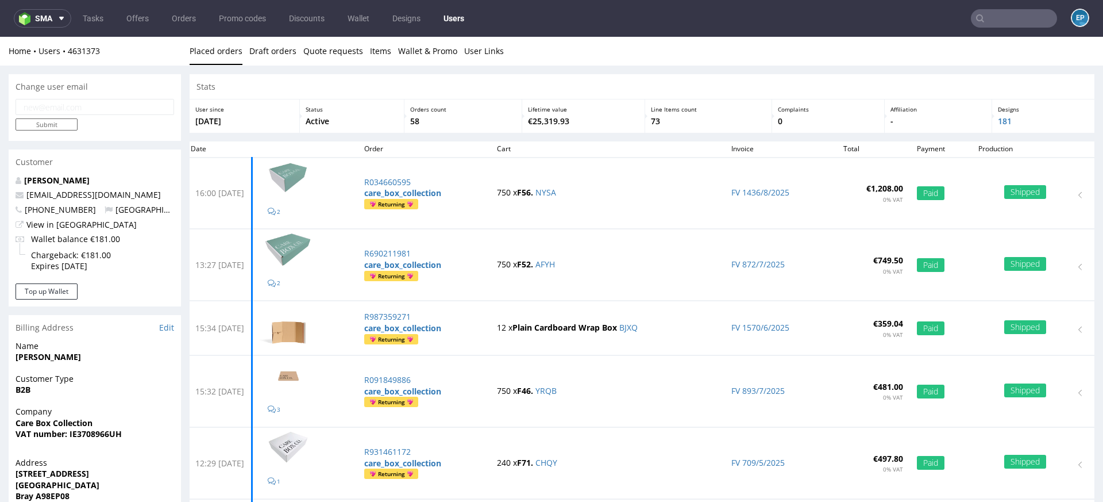
scroll to position [1, 0]
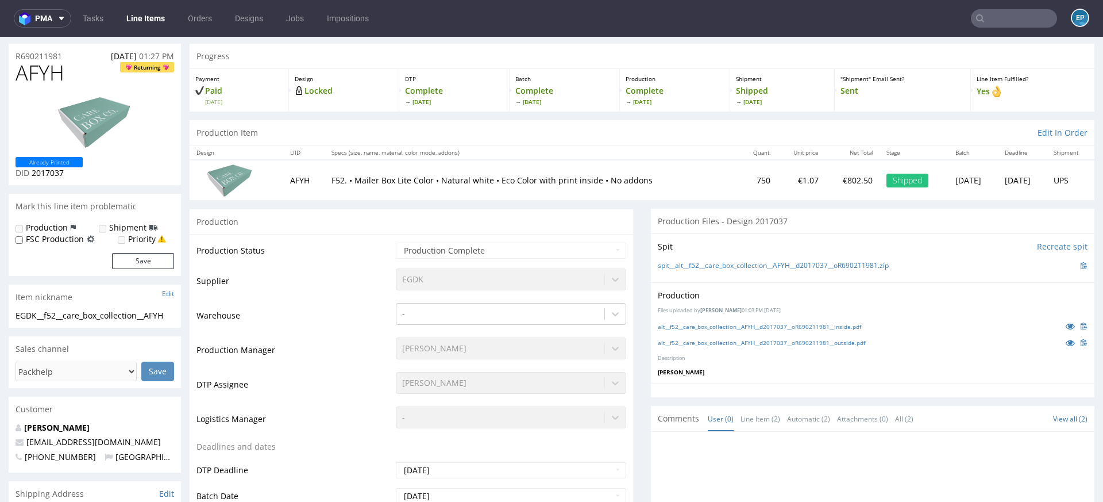
scroll to position [69, 0]
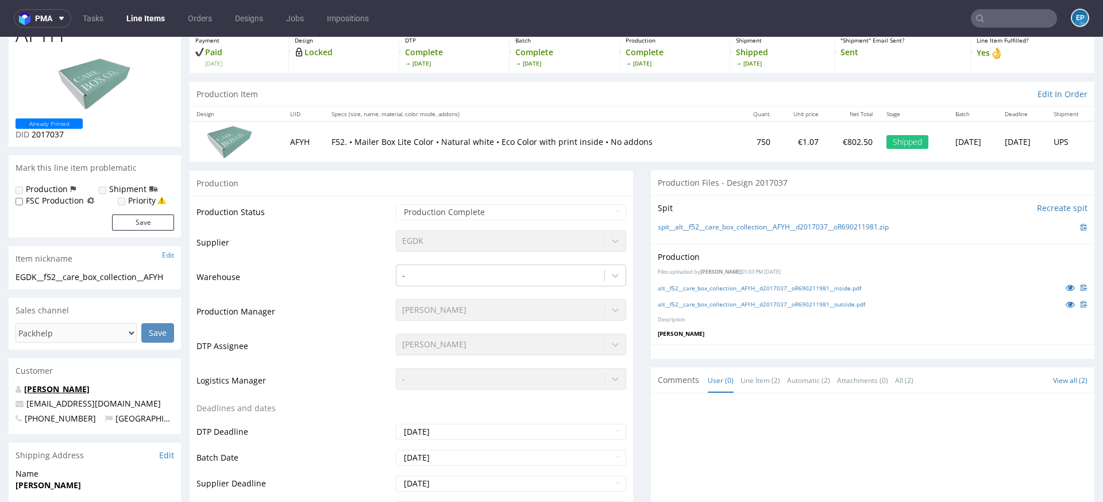
click at [67, 387] on link "[PERSON_NAME]" at bounding box center [56, 388] width 65 height 11
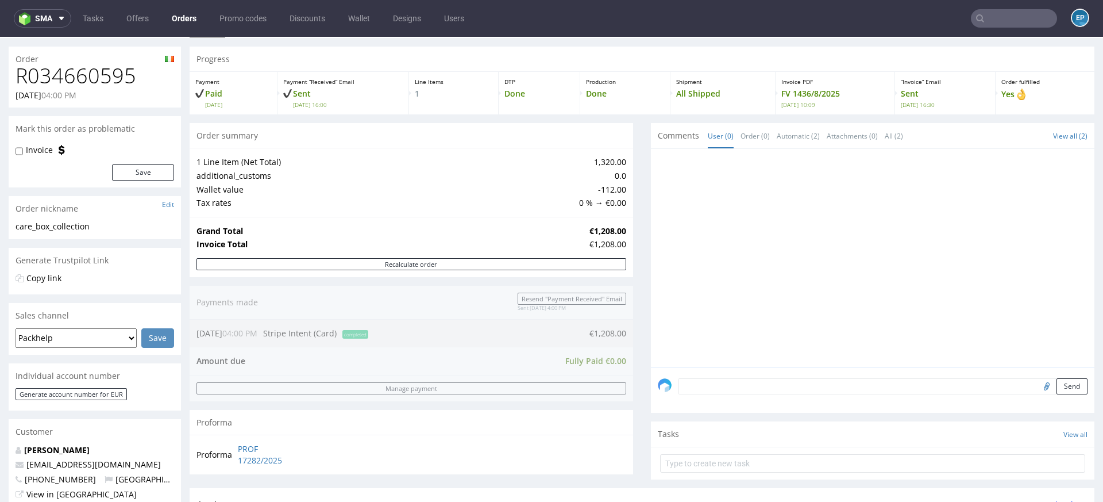
scroll to position [24, 0]
click at [117, 83] on h1 "R034660595" at bounding box center [95, 79] width 159 height 23
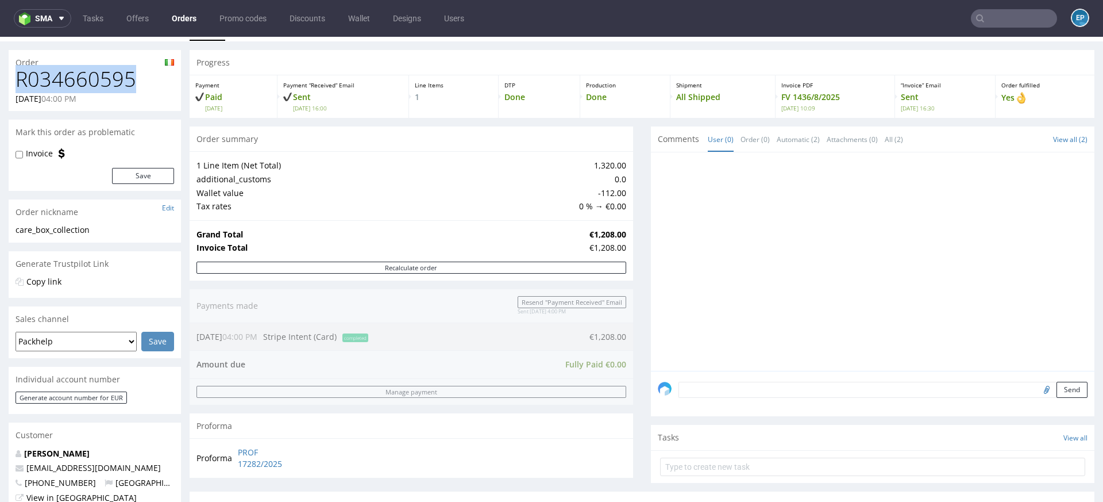
click at [117, 83] on h1 "R034660595" at bounding box center [95, 79] width 159 height 23
copy h1 "R034660595"
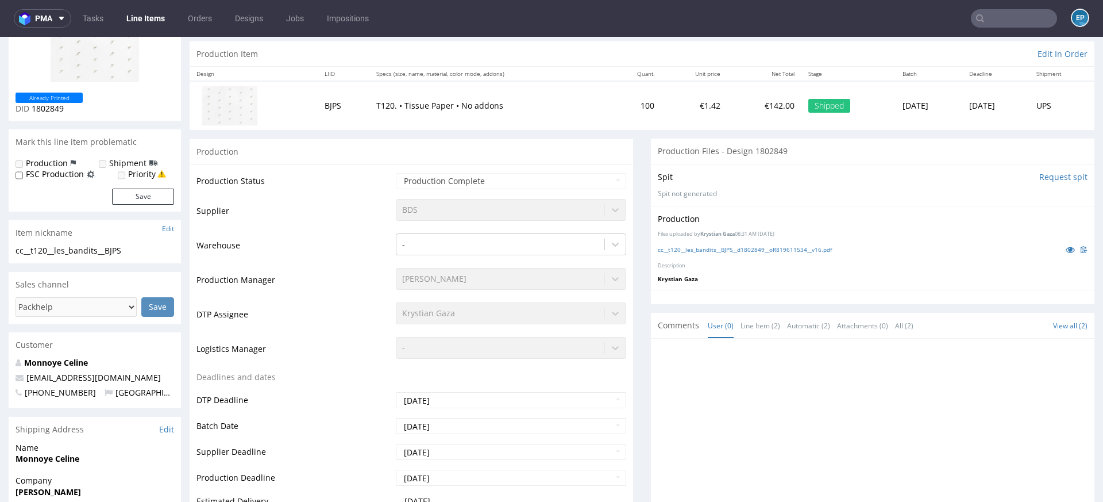
scroll to position [173, 0]
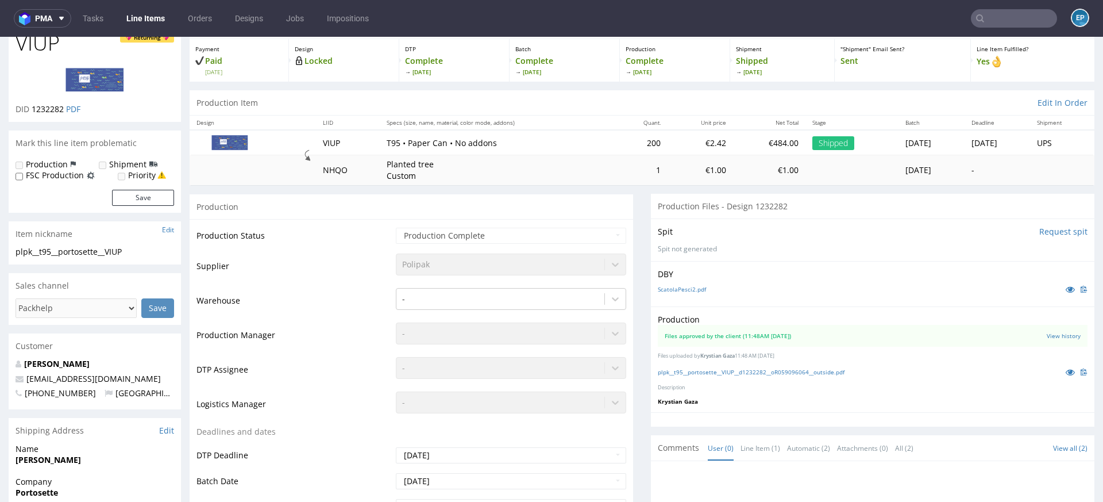
scroll to position [61, 0]
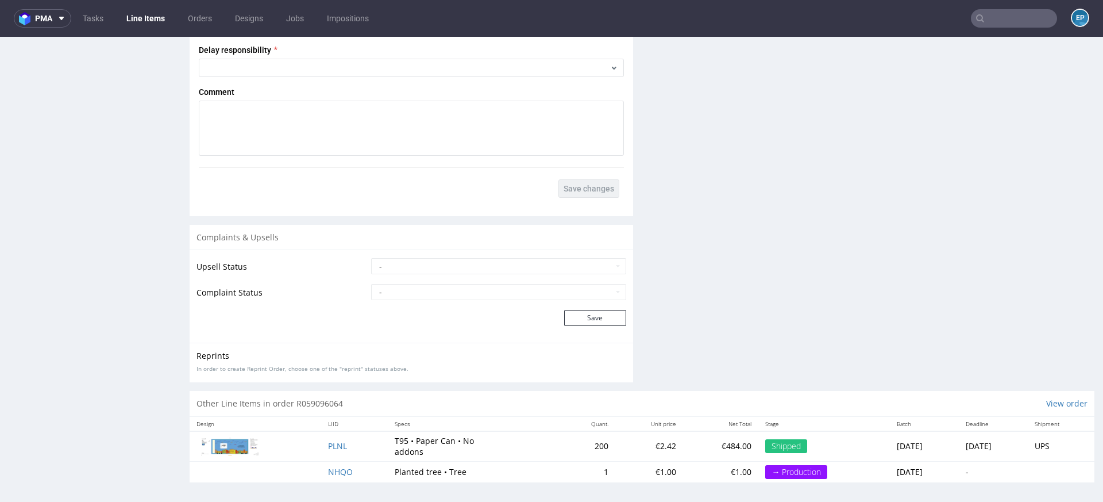
scroll to position [3, 0]
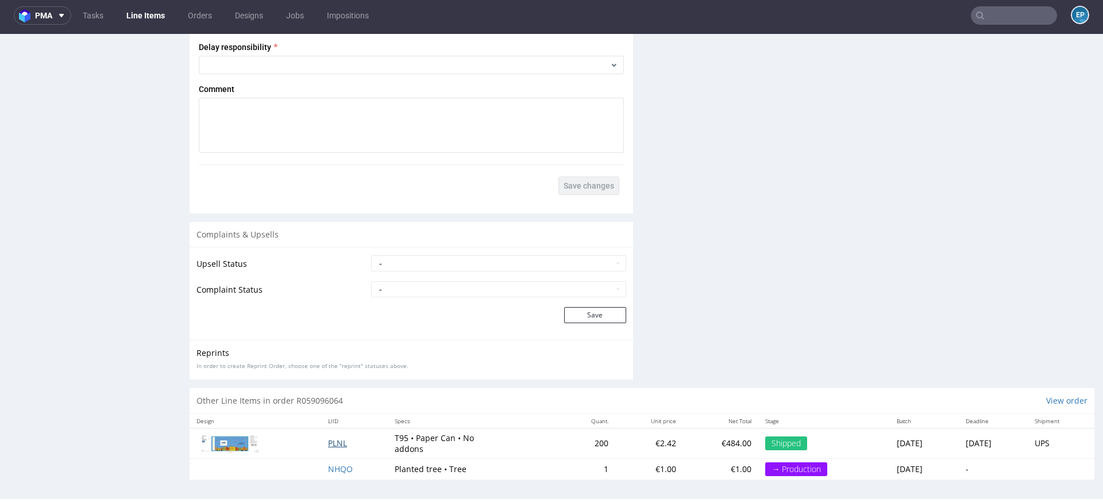
click at [333, 442] on span "PLNL" at bounding box center [337, 442] width 19 height 11
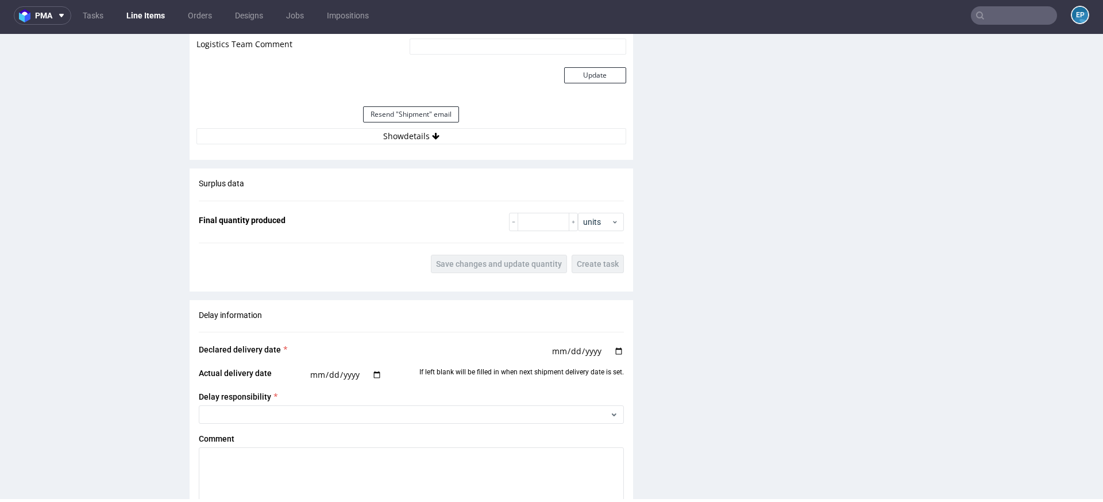
scroll to position [1614, 0]
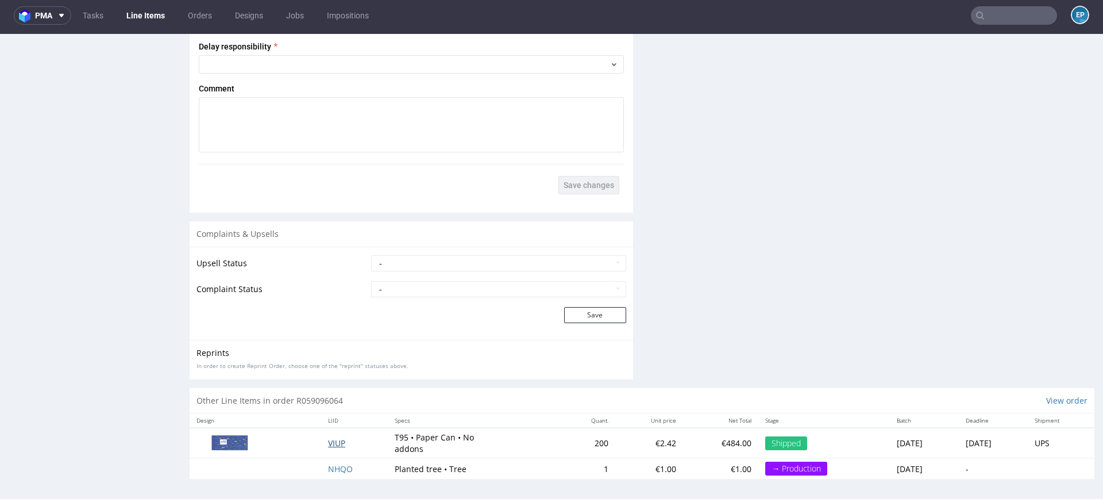
click at [328, 437] on span "VIUP" at bounding box center [336, 442] width 17 height 11
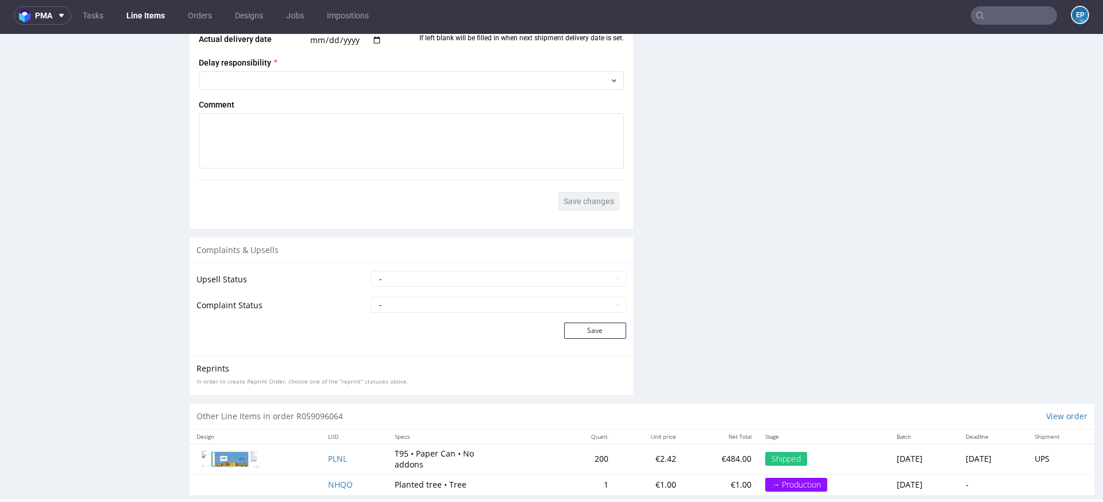
scroll to position [1643, 0]
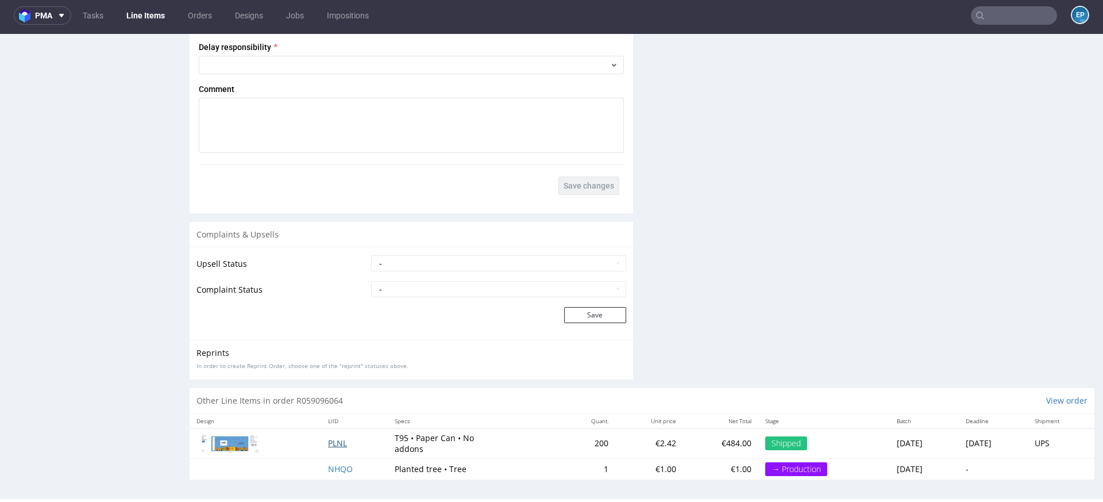
click at [329, 443] on span "PLNL" at bounding box center [337, 442] width 19 height 11
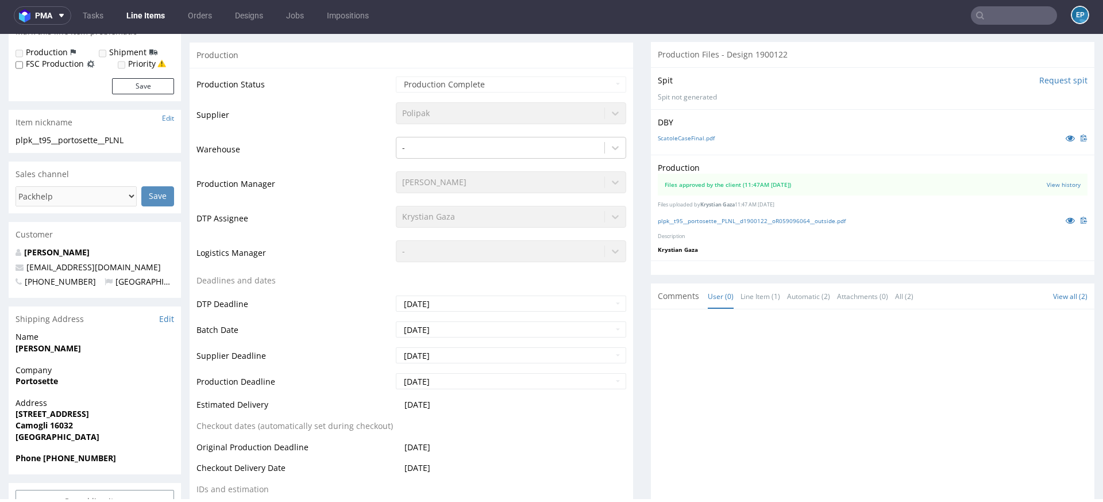
scroll to position [194, 0]
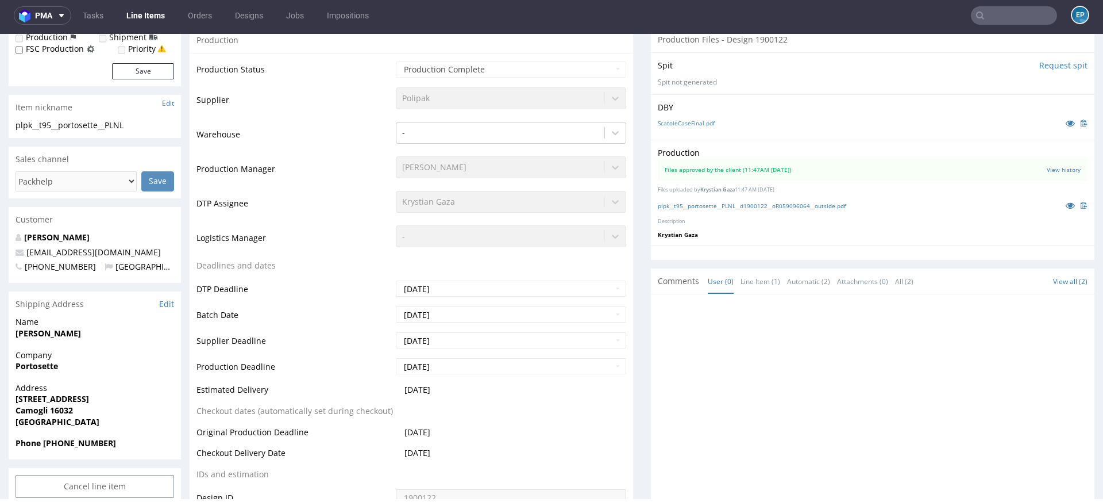
click at [997, 10] on input "text" at bounding box center [1014, 15] width 86 height 18
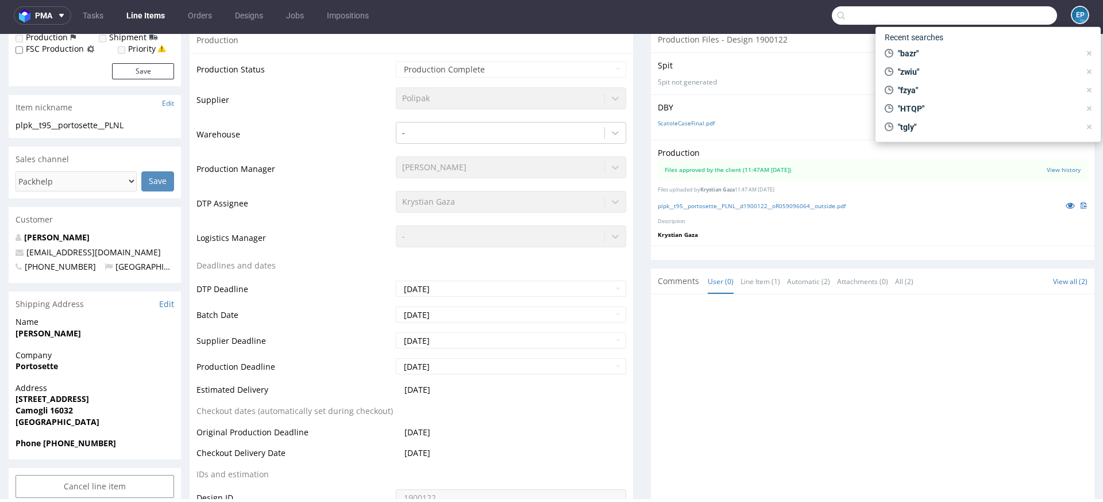
paste input "NVIE"
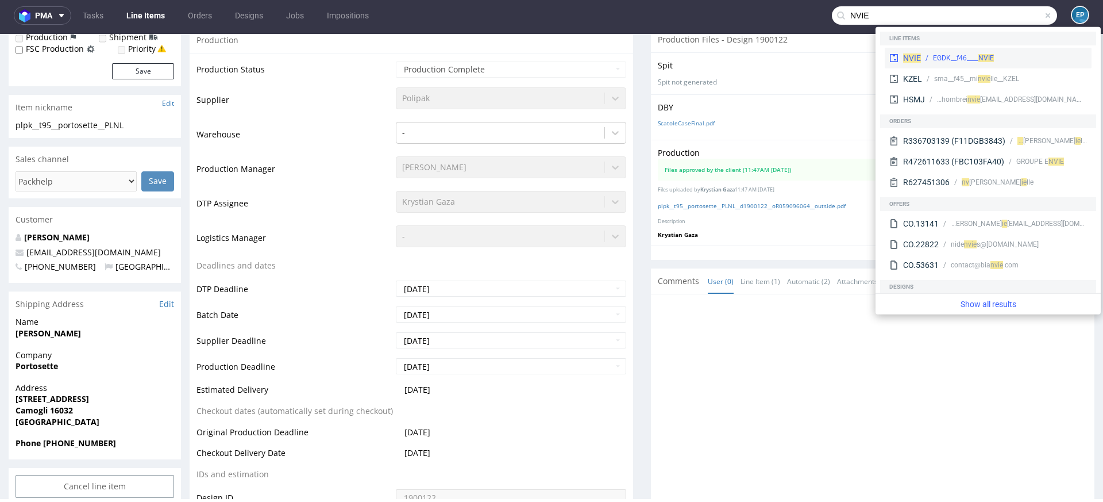
type input "NVIE"
click at [924, 49] on div "NVIE EGDK__f46____ NVIE" at bounding box center [988, 58] width 207 height 21
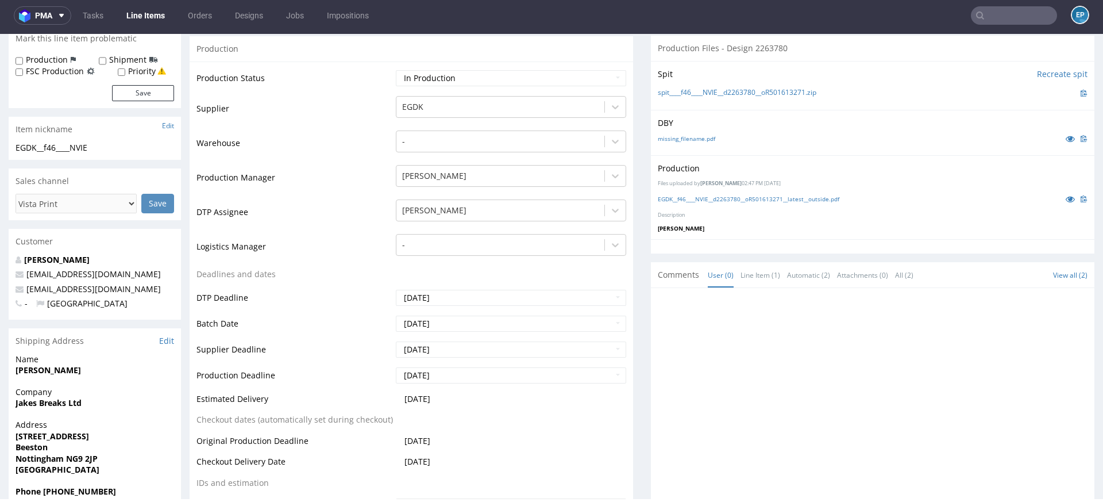
scroll to position [237, 0]
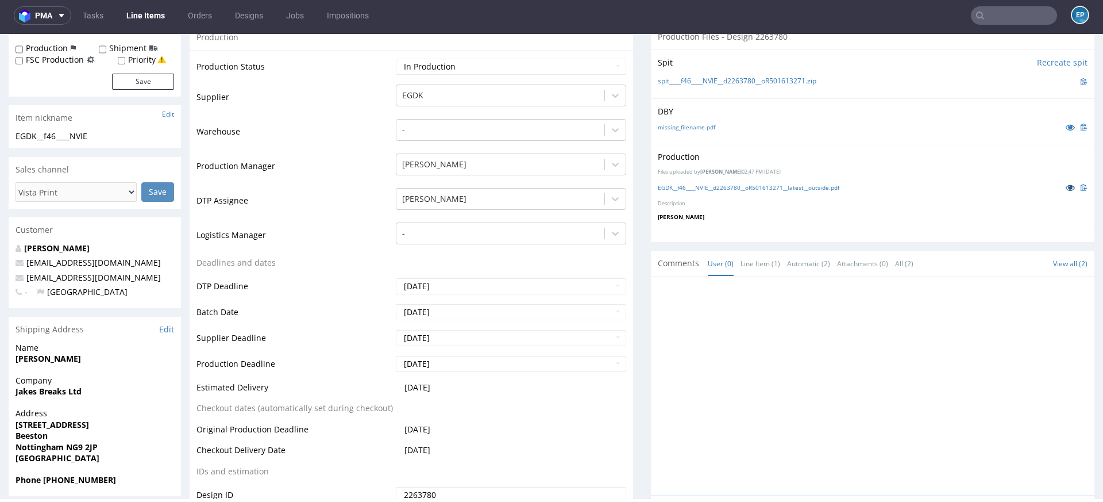
click at [1066, 185] on icon at bounding box center [1070, 187] width 9 height 8
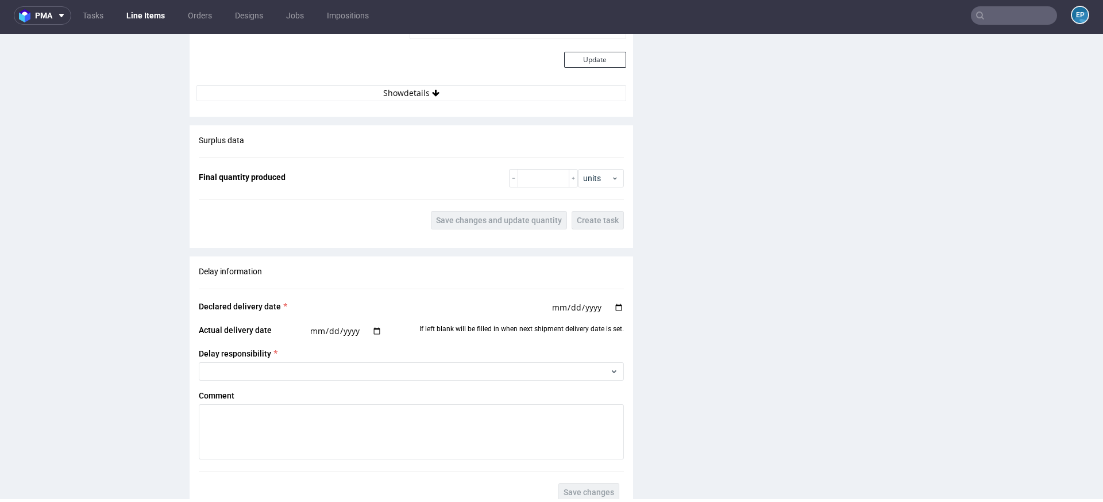
scroll to position [1599, 0]
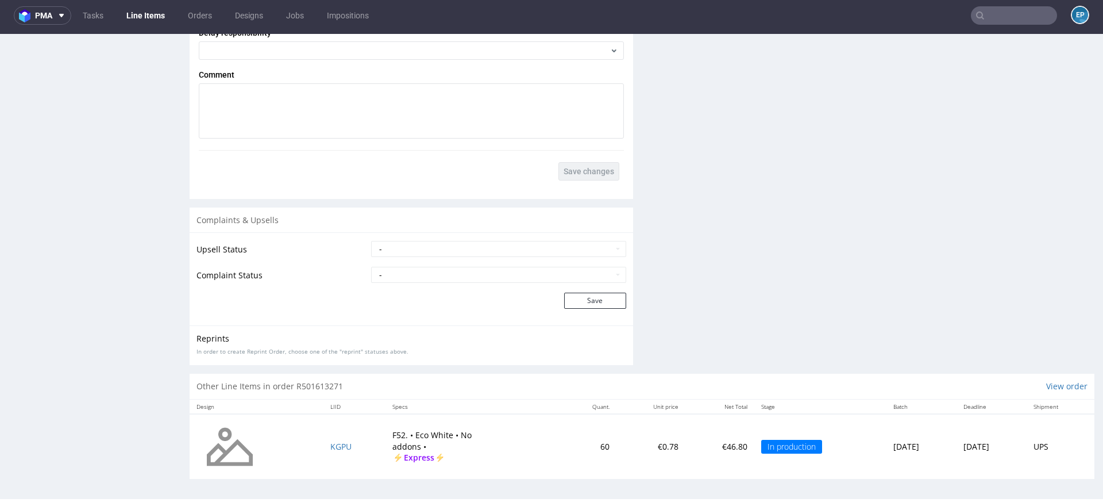
click at [330, 448] on td "KGPU" at bounding box center [354, 446] width 62 height 65
click at [330, 443] on span "KGPU" at bounding box center [340, 446] width 21 height 11
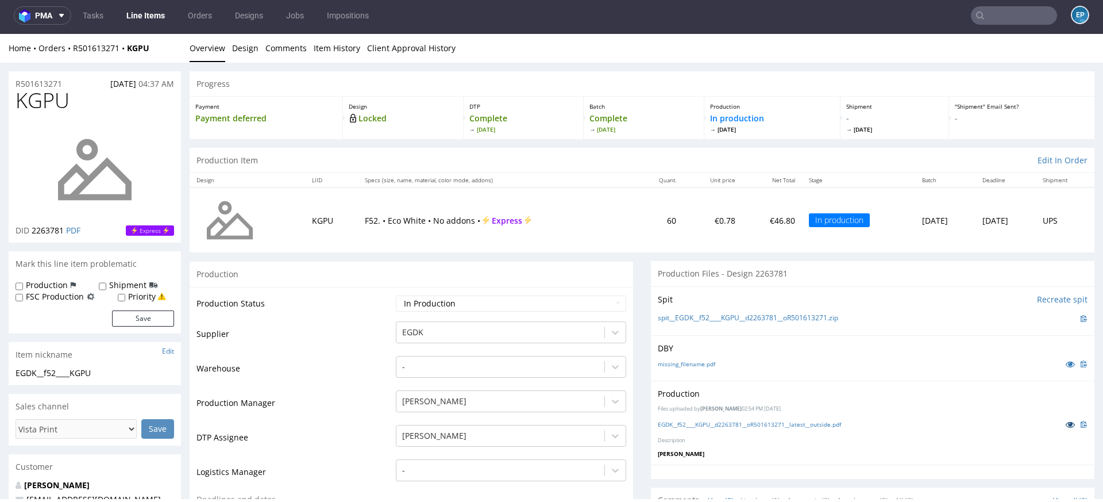
click at [1066, 422] on icon at bounding box center [1070, 424] width 9 height 8
click at [77, 230] on link "PDF" at bounding box center [73, 230] width 14 height 11
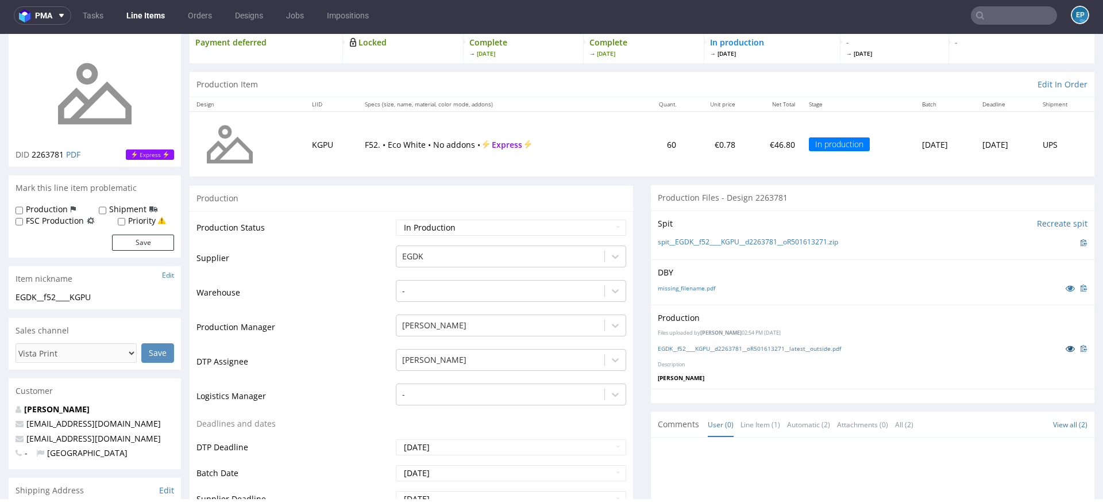
click at [1066, 344] on icon at bounding box center [1070, 348] width 9 height 8
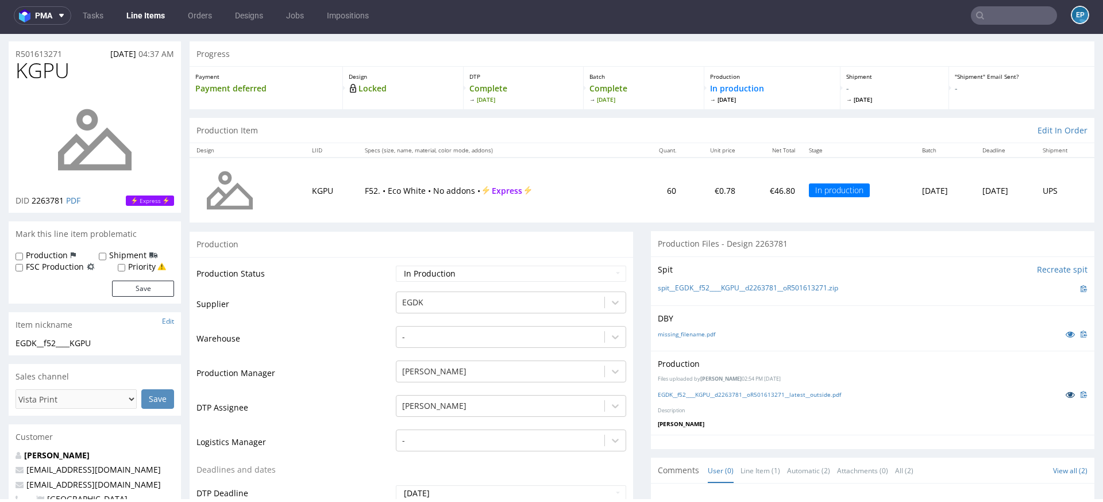
scroll to position [0, 0]
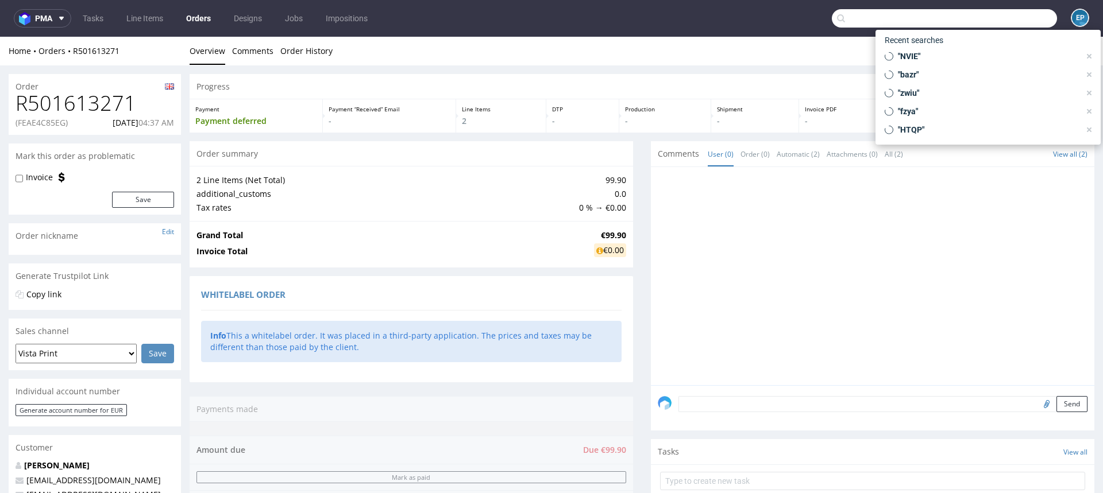
click at [985, 17] on input "text" at bounding box center [944, 18] width 225 height 18
paste input "R832330287_UKRF"
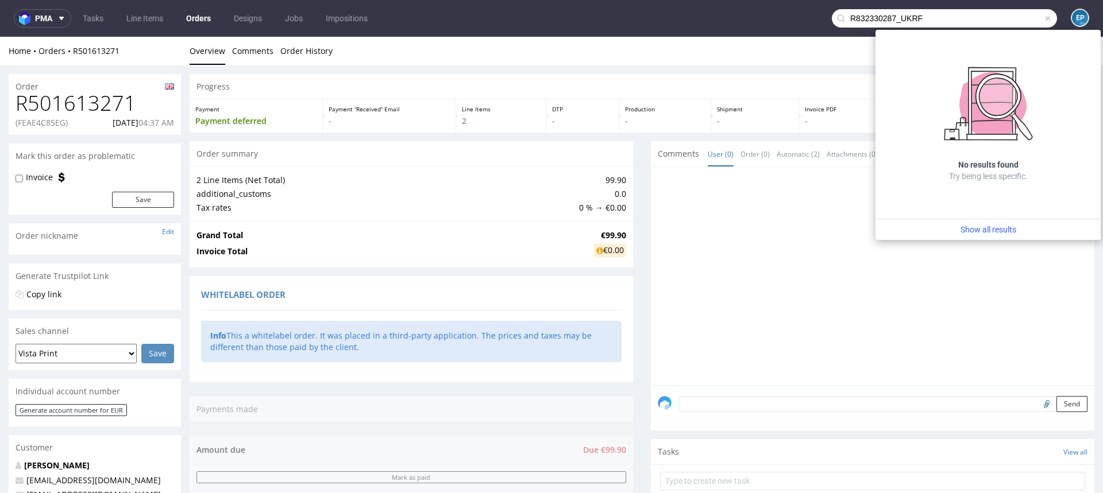
drag, startPoint x: 888, startPoint y: 20, endPoint x: 786, endPoint y: 13, distance: 102.5
click at [786, 13] on nav "pma Tasks Line Items Orders Designs Jobs Impositions R832330287_UKRF EP" at bounding box center [551, 18] width 1103 height 37
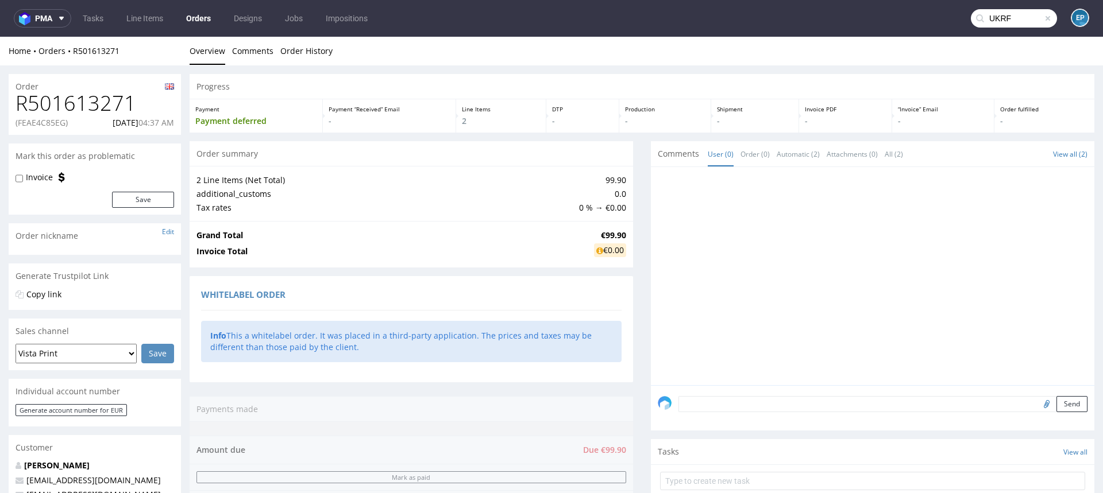
type input "UKRF"
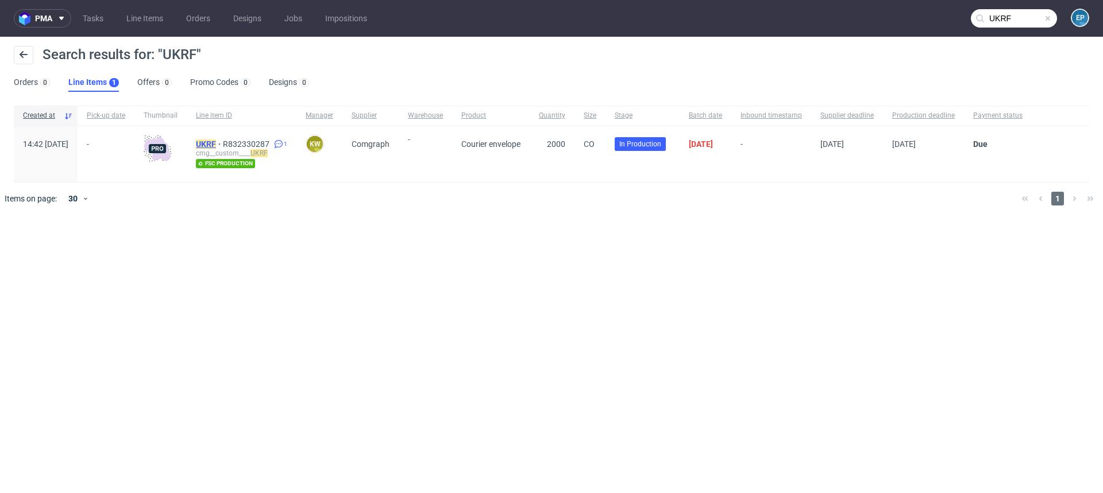
click at [216, 144] on mark "UKRF" at bounding box center [206, 144] width 20 height 9
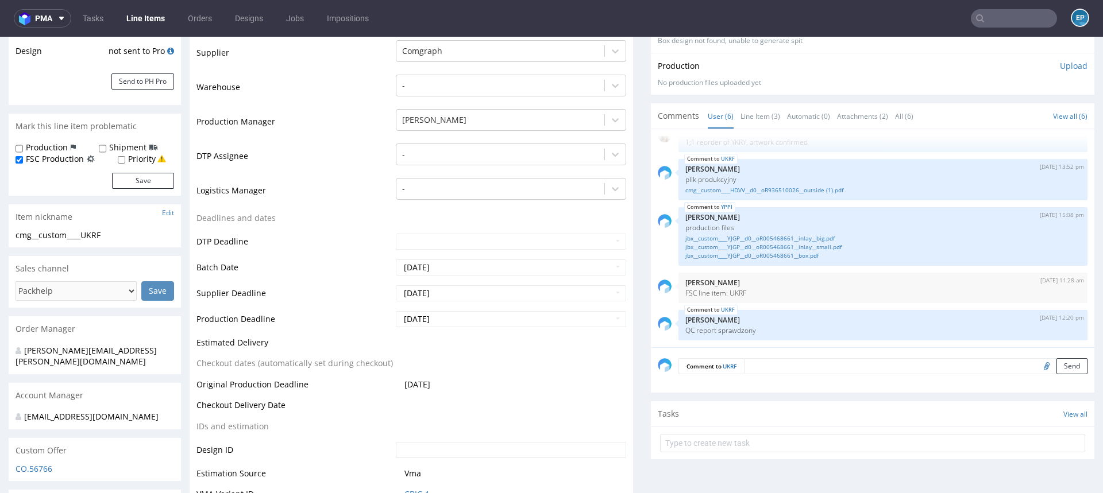
scroll to position [255, 0]
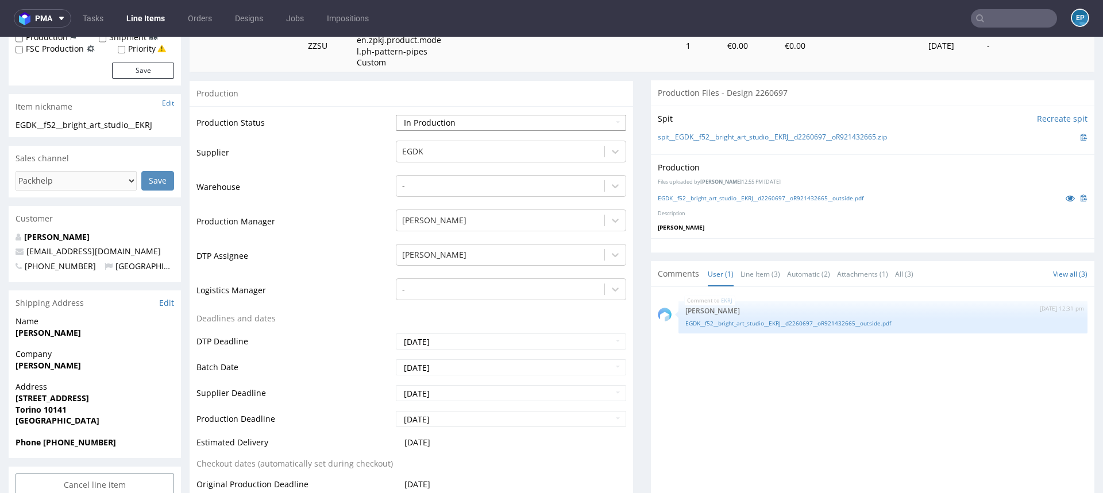
scroll to position [214, 0]
